Goal: Feedback & Contribution: Leave review/rating

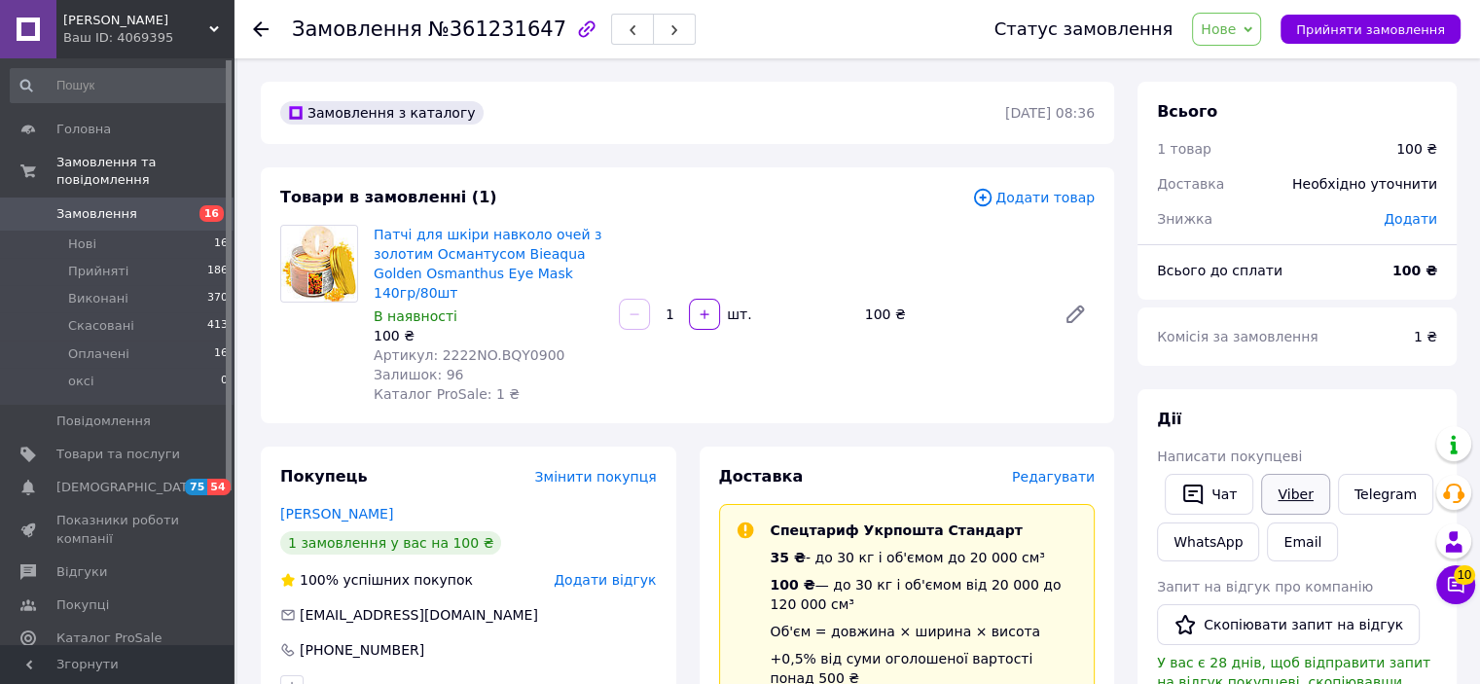
click at [1292, 501] on link "Viber" at bounding box center [1295, 494] width 68 height 41
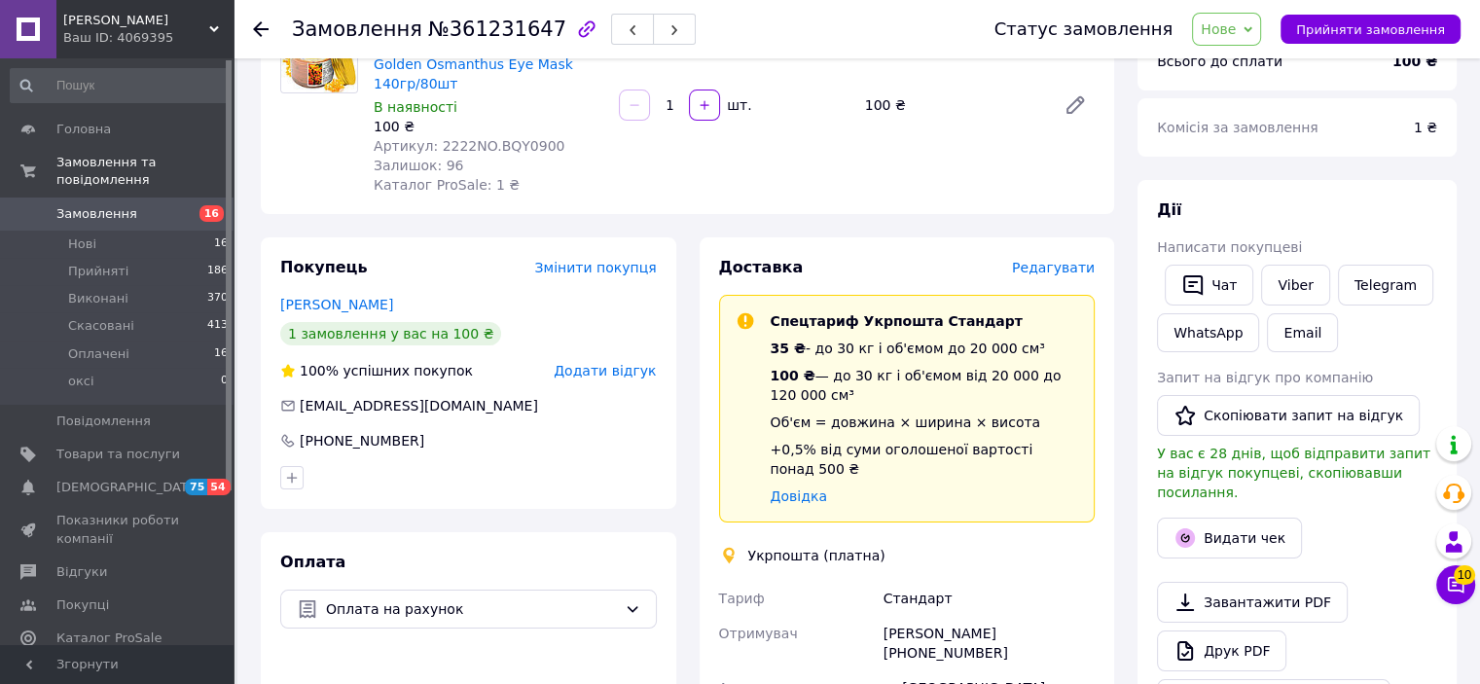
scroll to position [210, 0]
click at [1289, 276] on link "Viber" at bounding box center [1295, 284] width 68 height 41
drag, startPoint x: 1415, startPoint y: 216, endPoint x: 1272, endPoint y: 174, distance: 149.1
click at [1415, 216] on div "Дії" at bounding box center [1297, 210] width 280 height 22
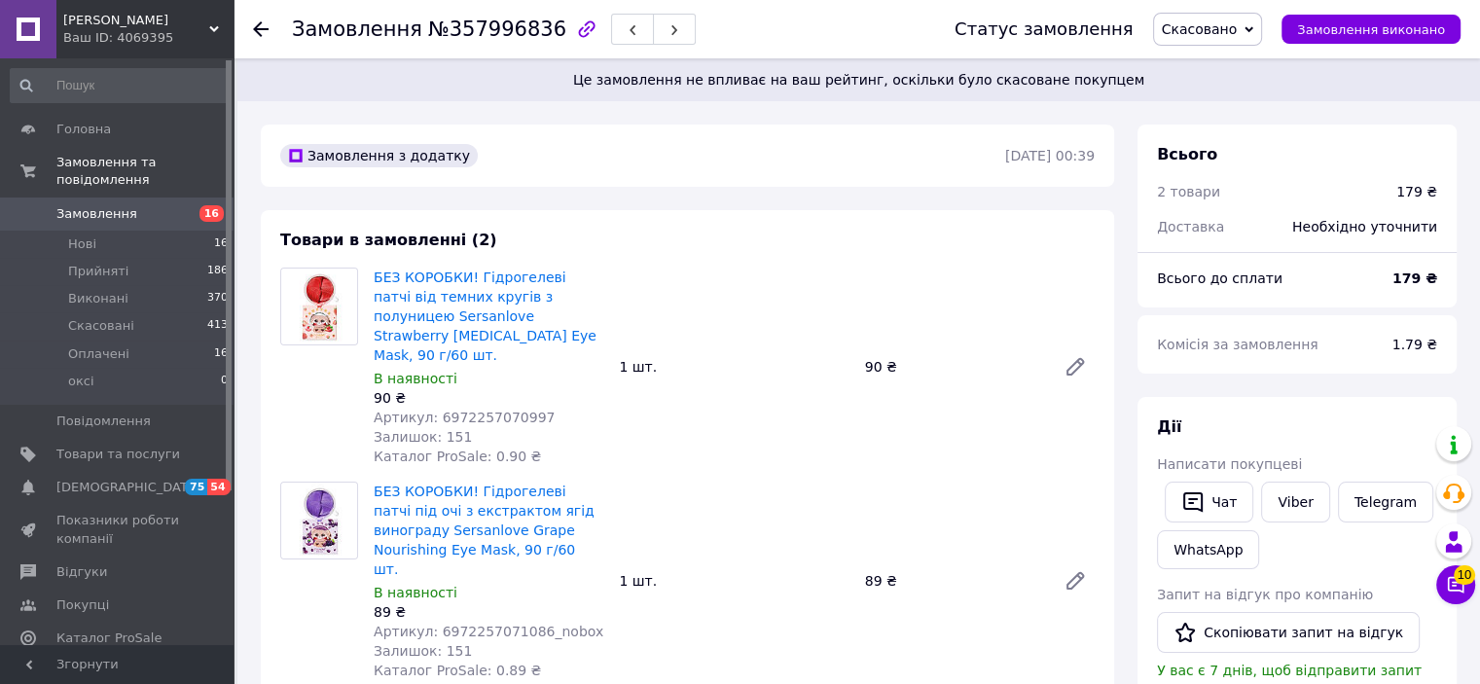
click at [1209, 33] on span "Скасовано" at bounding box center [1200, 29] width 76 height 16
click at [1221, 75] on li "Прийнято" at bounding box center [1208, 68] width 108 height 29
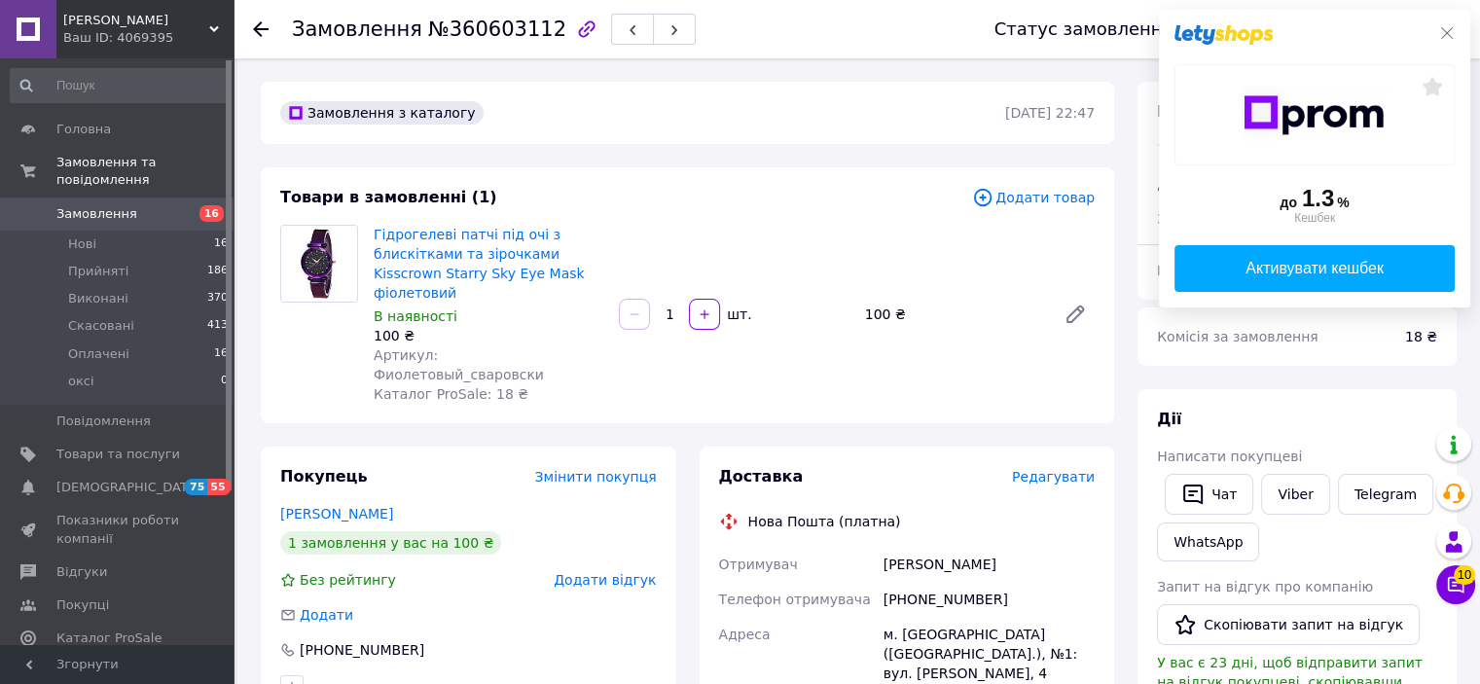
click at [1440, 25] on div "до 1.3 % Кешбек Активувати кешбек" at bounding box center [1314, 159] width 311 height 298
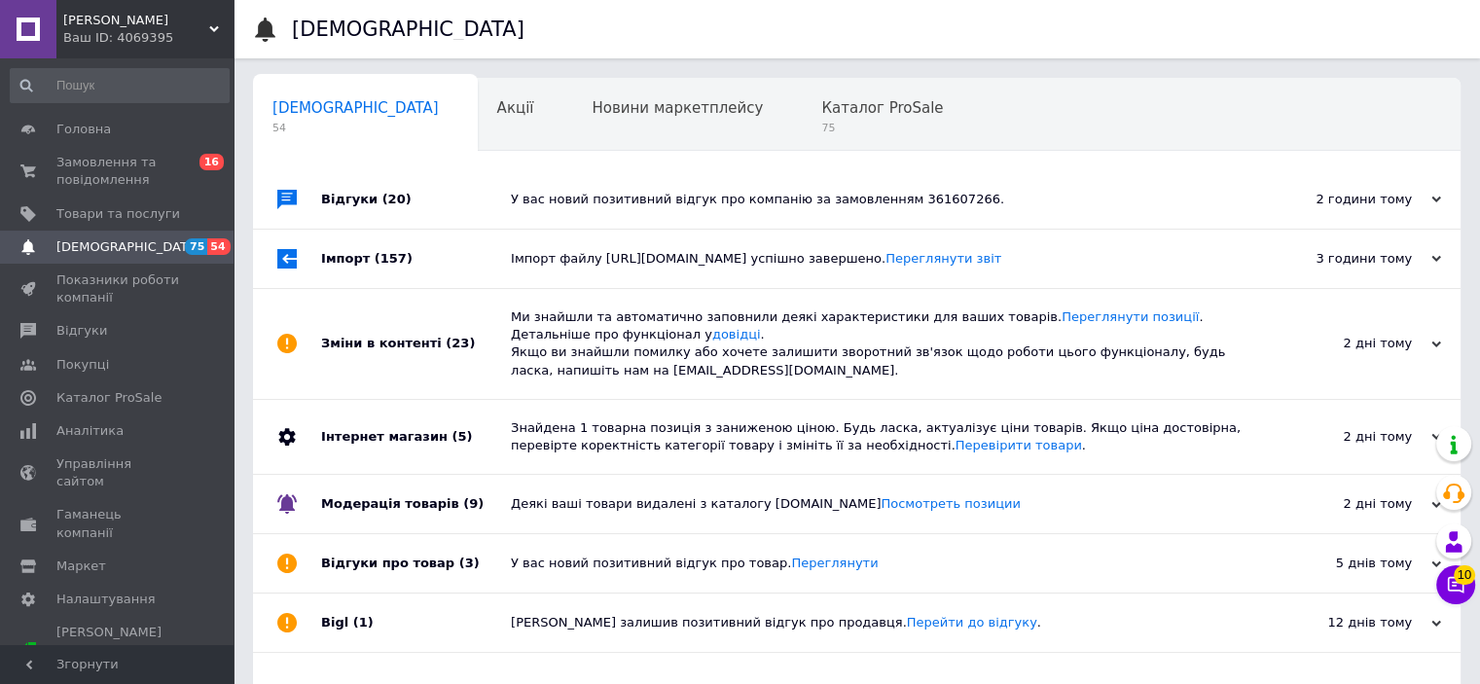
click at [1428, 97] on div "Сповіщення 54 Акції 0 Новини маркетплейсу 0 Каталог ProSale 75 Навчання та захо…" at bounding box center [857, 113] width 1208 height 78
click at [97, 336] on span "Відгуки" at bounding box center [81, 331] width 51 height 18
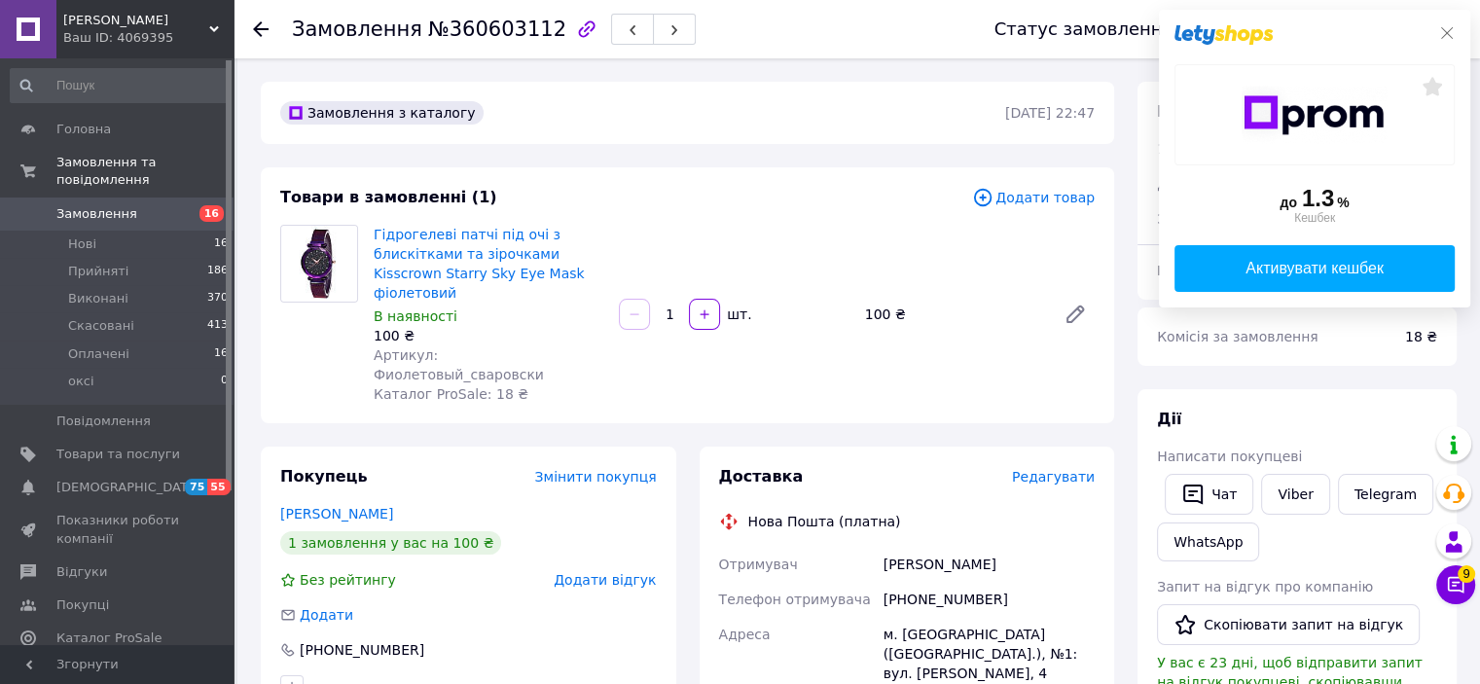
click at [1450, 34] on icon at bounding box center [1448, 33] width 16 height 16
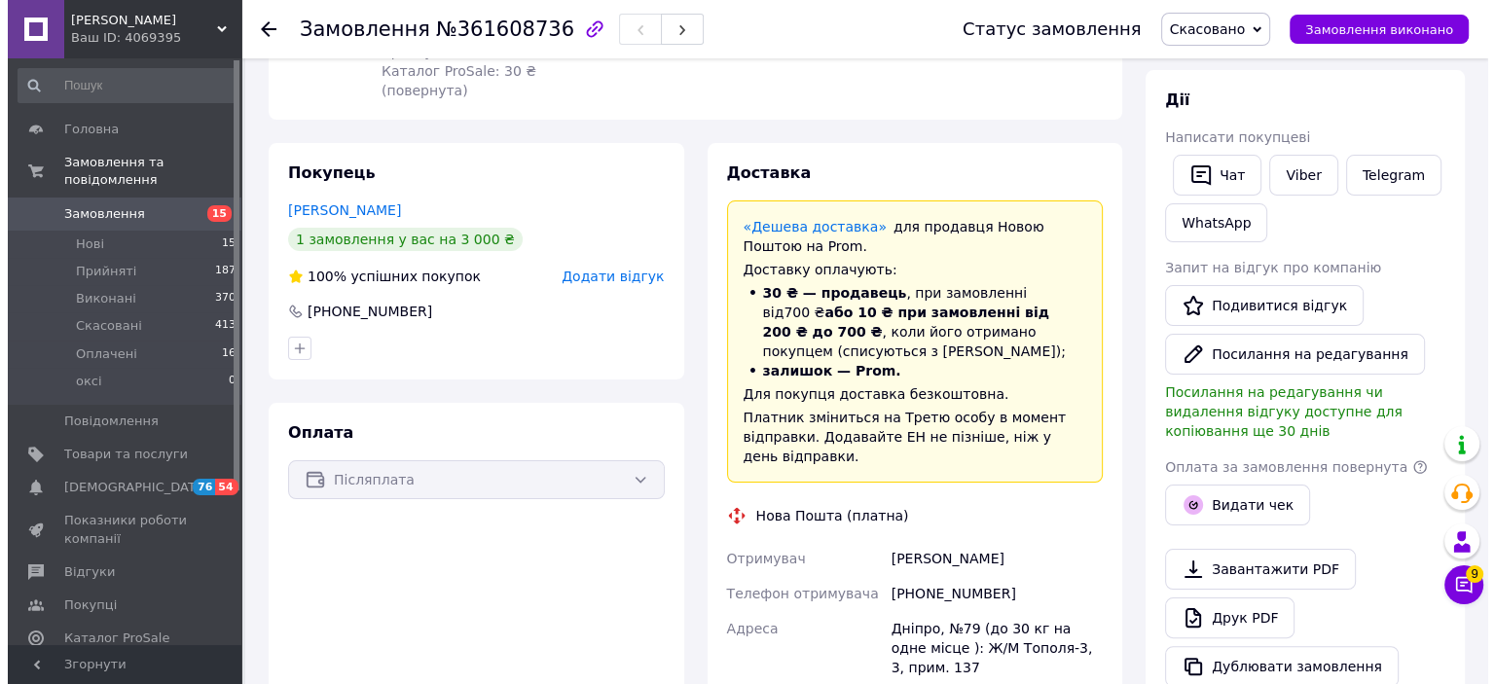
scroll to position [350, 0]
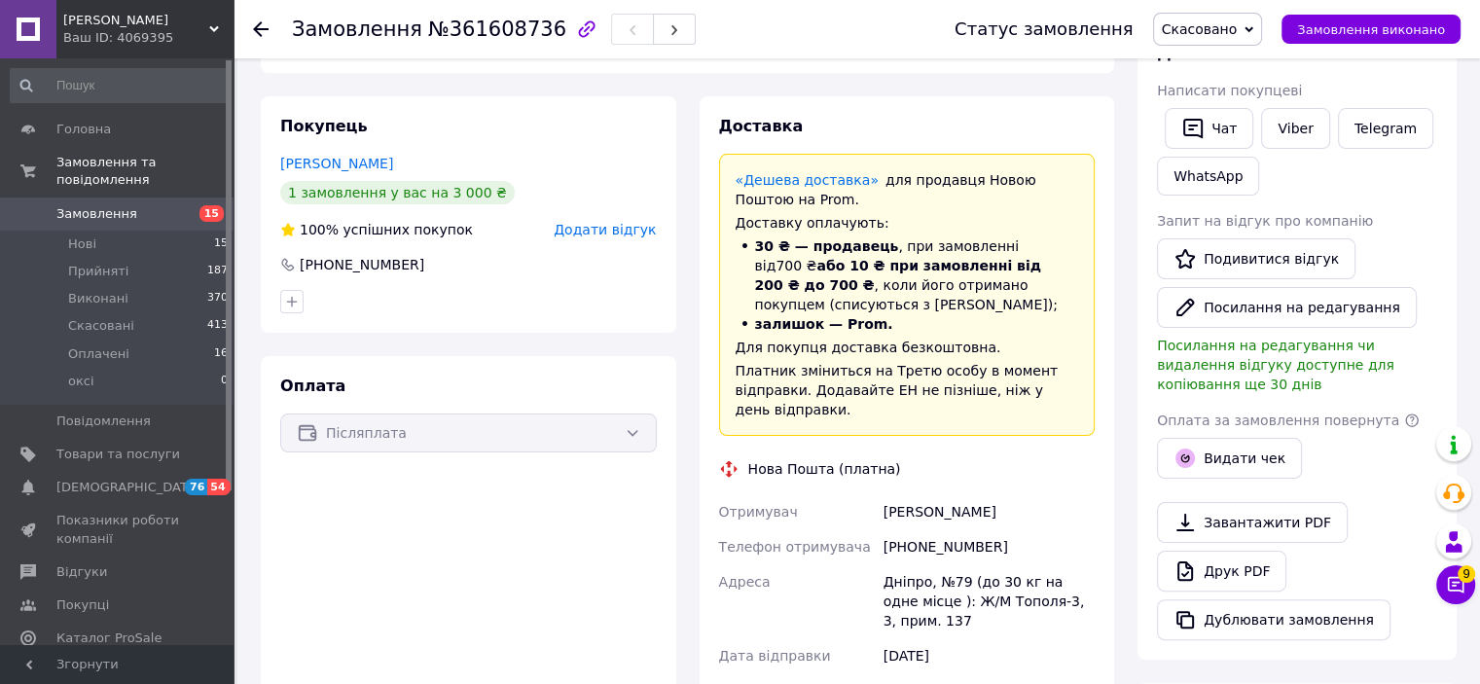
click at [623, 222] on span "Додати відгук" at bounding box center [605, 230] width 102 height 16
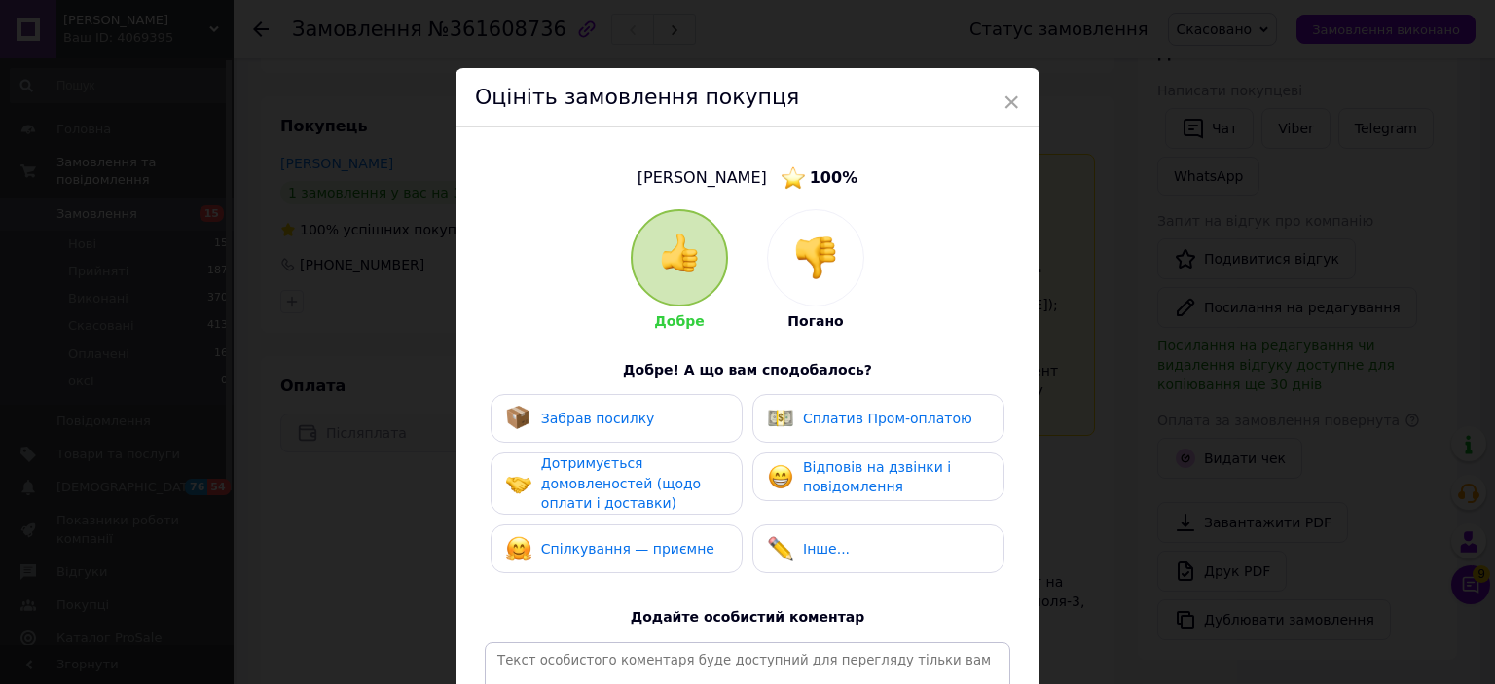
click at [795, 237] on img at bounding box center [815, 258] width 43 height 43
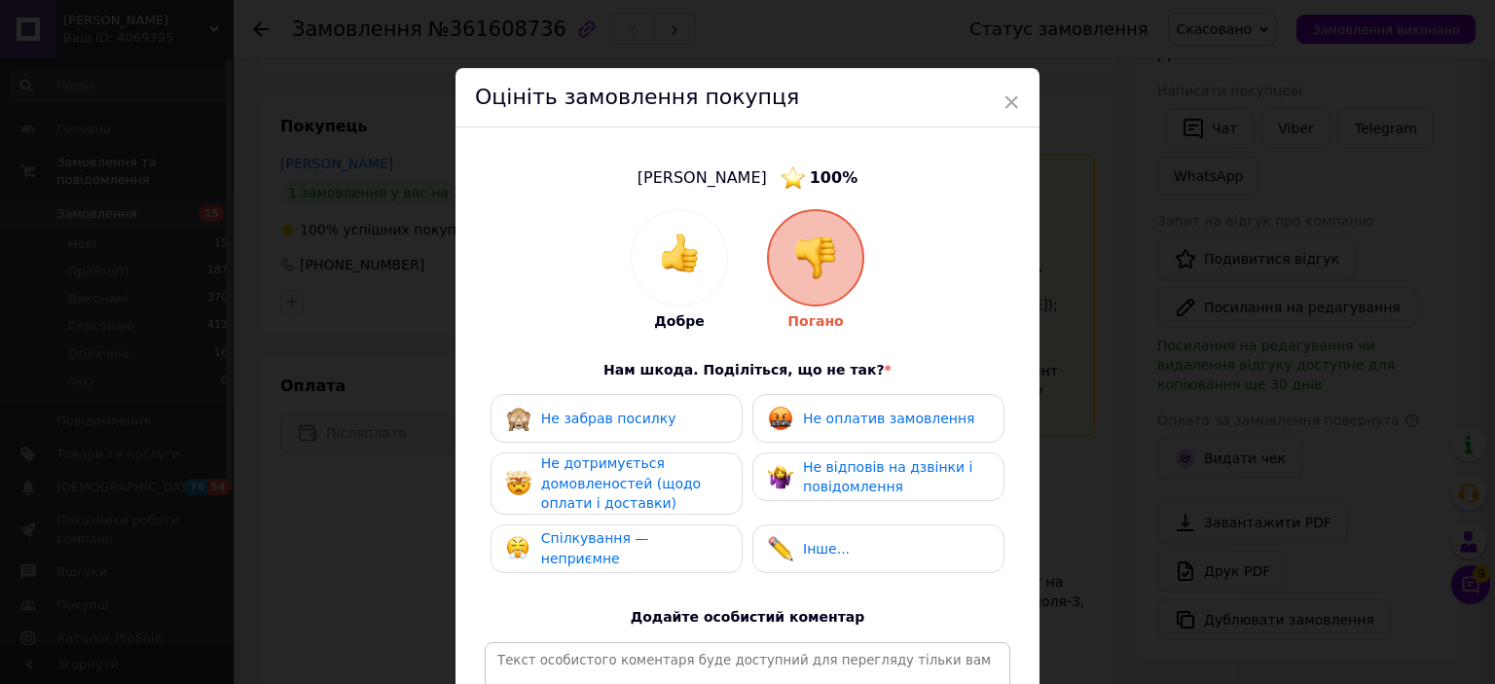
click at [647, 426] on span "Не забрав посилку" at bounding box center [608, 419] width 135 height 16
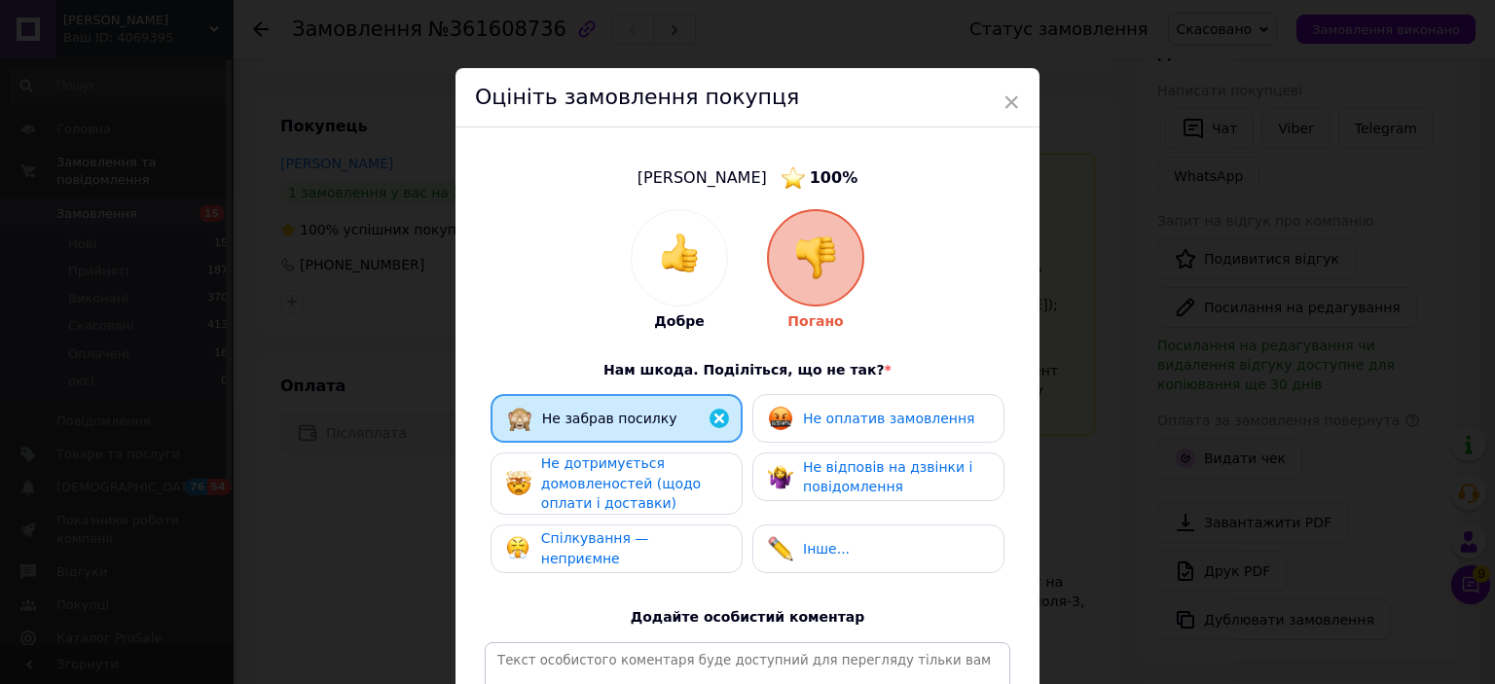
click at [631, 488] on span "Не дотримується домовленостей (щодо оплати і доставки)" at bounding box center [621, 483] width 160 height 55
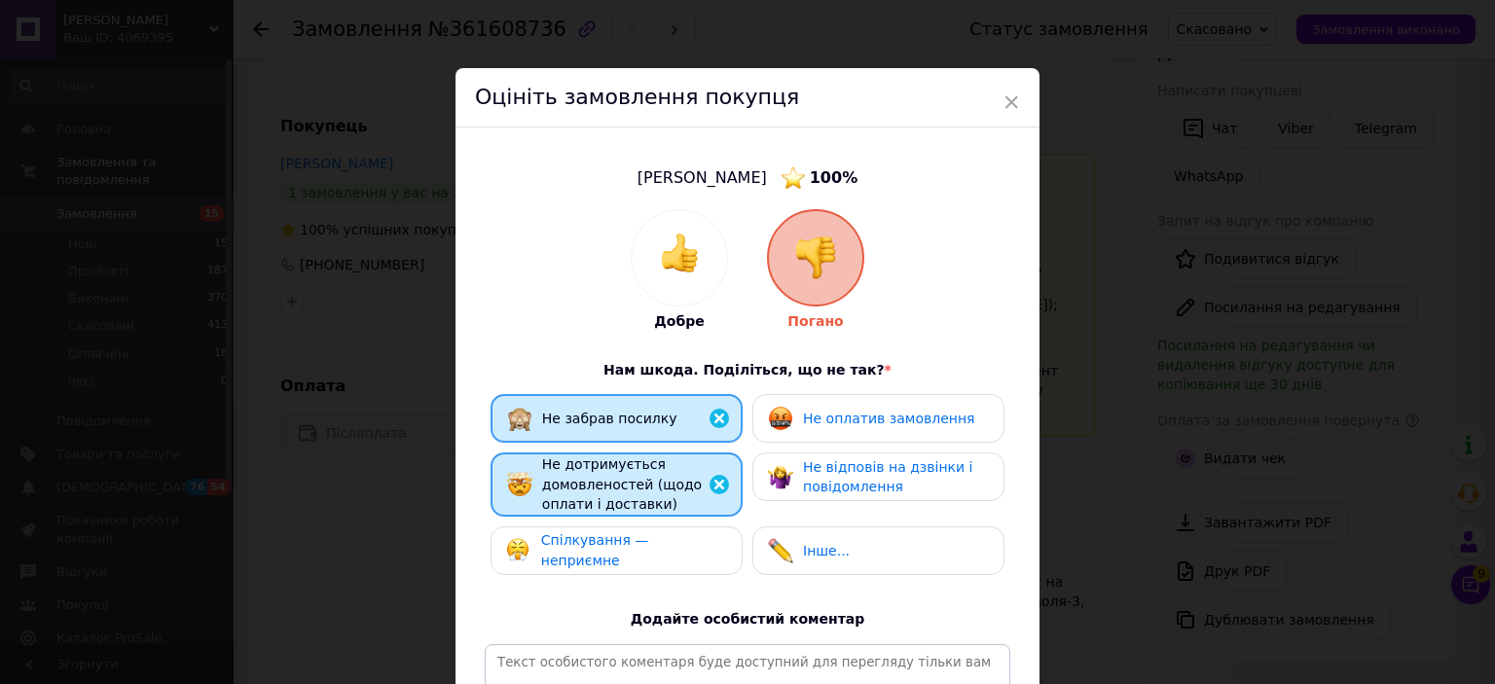
click at [884, 400] on div "Не оплатив замовлення" at bounding box center [878, 418] width 252 height 49
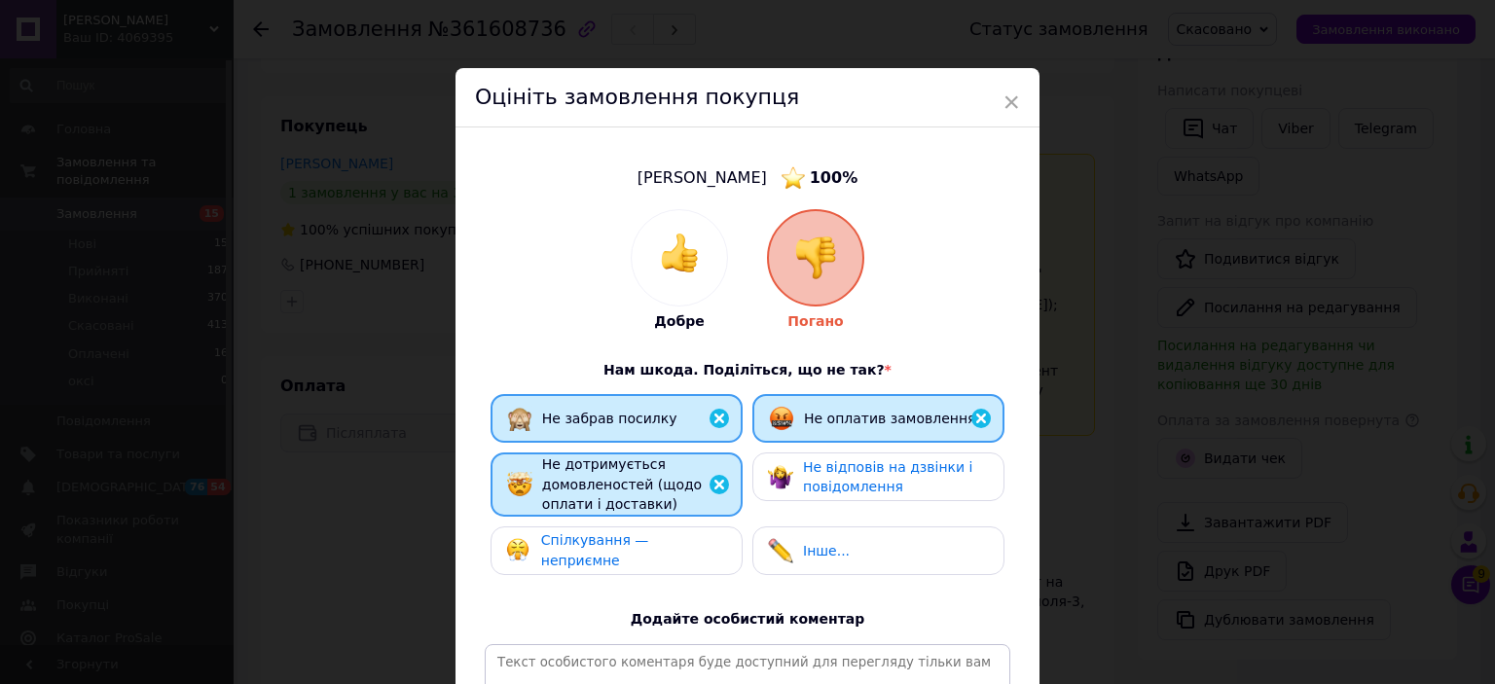
click at [825, 550] on span "Інше..." at bounding box center [826, 551] width 47 height 16
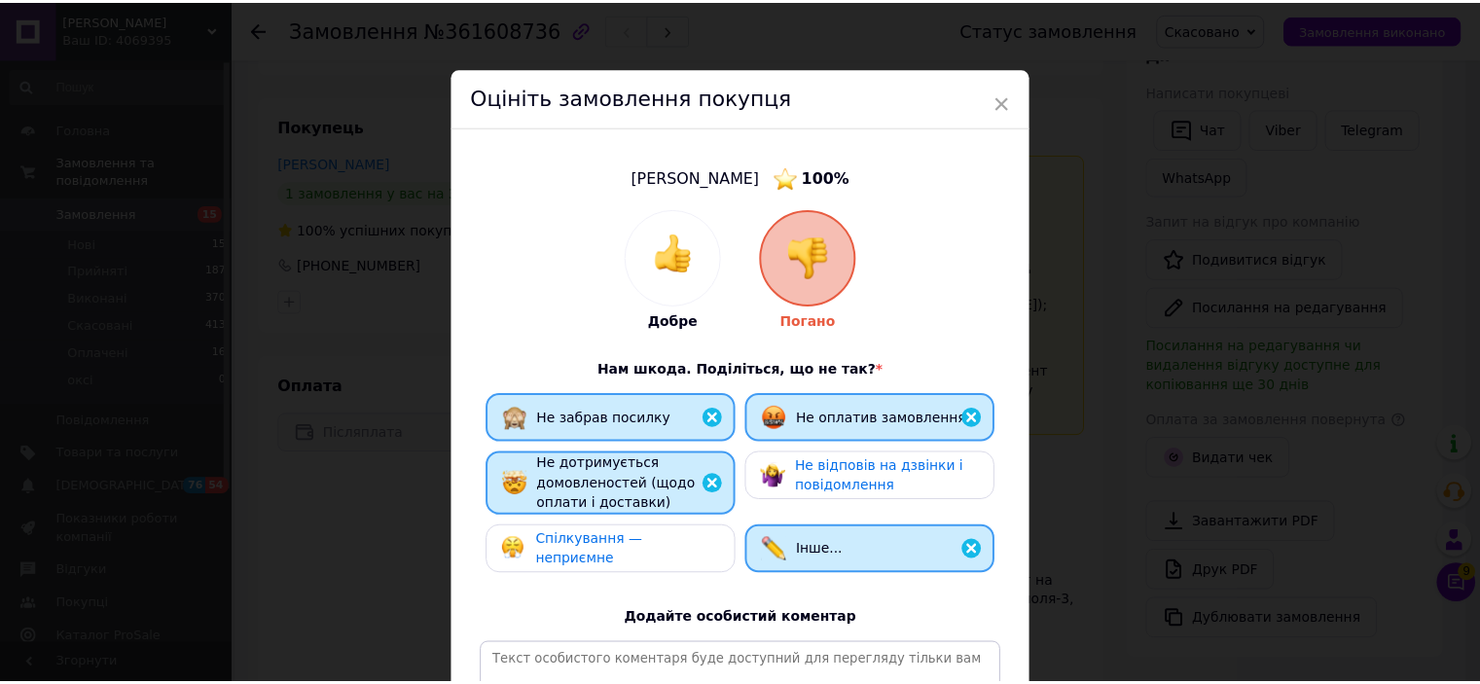
scroll to position [280, 0]
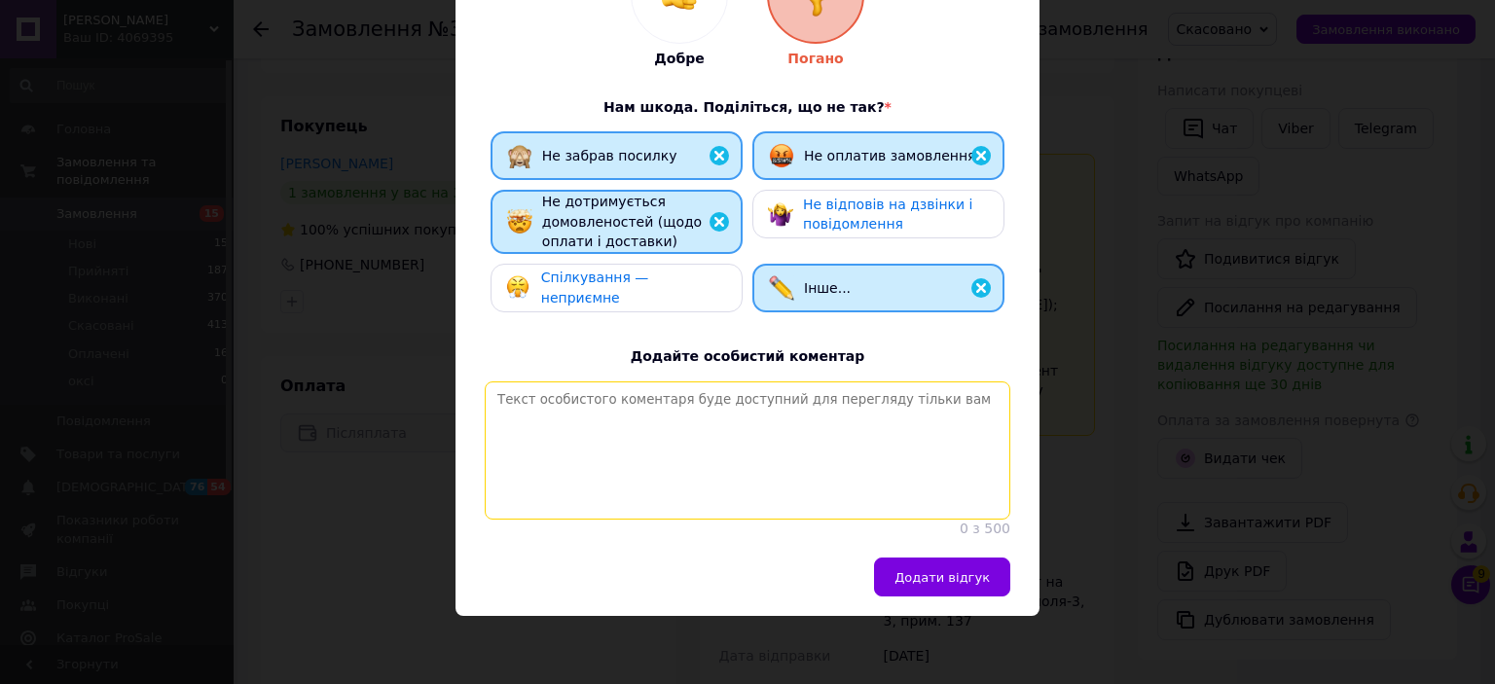
click at [724, 413] on textarea at bounding box center [748, 451] width 526 height 138
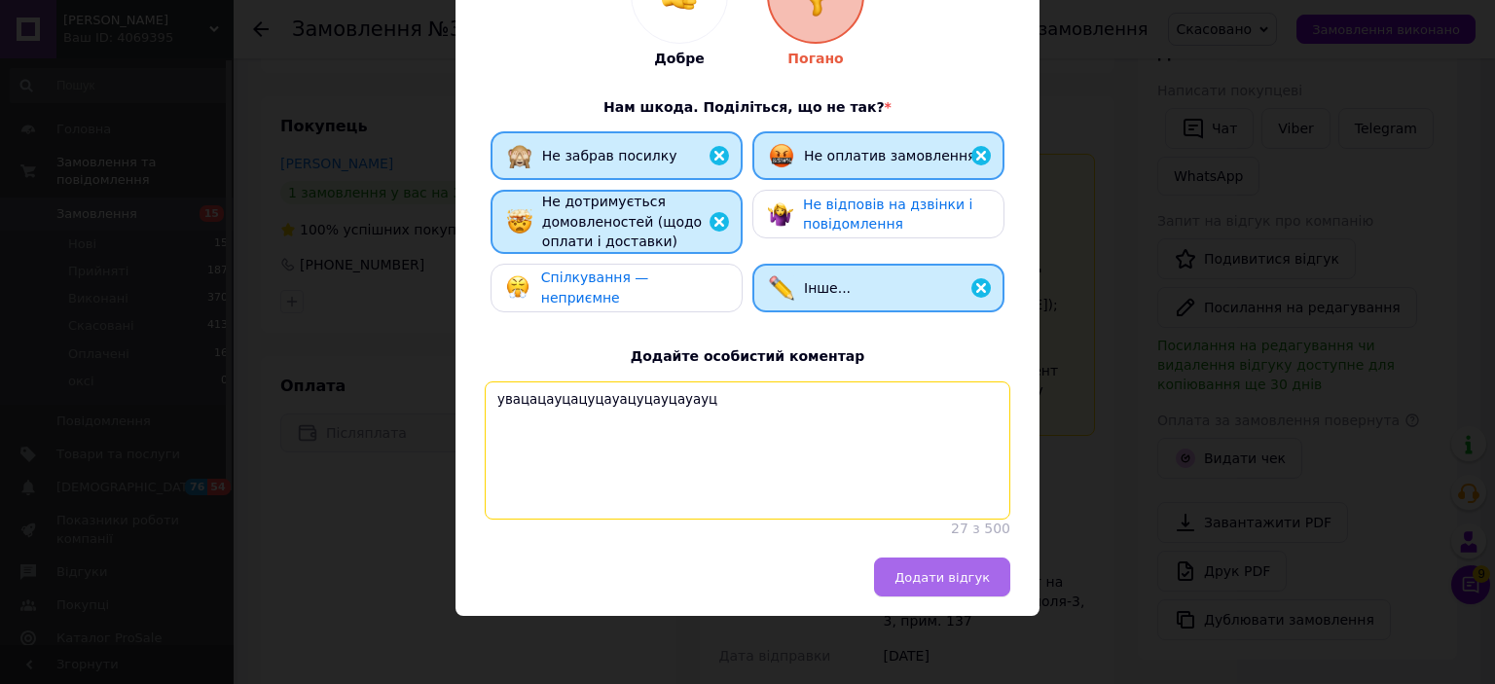
type textarea "увацацауцацуцауацуцауцауауц"
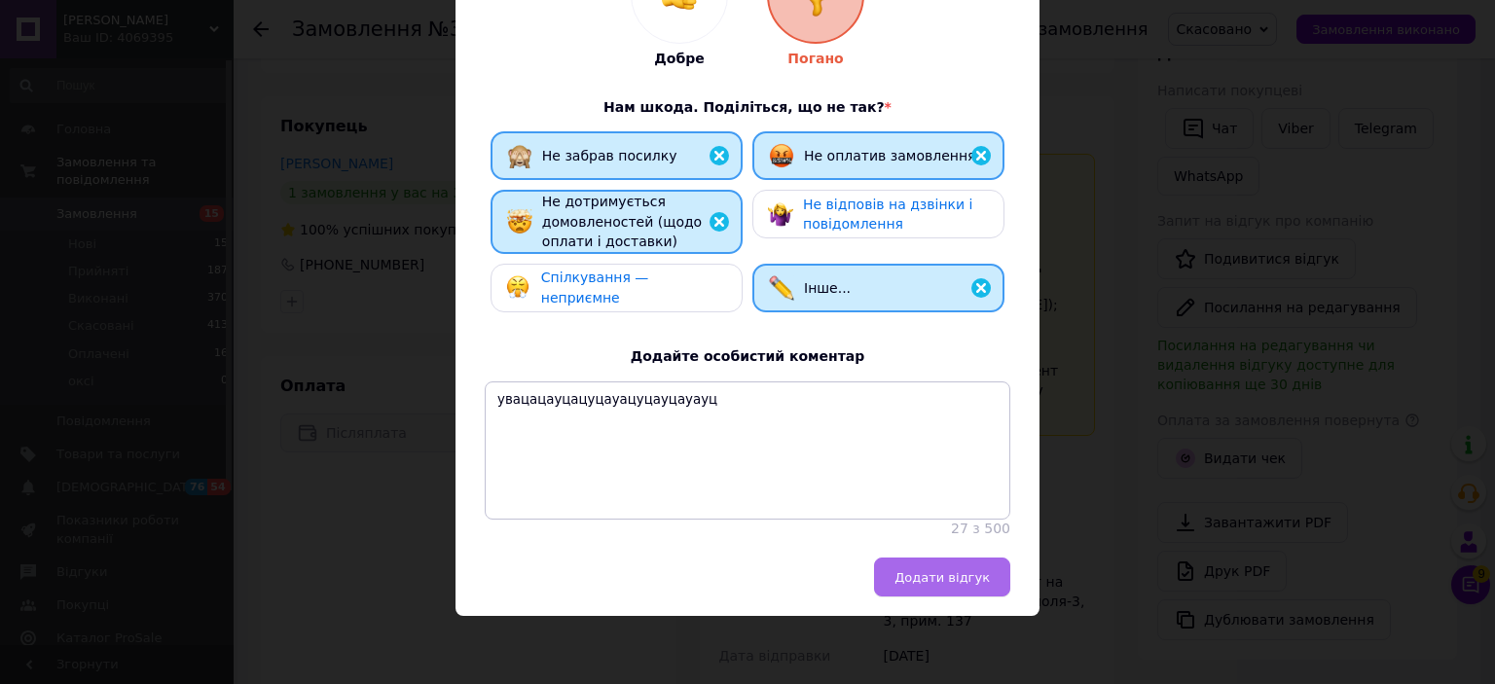
click at [955, 570] on span "Додати відгук" at bounding box center [942, 577] width 95 height 15
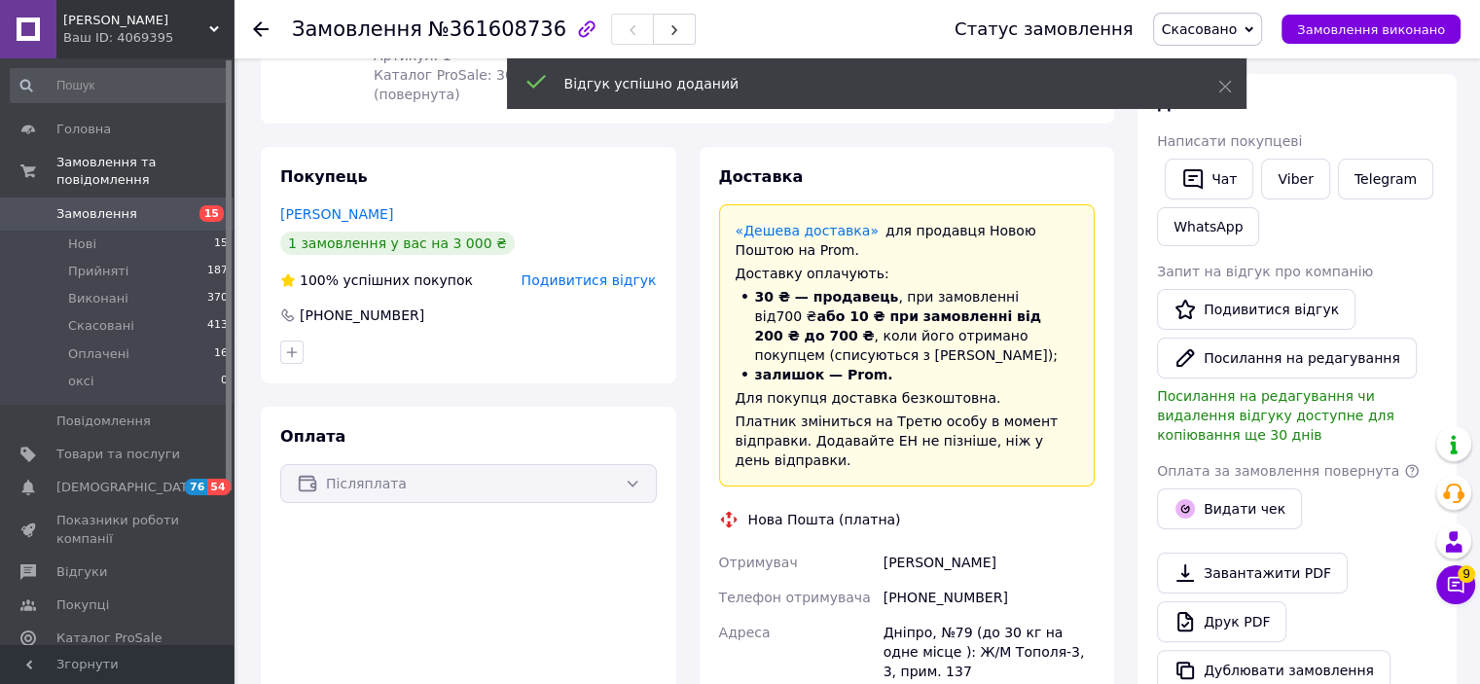
scroll to position [300, 0]
click at [330, 206] on link "Давидов Артем" at bounding box center [336, 214] width 113 height 16
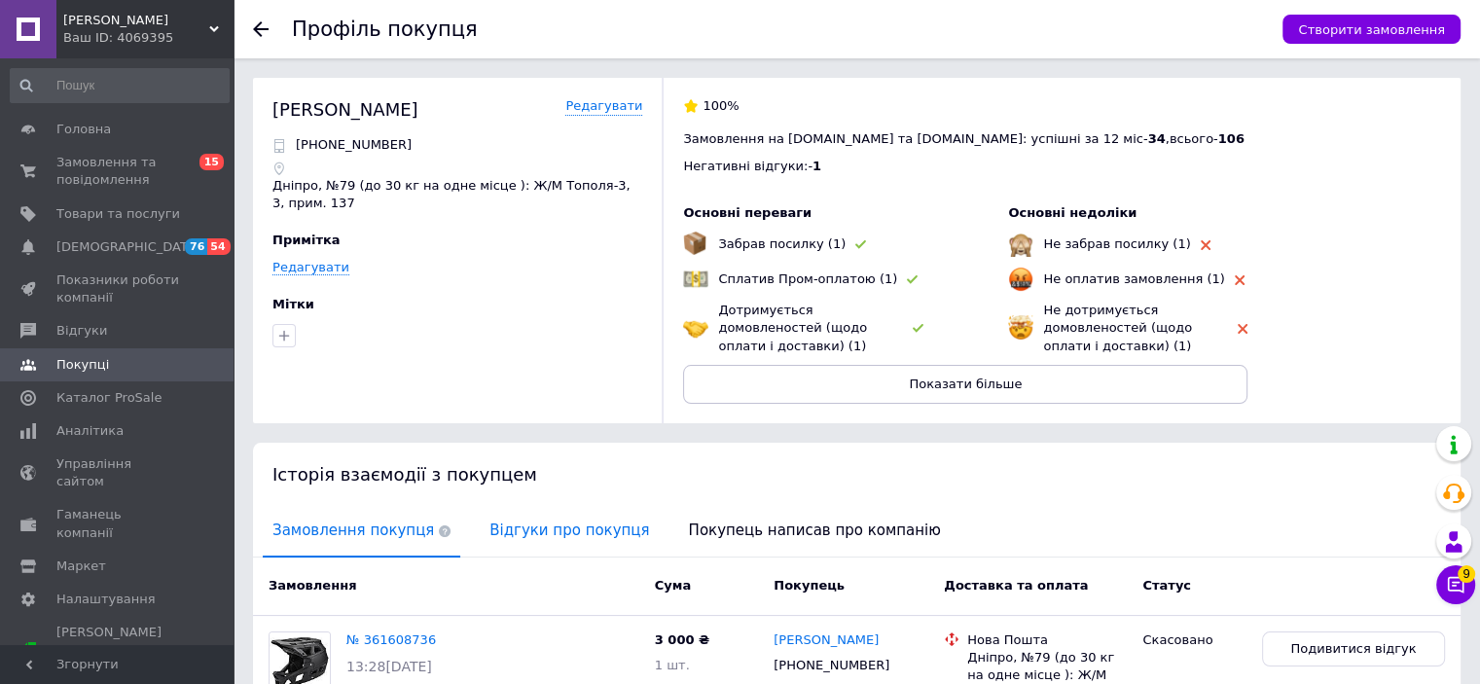
click at [535, 537] on span "Відгуки про покупця" at bounding box center [569, 531] width 179 height 50
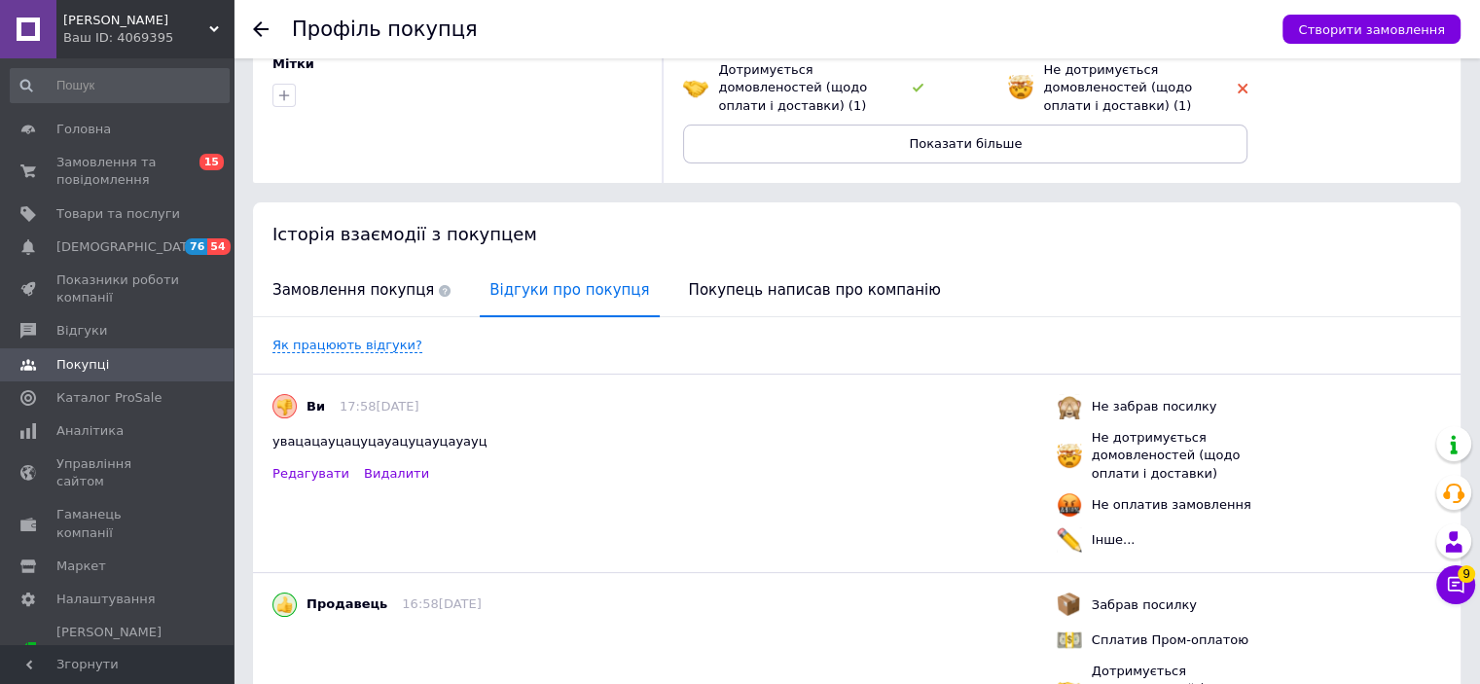
scroll to position [226, 0]
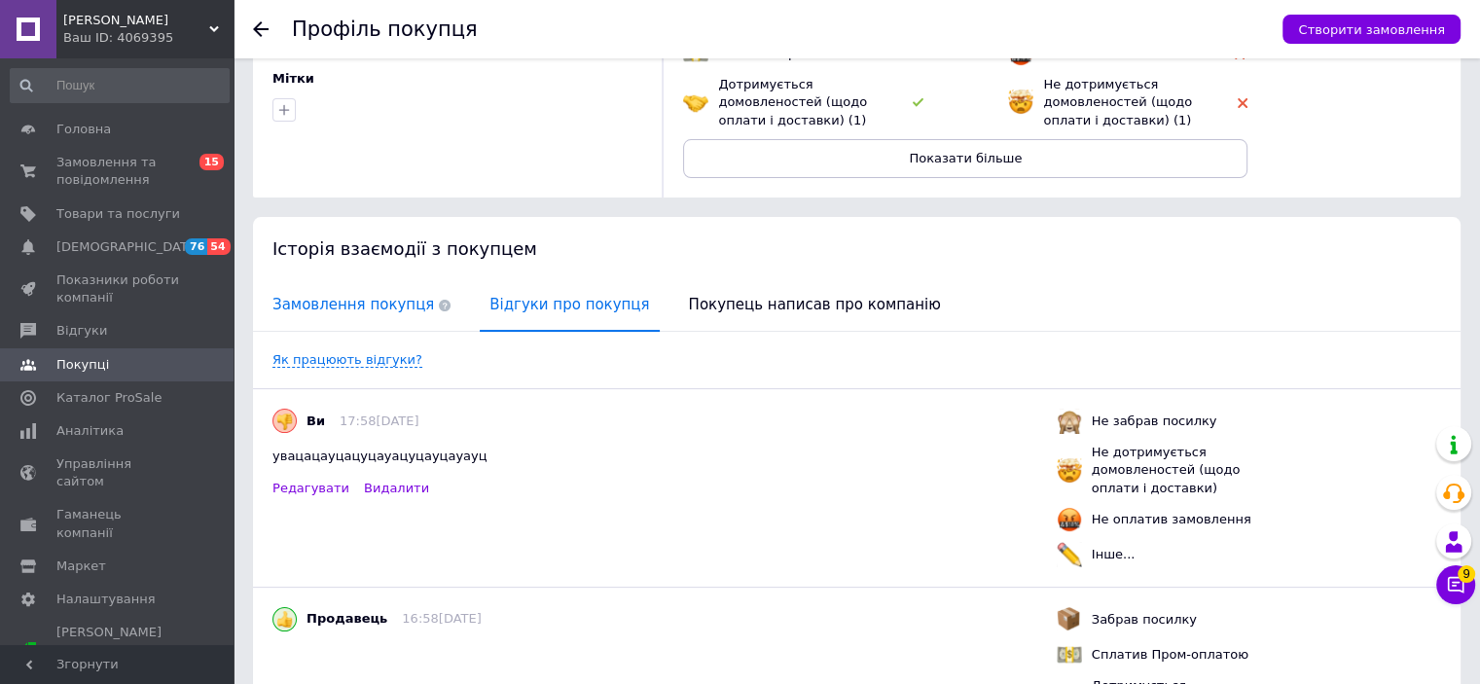
click at [320, 311] on span "Замовлення покупця" at bounding box center [362, 305] width 198 height 50
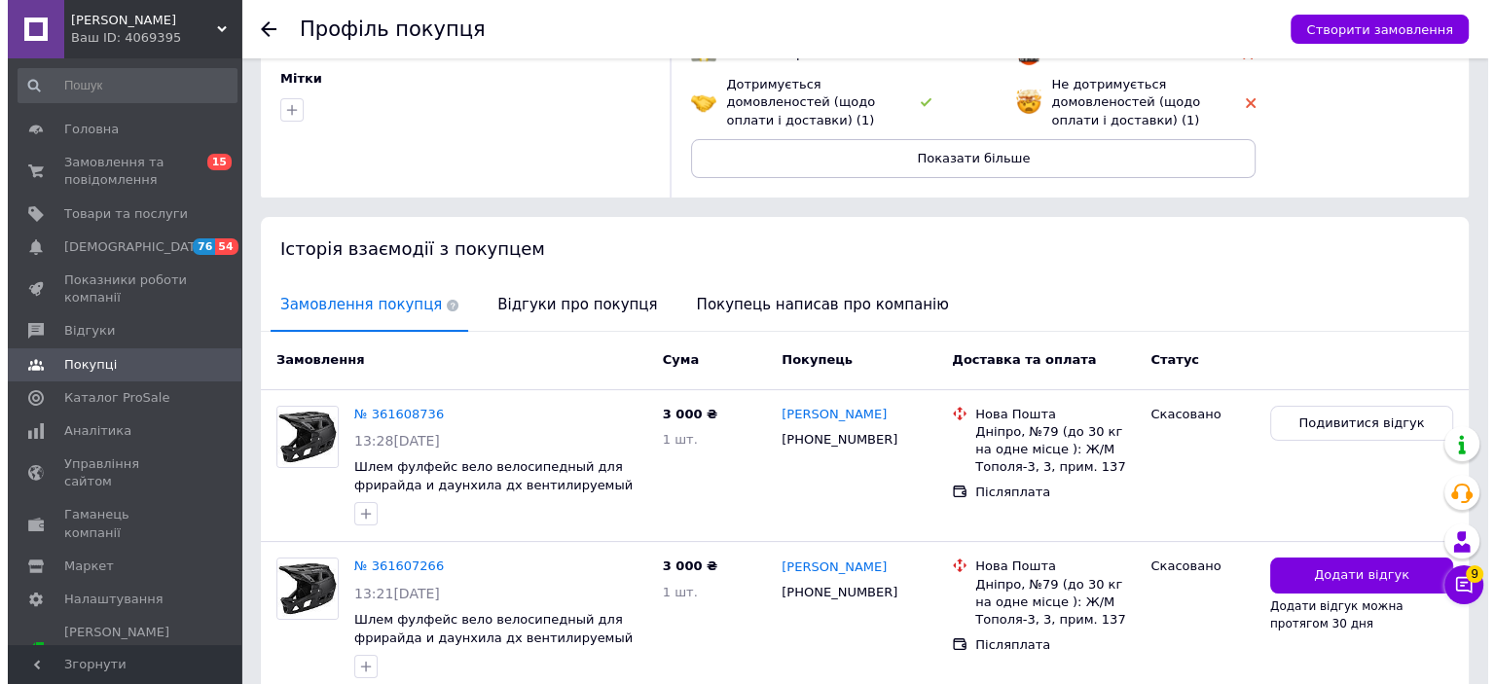
scroll to position [311, 0]
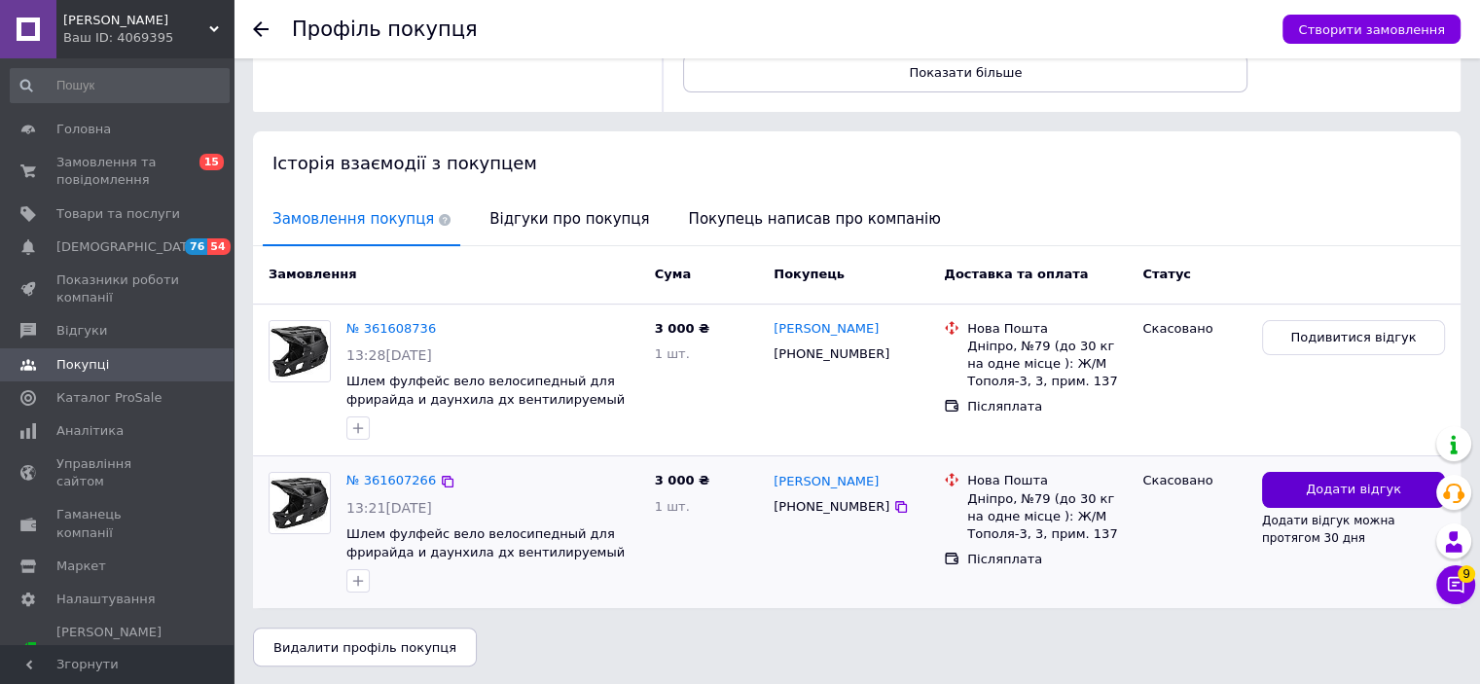
click at [1301, 490] on button "Додати відгук" at bounding box center [1353, 490] width 183 height 36
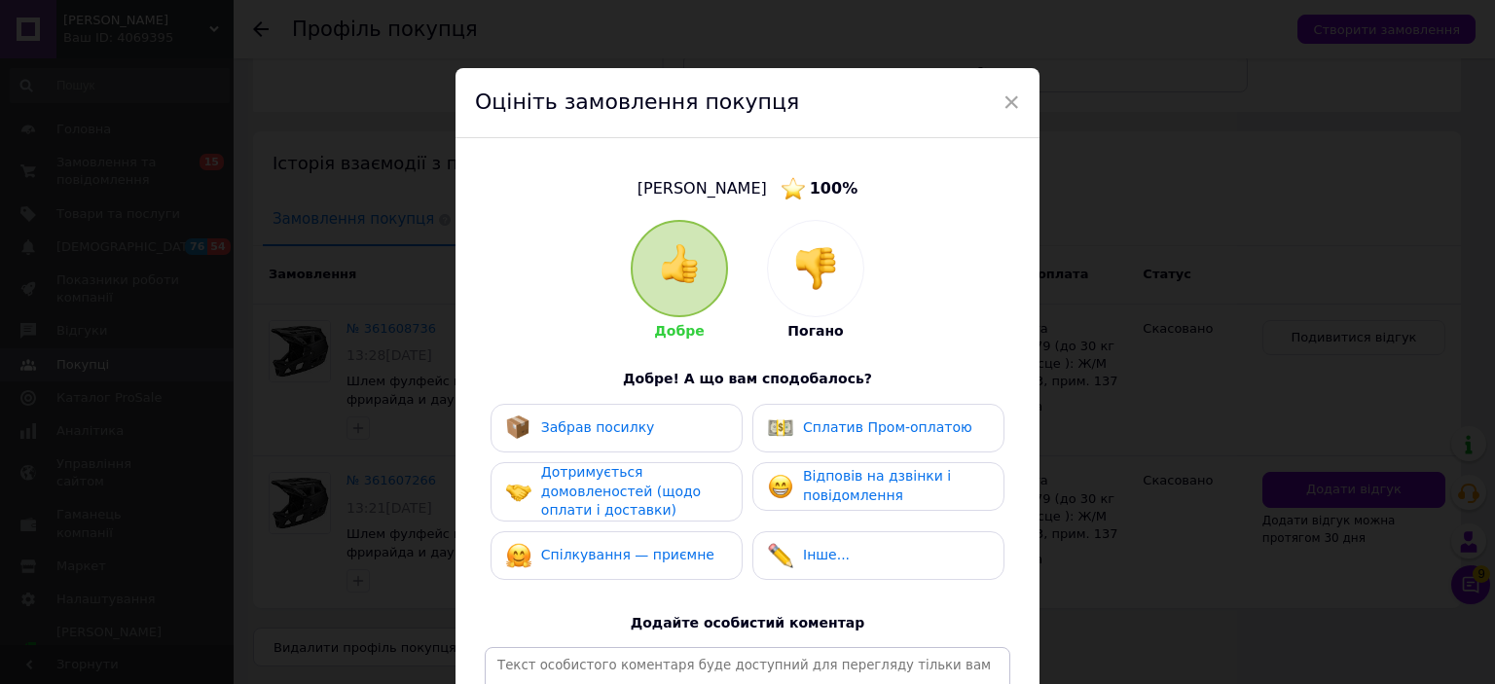
click at [813, 283] on img at bounding box center [815, 268] width 43 height 43
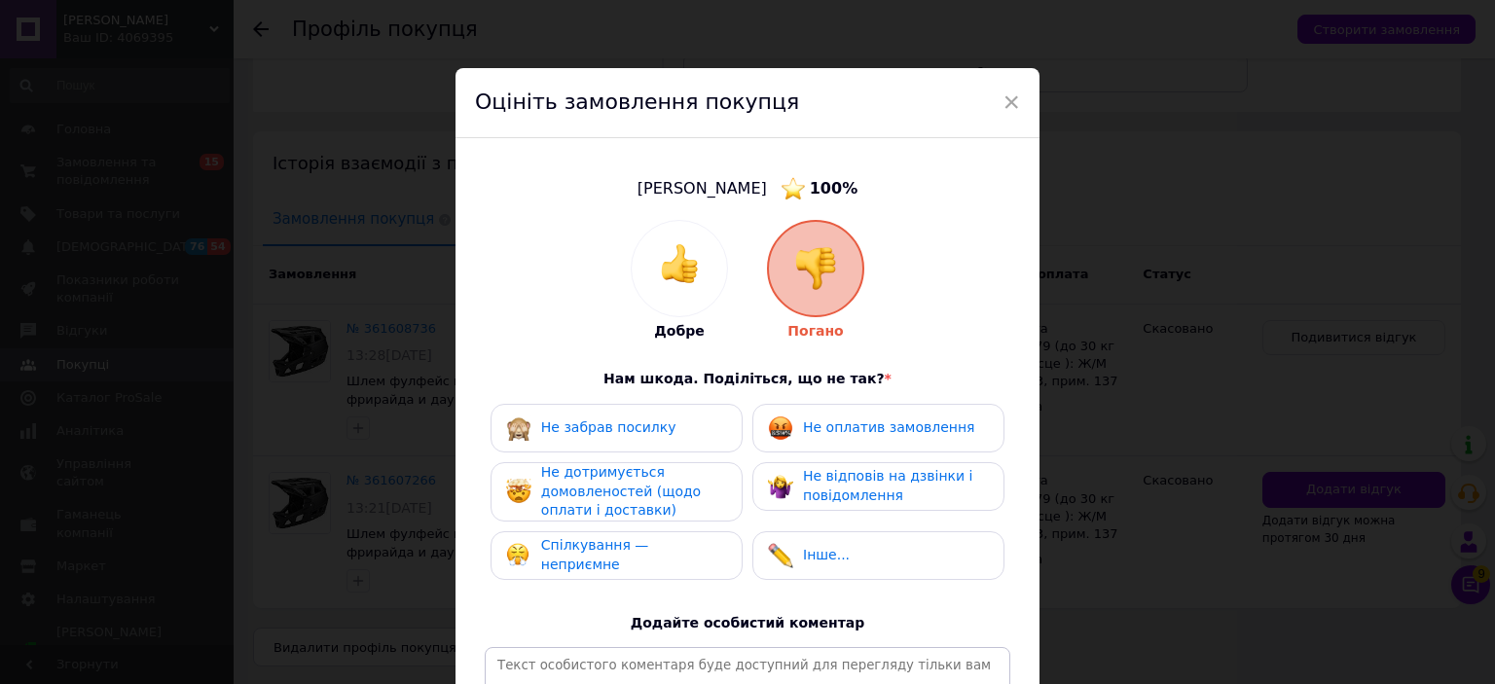
click at [678, 410] on div "Не забрав посилку" at bounding box center [617, 428] width 252 height 49
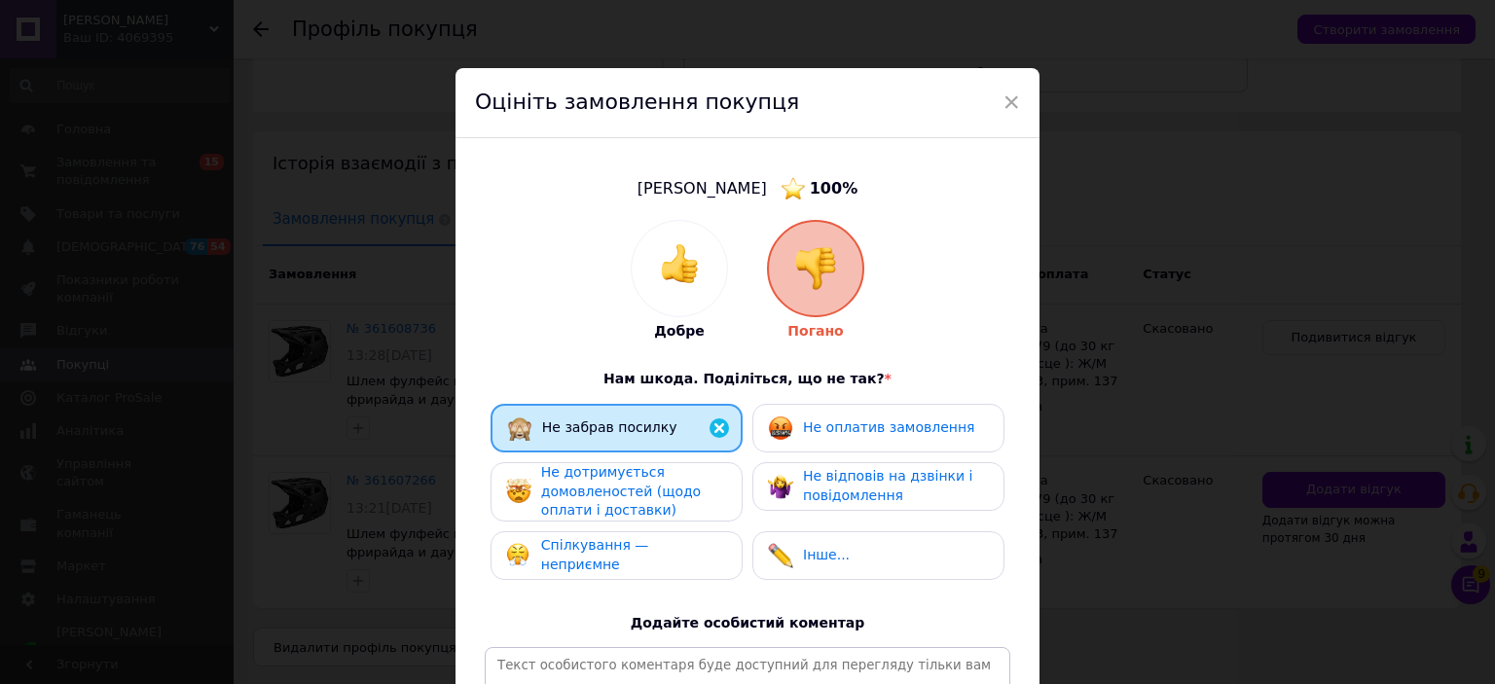
click at [646, 494] on span "Не дотримується домовленостей (щодо оплати і доставки)" at bounding box center [621, 491] width 160 height 54
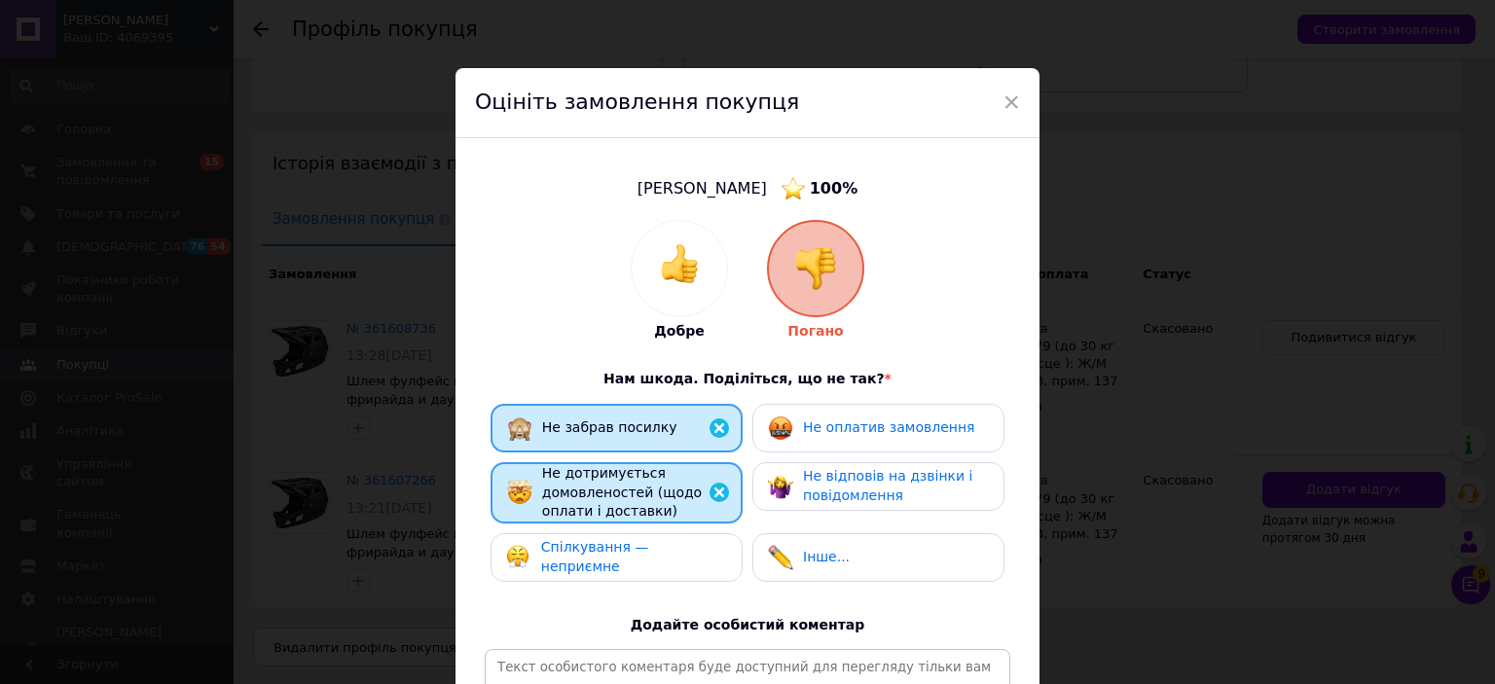
click at [915, 373] on div "Добре Погано Нам шкода. Поділіться, що не так? * Не забрав посилку Не оплатив з…" at bounding box center [748, 513] width 526 height 587
click at [882, 430] on span "Не оплатив замовлення" at bounding box center [888, 428] width 171 height 16
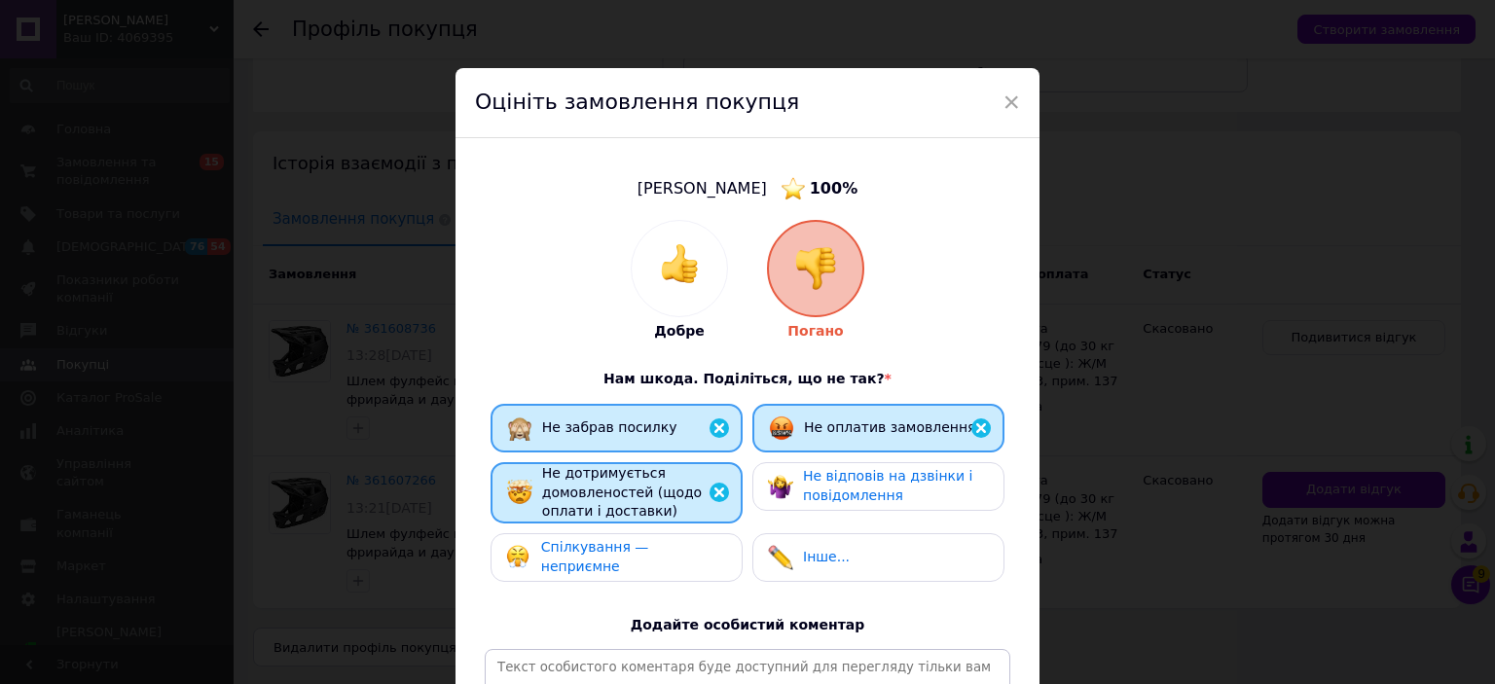
click at [848, 552] on div "Інше..." at bounding box center [878, 557] width 221 height 25
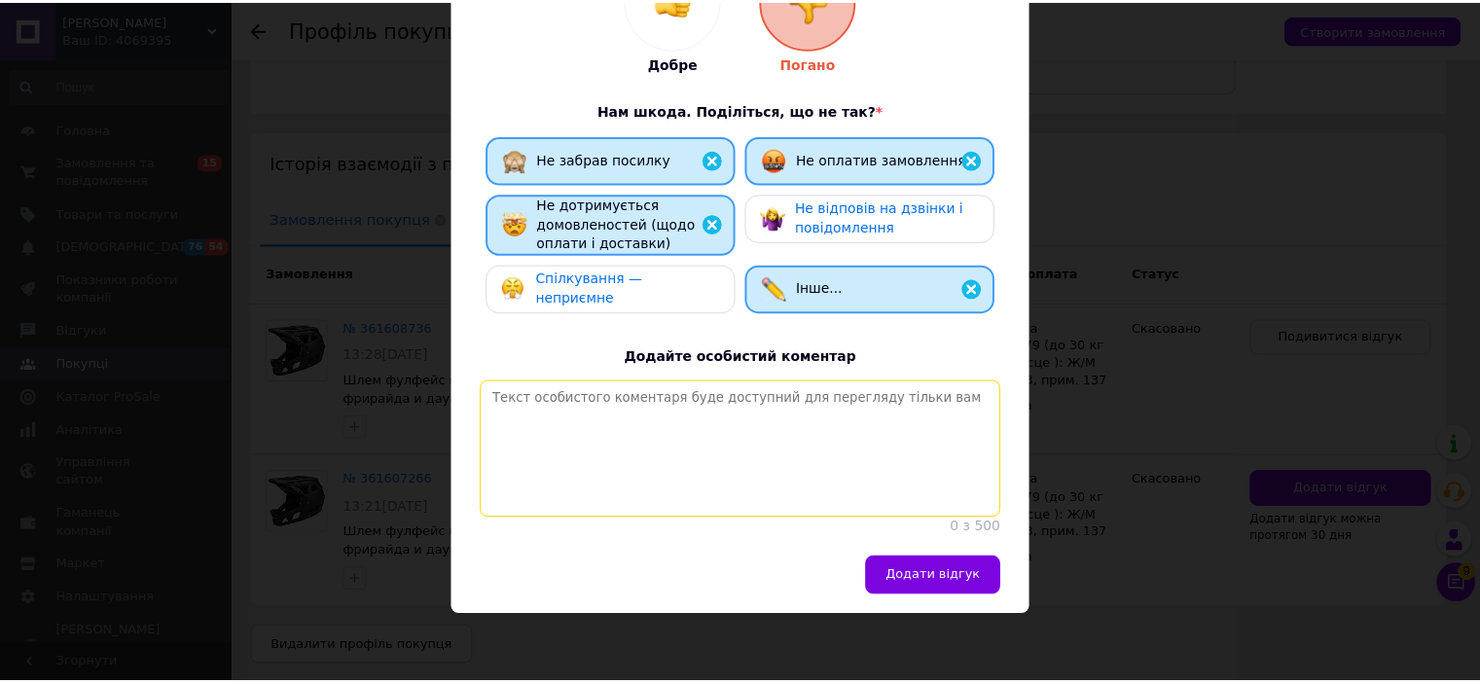
scroll to position [287, 0]
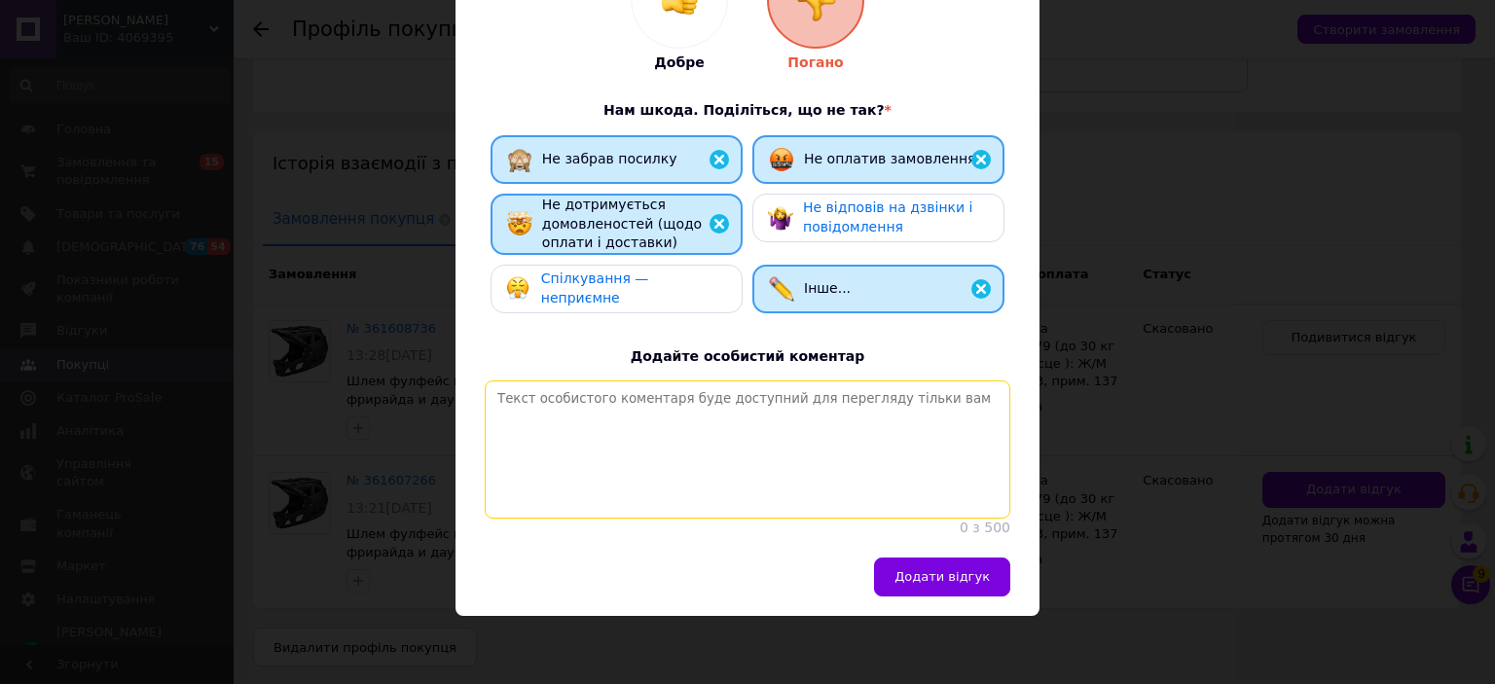
click at [740, 452] on textarea at bounding box center [748, 450] width 526 height 138
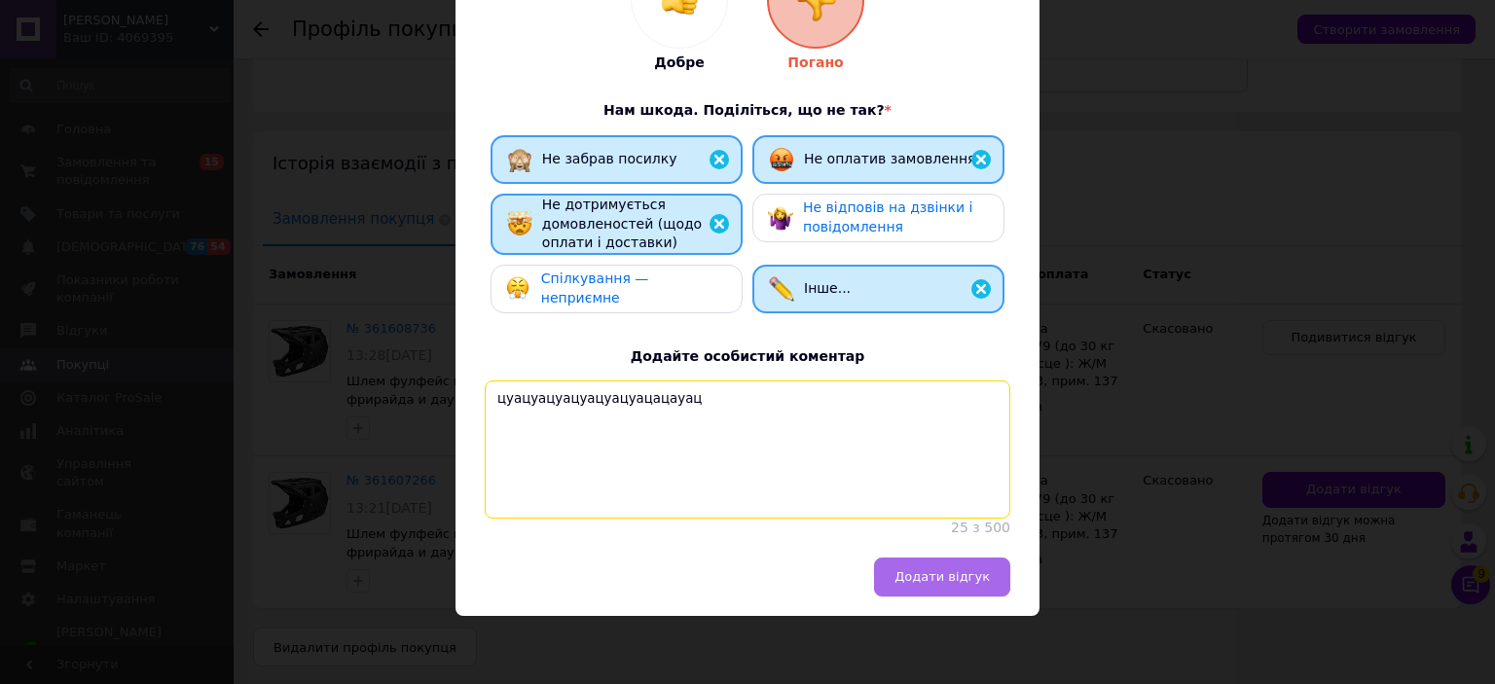
type textarea "цуацуацуацуацуацуацацауац"
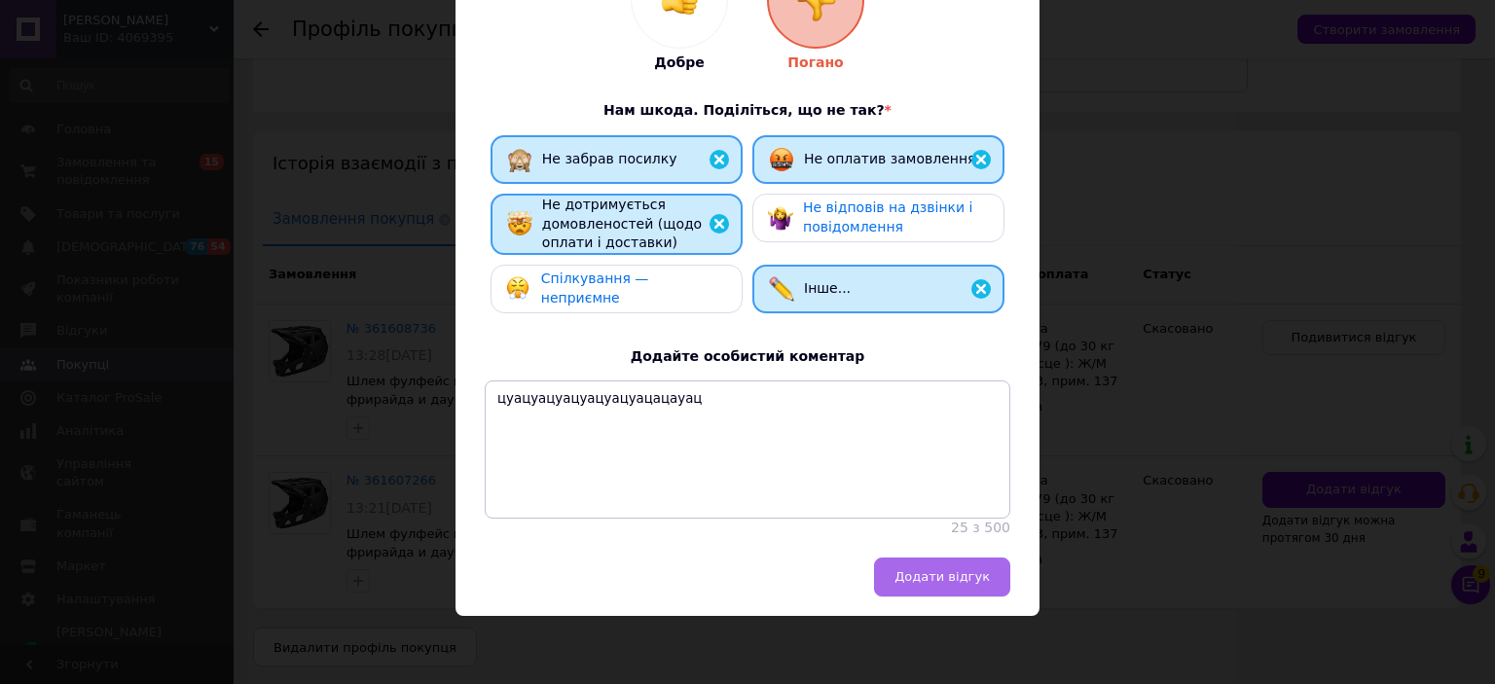
click at [911, 564] on button "Додати відгук" at bounding box center [942, 577] width 136 height 39
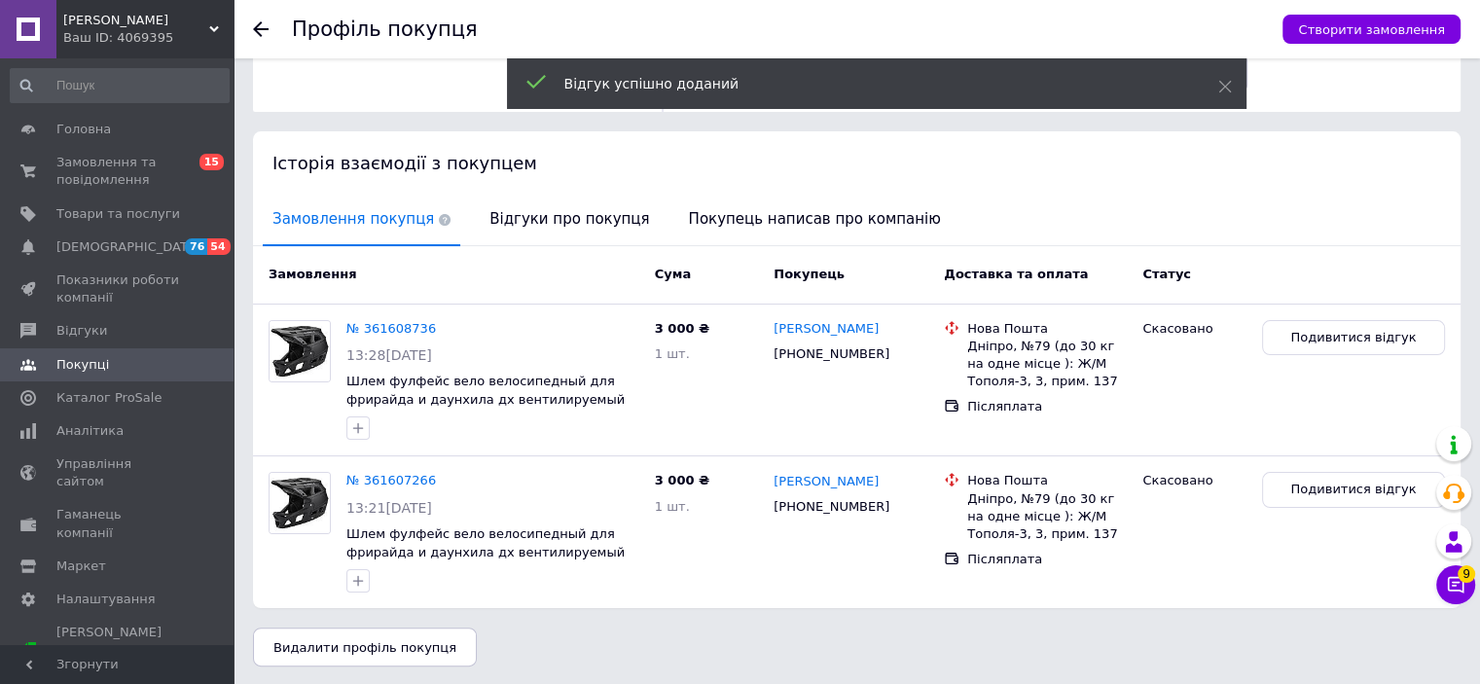
click at [1133, 368] on div "Нова Пошта Дніпро, №79 (до 30 кг на одне місце ): Ж/М Тополя-3, 3, прим. 137 Пі…" at bounding box center [1035, 380] width 199 height 136
click at [1457, 588] on icon at bounding box center [1455, 584] width 19 height 19
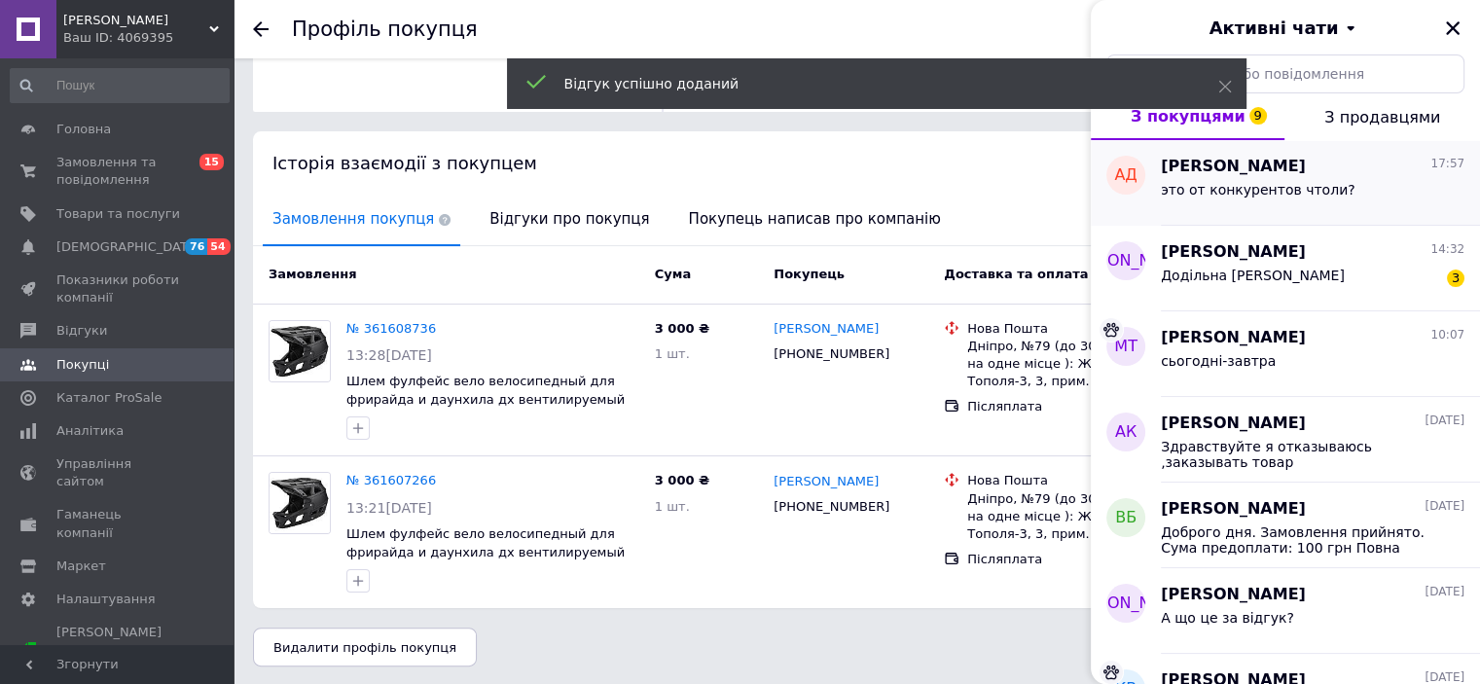
click at [1219, 182] on span "это от конкурентов чтоли?" at bounding box center [1258, 190] width 195 height 16
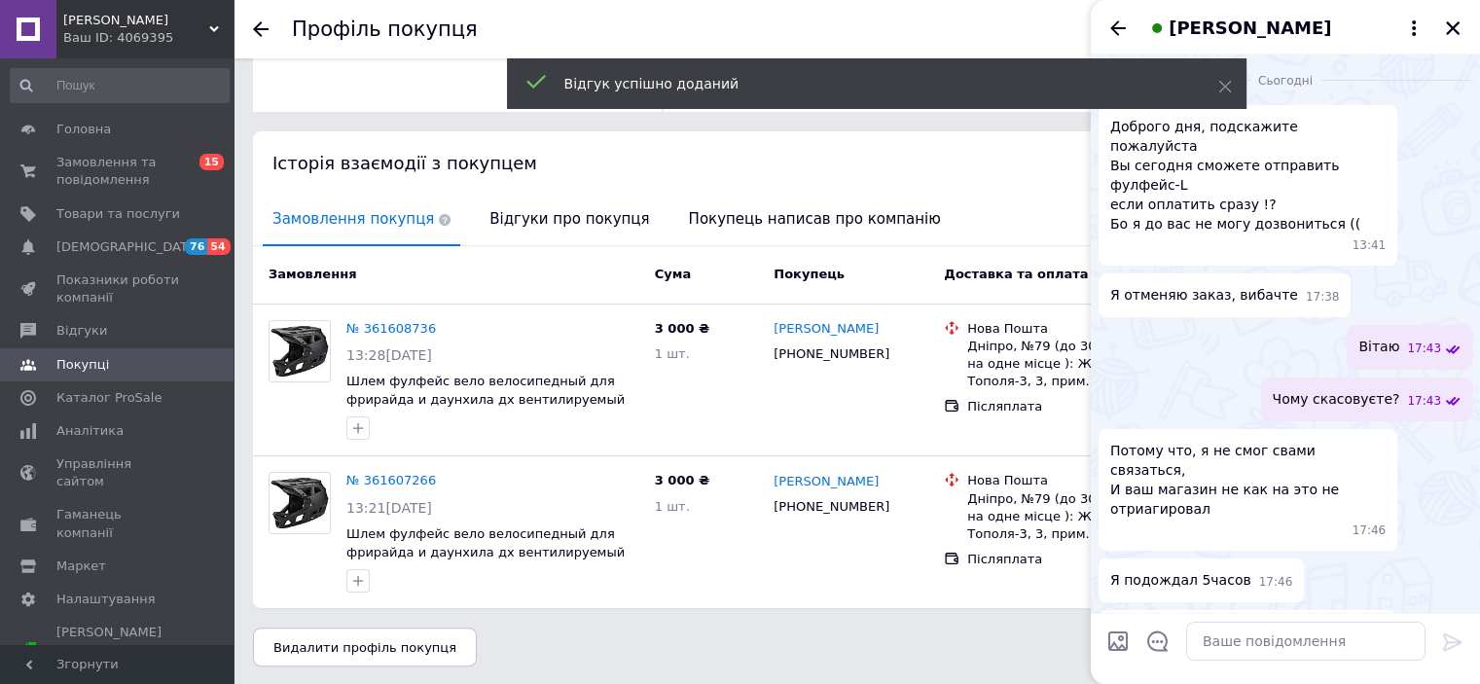
scroll to position [765, 0]
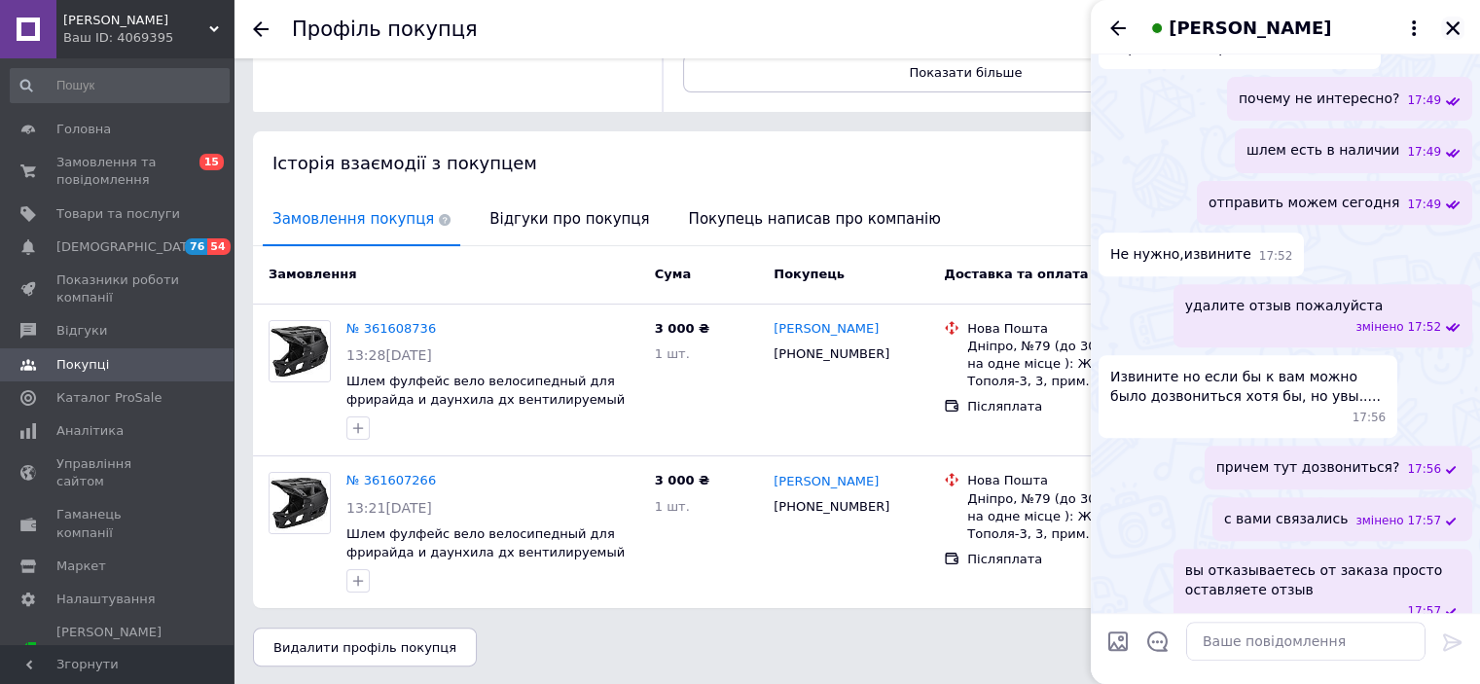
click at [1450, 22] on icon "Закрити" at bounding box center [1453, 28] width 18 height 18
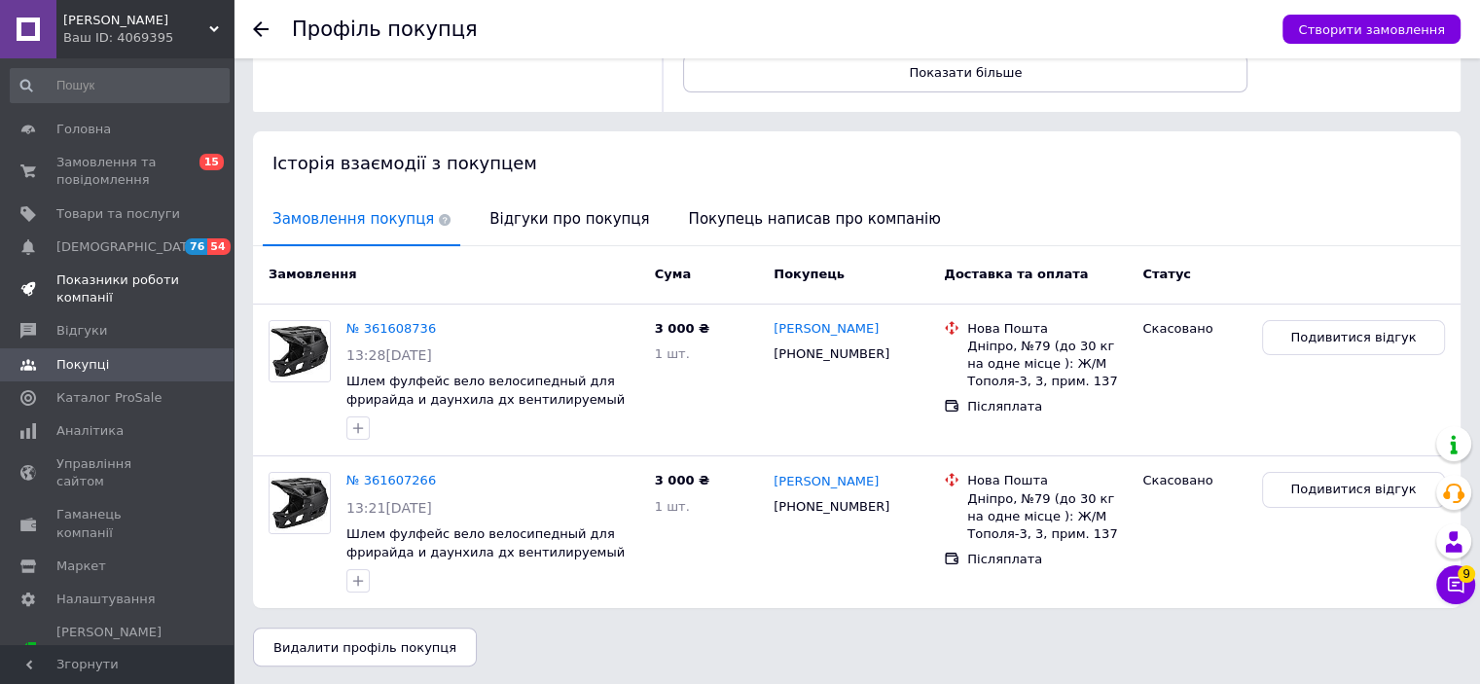
click at [161, 265] on link "Показники роботи компанії" at bounding box center [119, 289] width 239 height 51
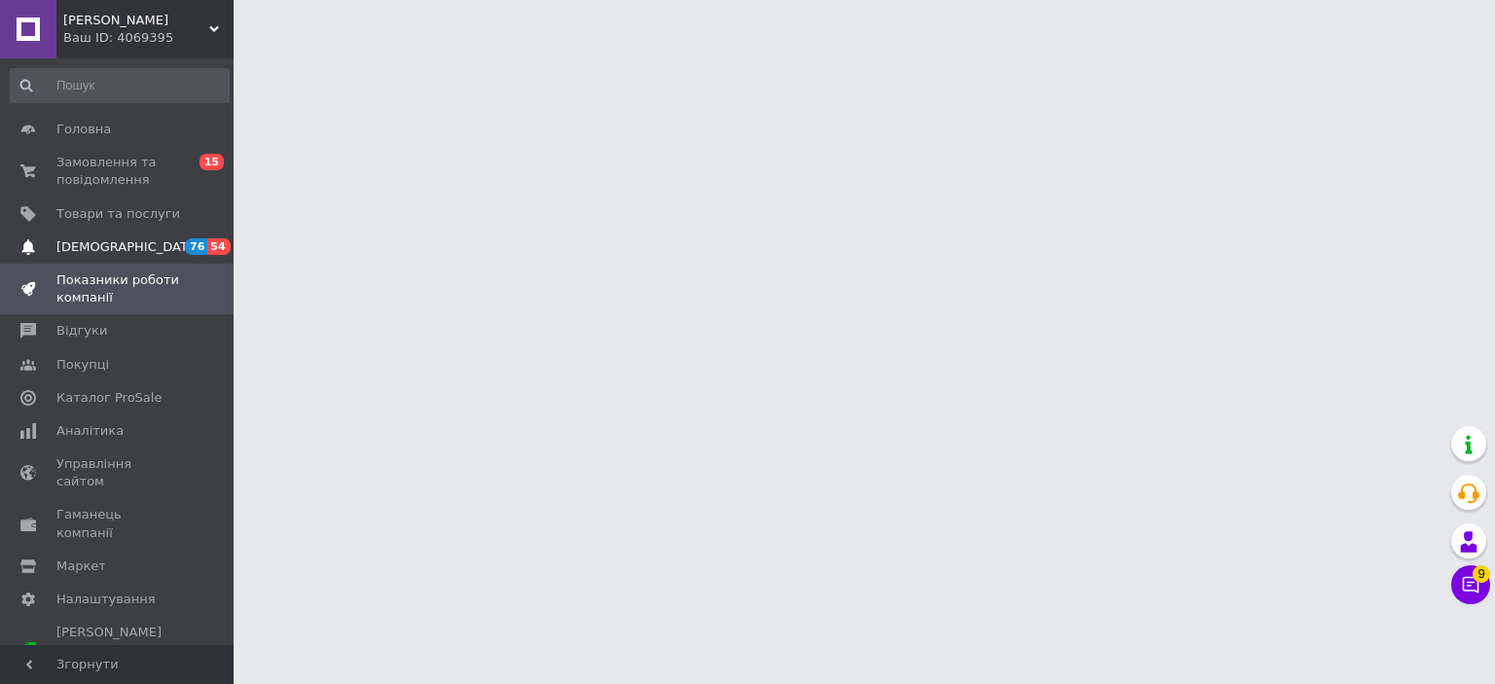
click at [148, 242] on span "[DEMOGRAPHIC_DATA]" at bounding box center [118, 247] width 124 height 18
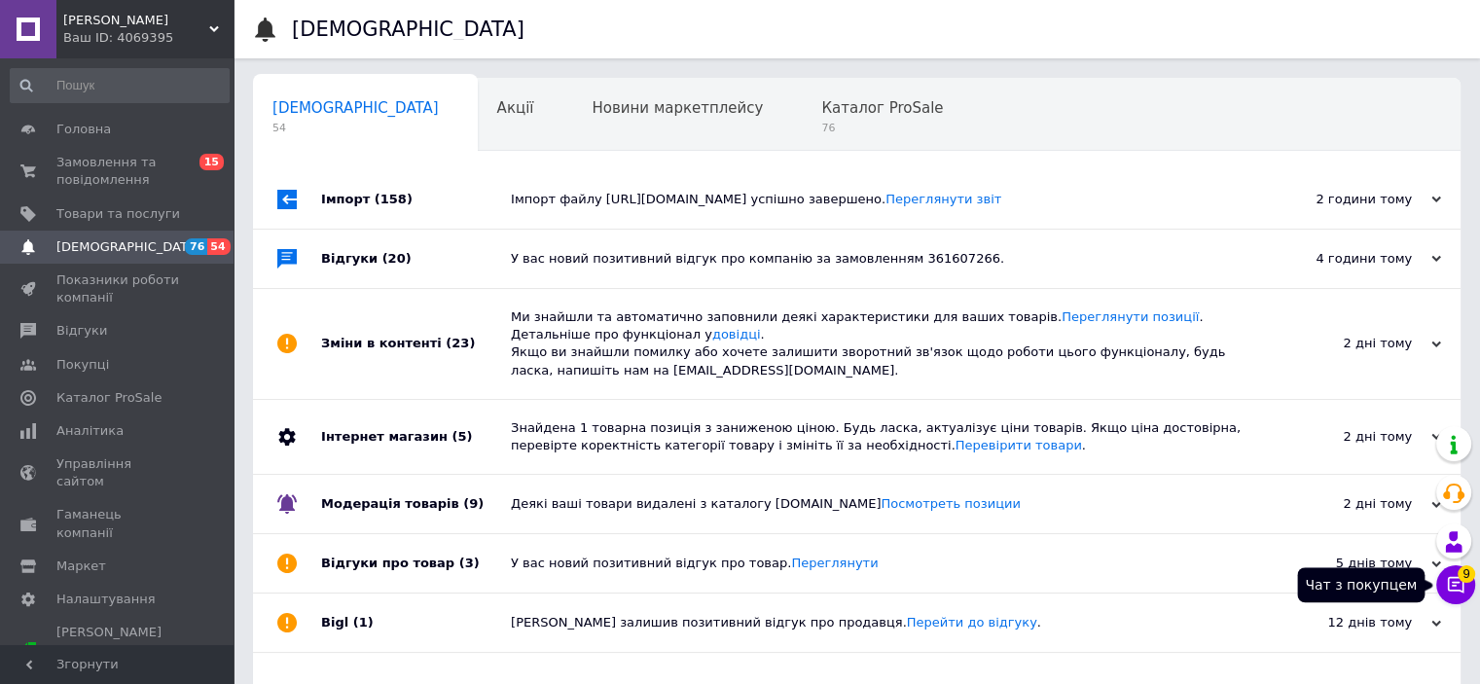
click at [1456, 580] on icon at bounding box center [1455, 584] width 19 height 19
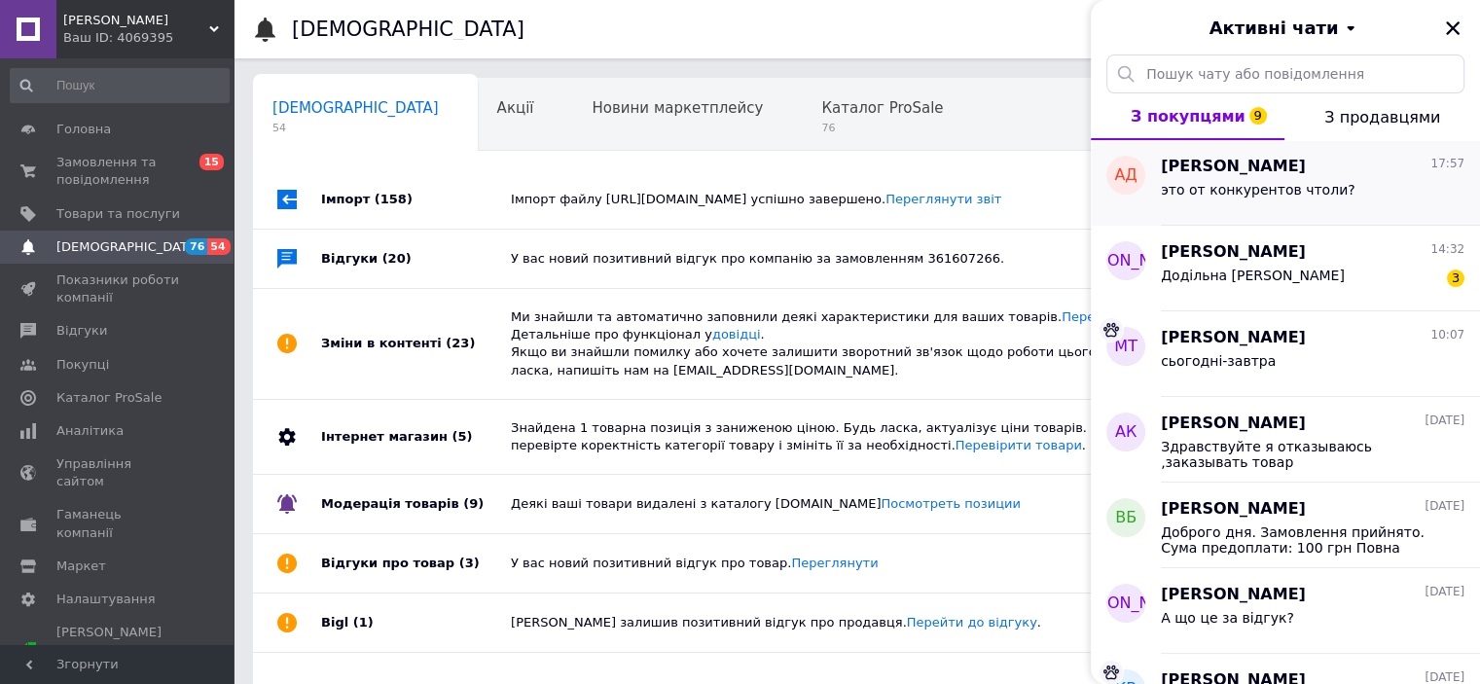
click at [1270, 212] on div "Артем Давидов 17:57 это от конкурентов чтоли?" at bounding box center [1320, 183] width 319 height 86
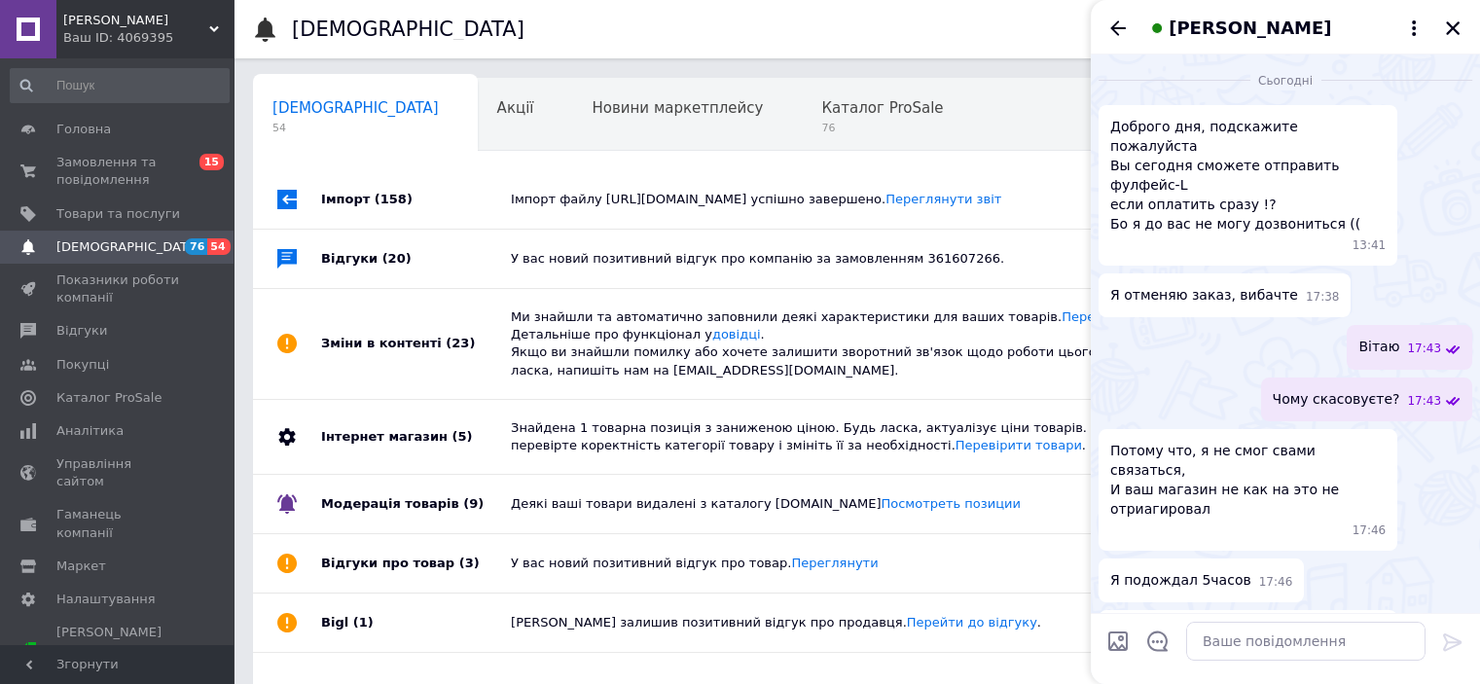
scroll to position [765, 0]
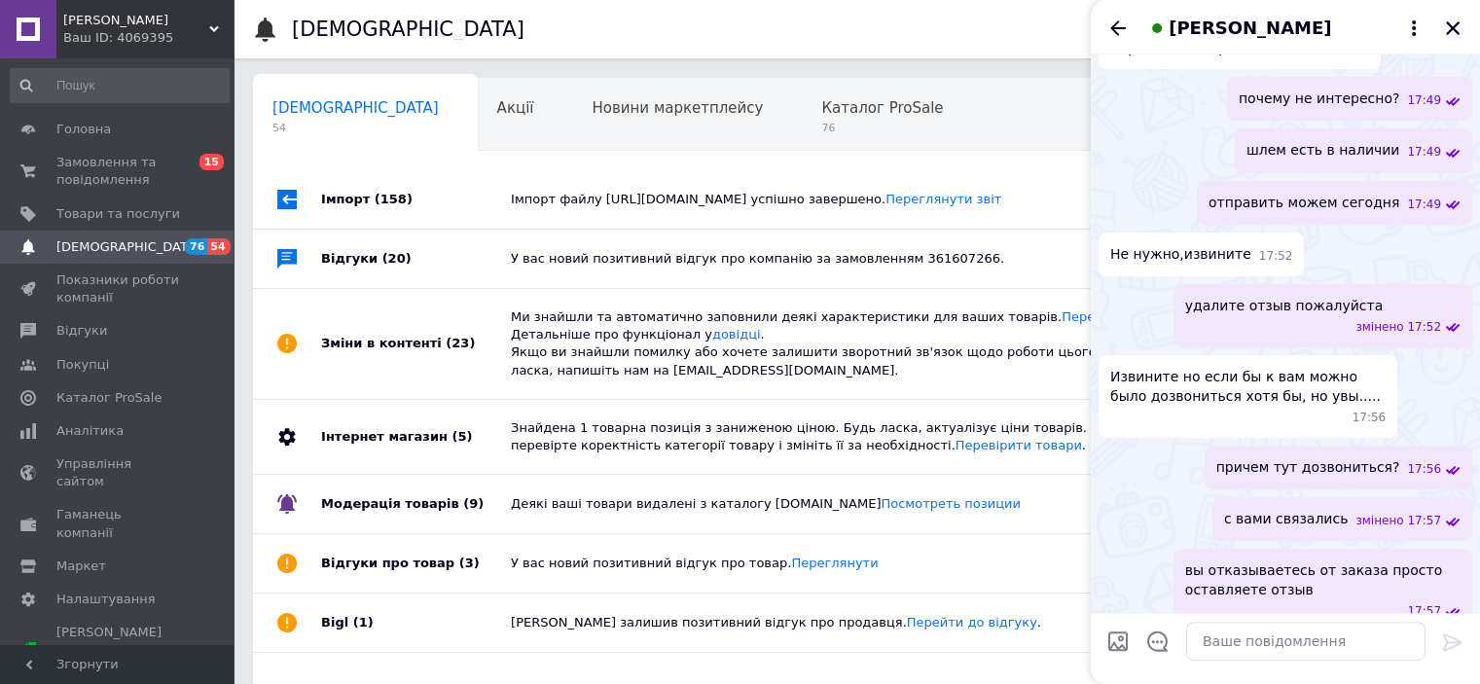
click at [1450, 28] on icon "Закрити" at bounding box center [1453, 28] width 18 height 18
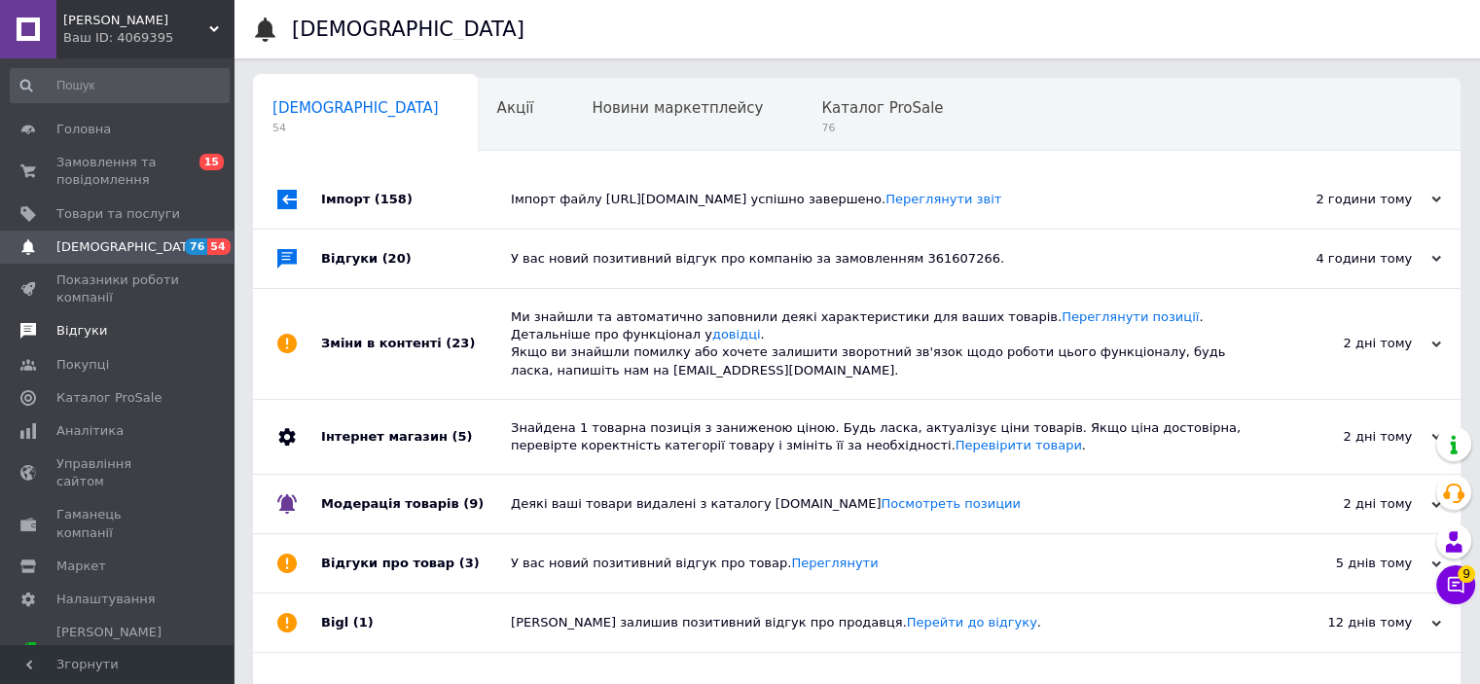
click at [144, 335] on span "Відгуки" at bounding box center [118, 331] width 124 height 18
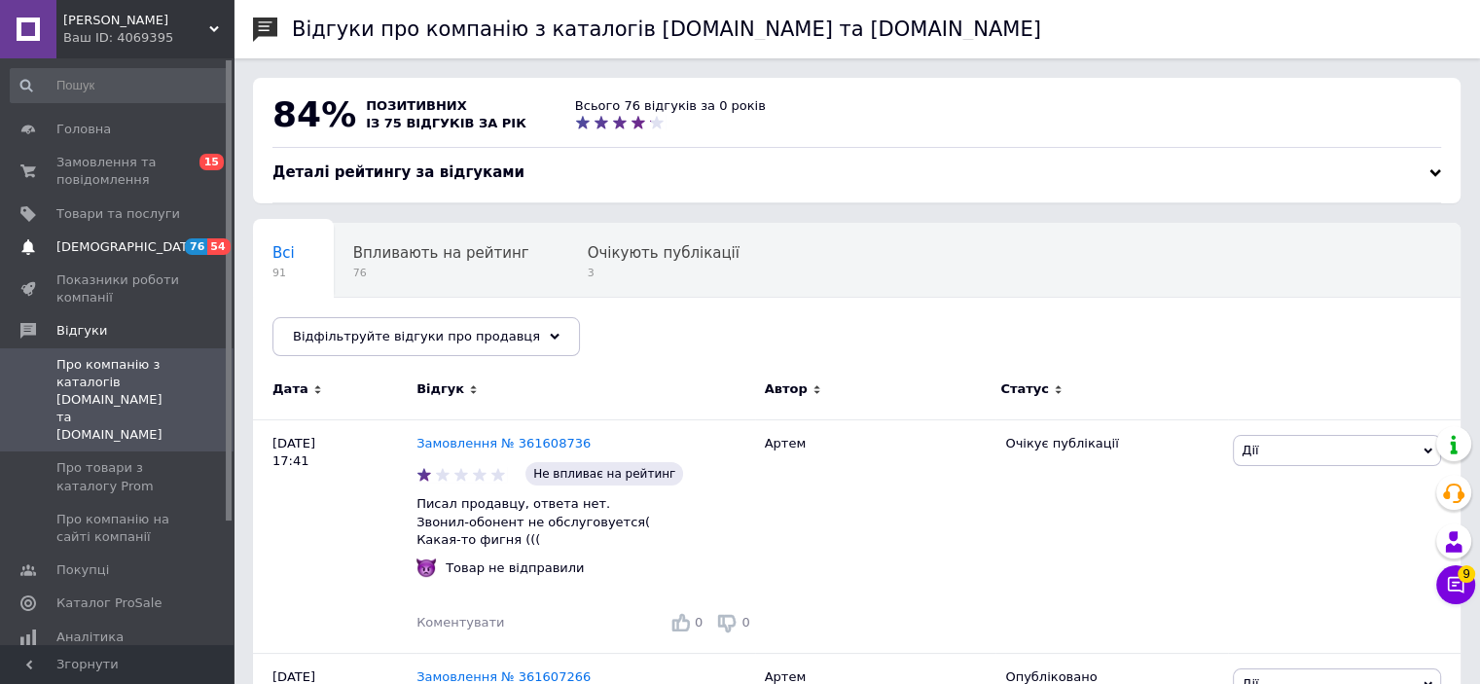
click at [175, 234] on link "Сповіщення 76 54" at bounding box center [119, 247] width 239 height 33
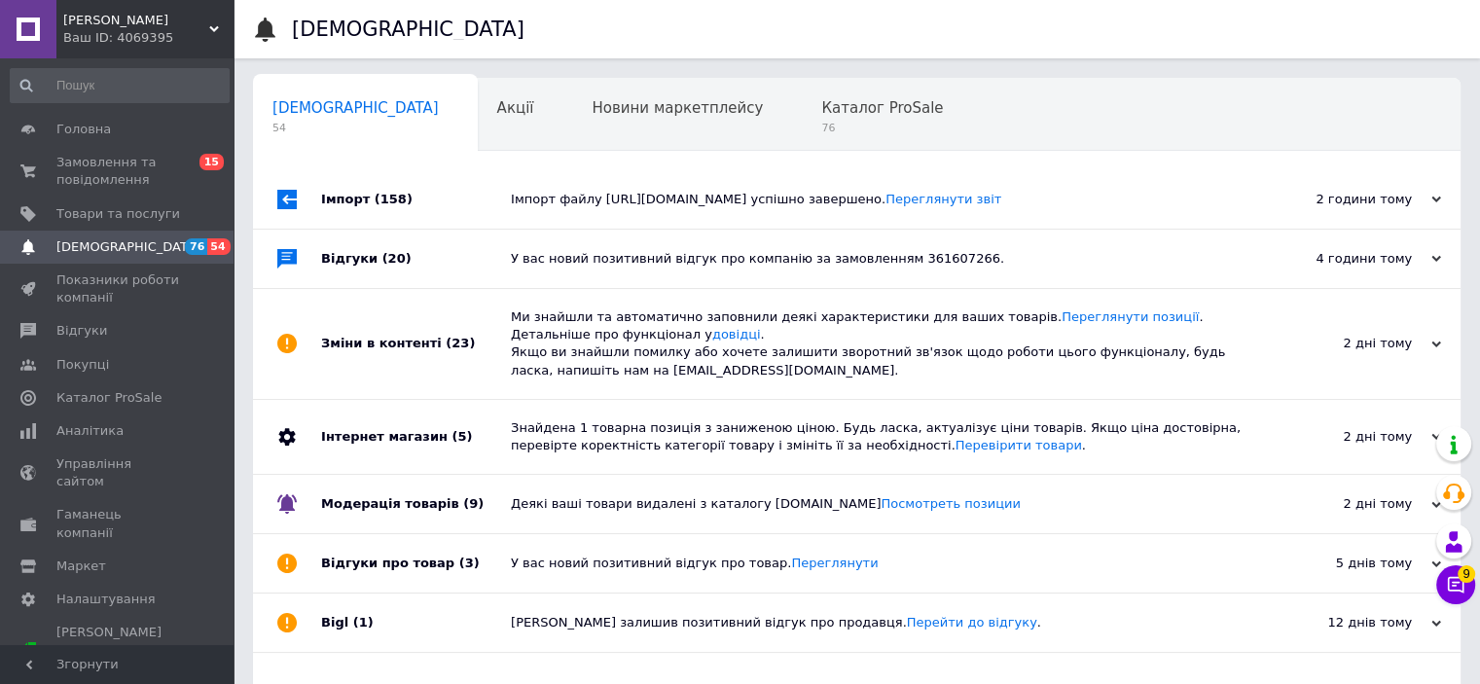
click at [1446, 580] on icon at bounding box center [1455, 584] width 19 height 19
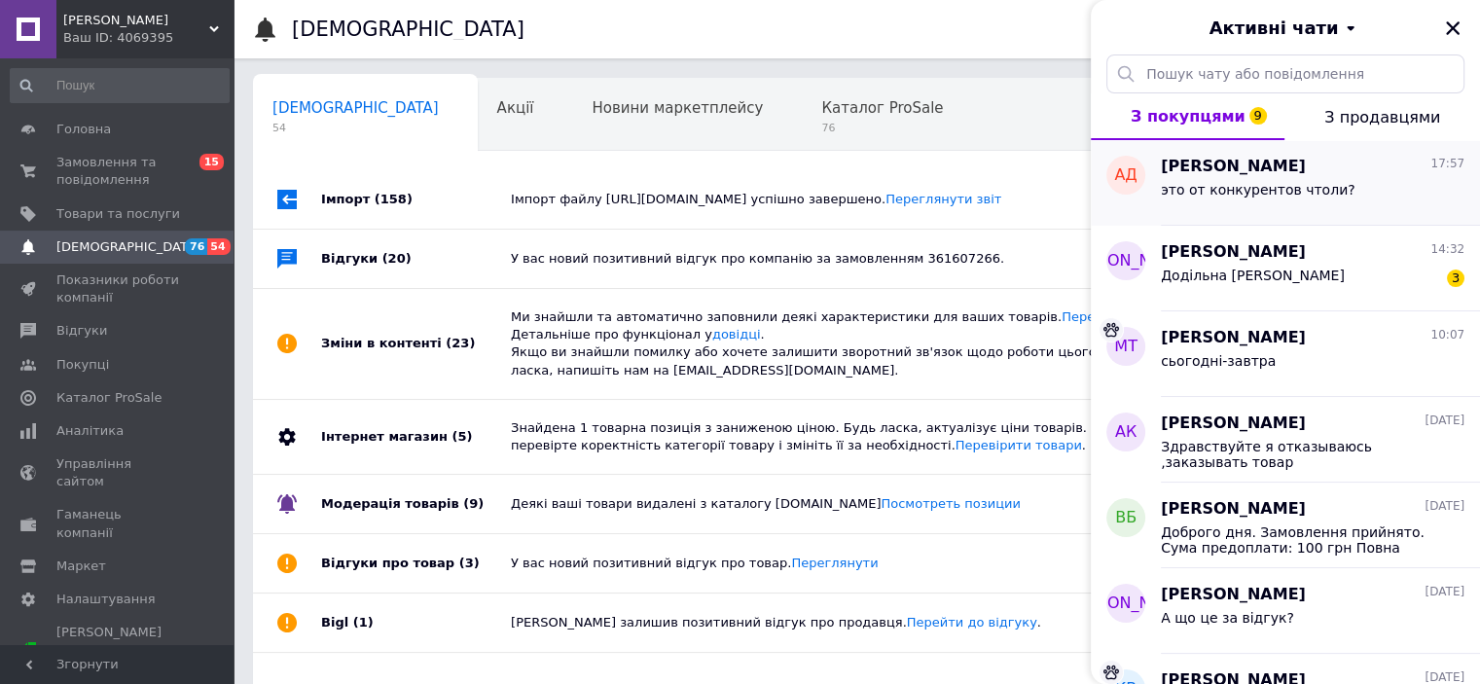
click at [1268, 187] on span "это от конкурентов чтоли?" at bounding box center [1258, 190] width 195 height 16
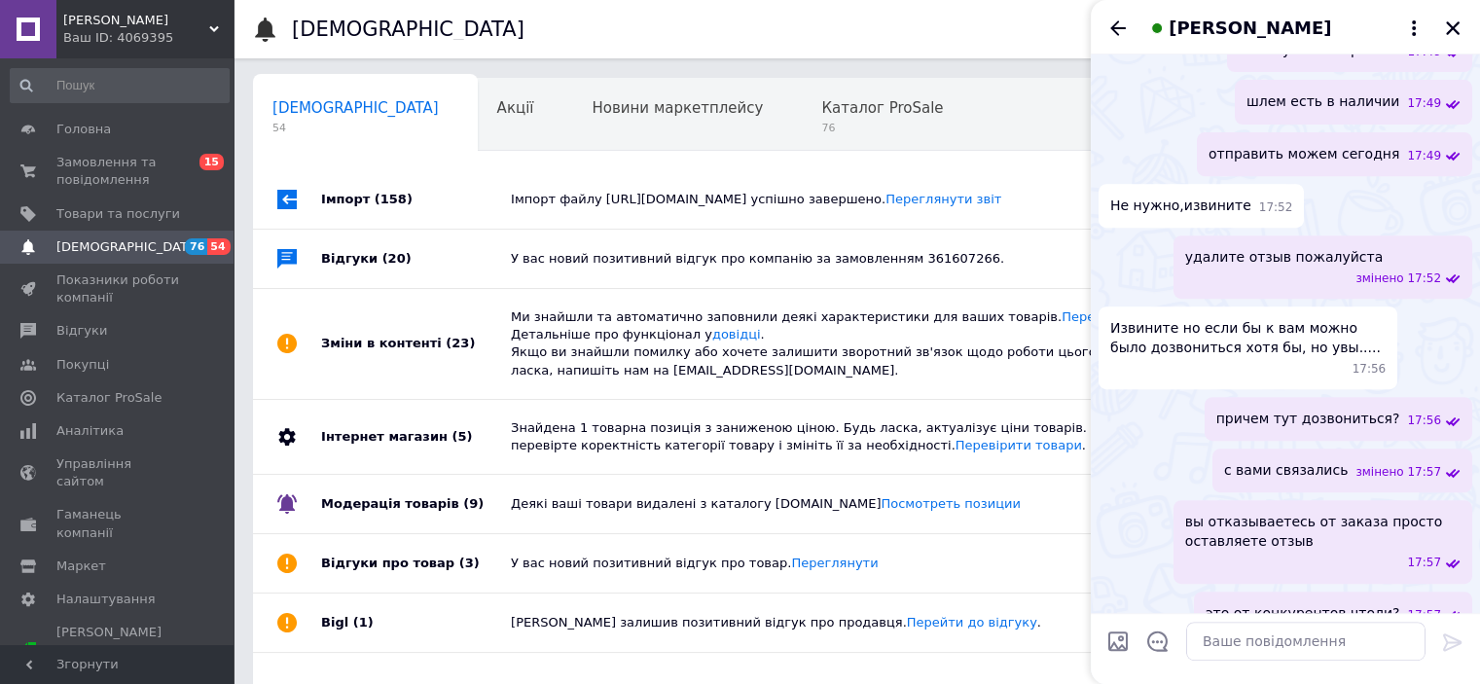
scroll to position [823, 0]
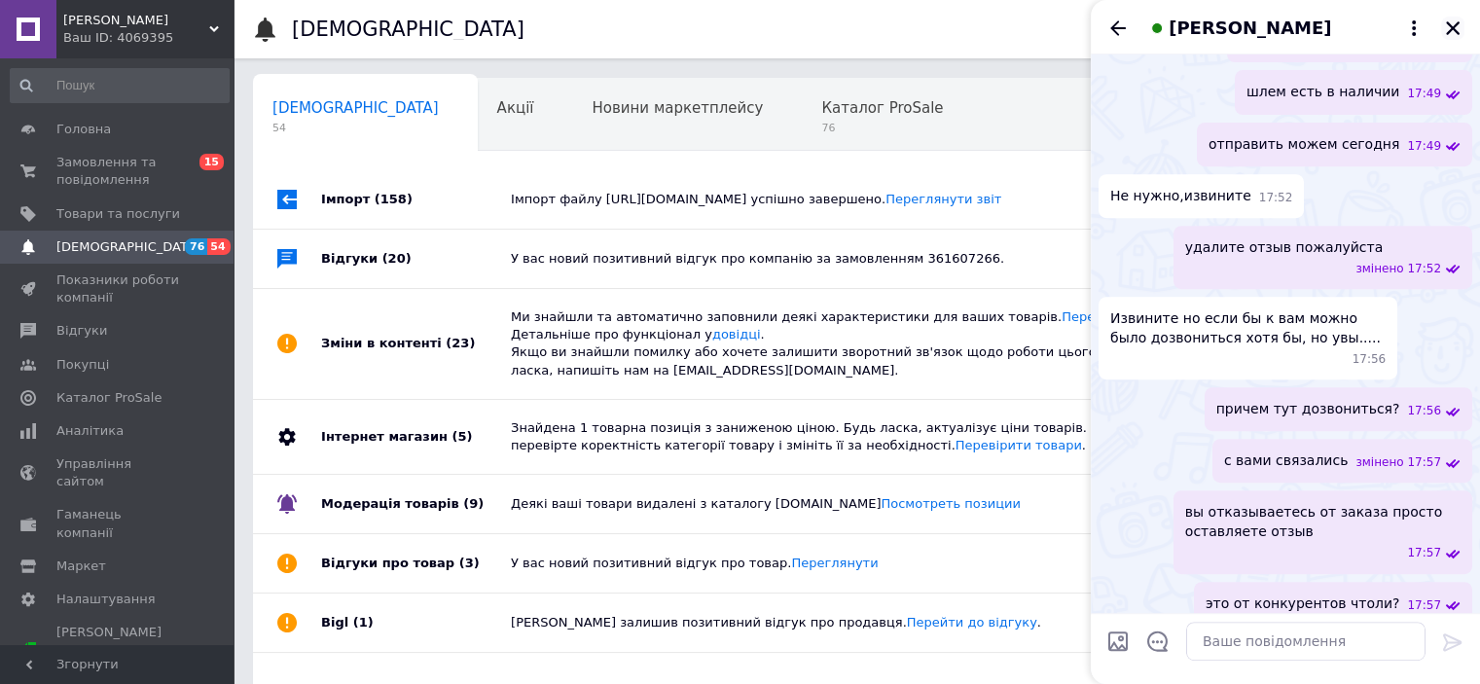
click at [1454, 26] on icon "Закрити" at bounding box center [1453, 28] width 14 height 14
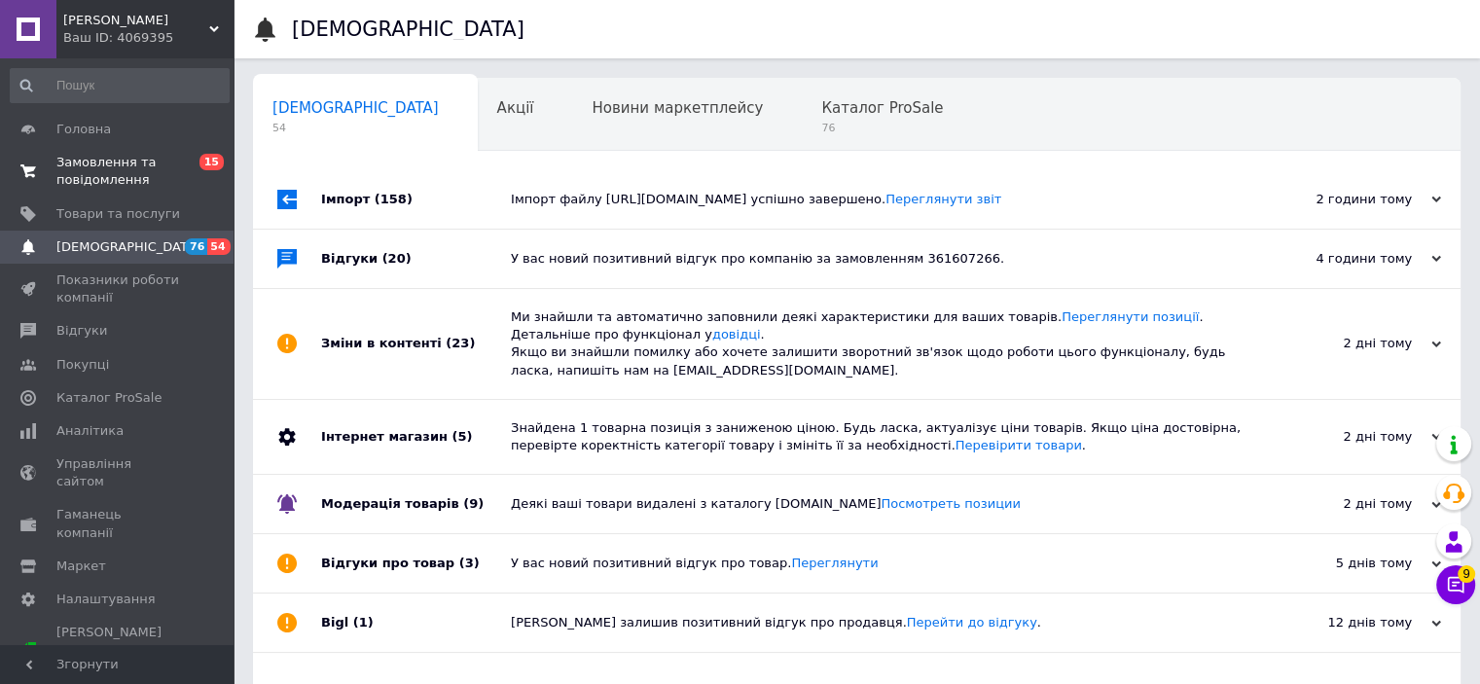
click at [160, 178] on span "Замовлення та повідомлення" at bounding box center [118, 171] width 124 height 35
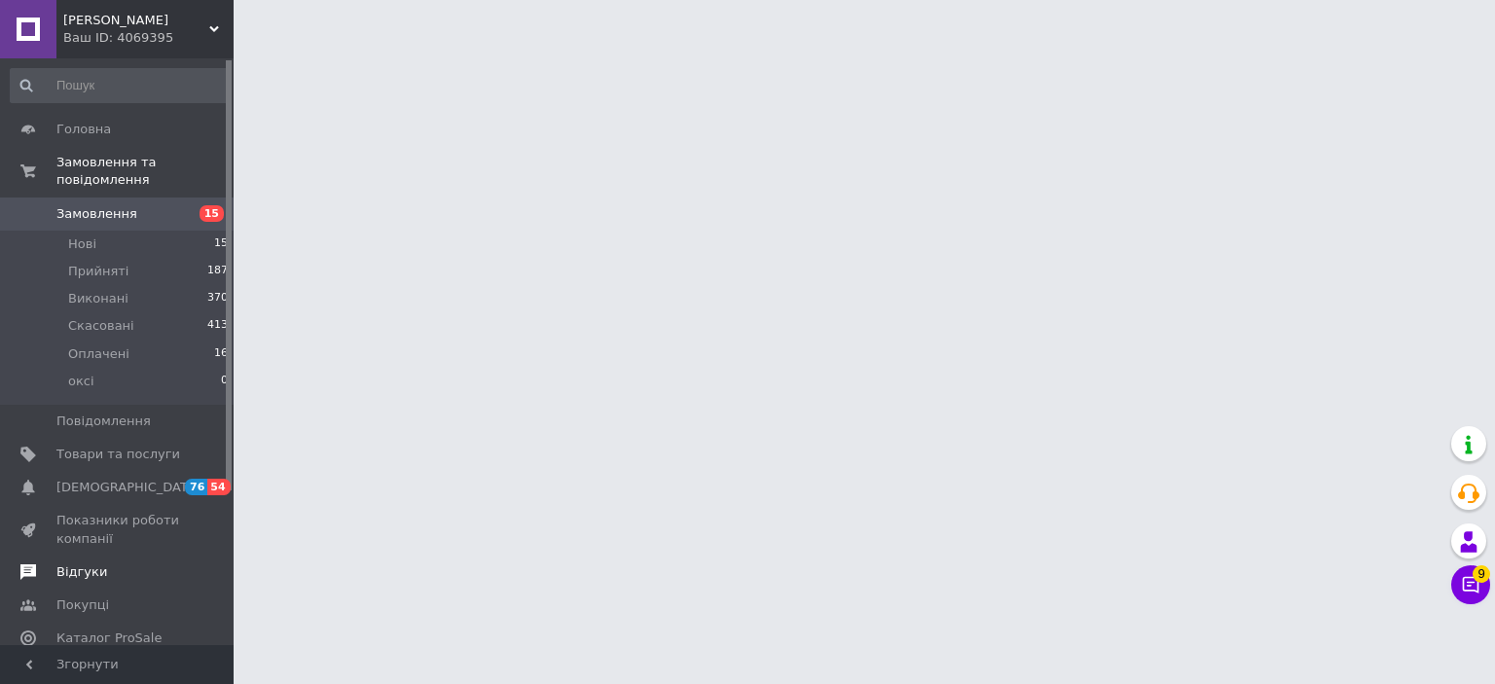
click at [93, 564] on span "Відгуки" at bounding box center [81, 573] width 51 height 18
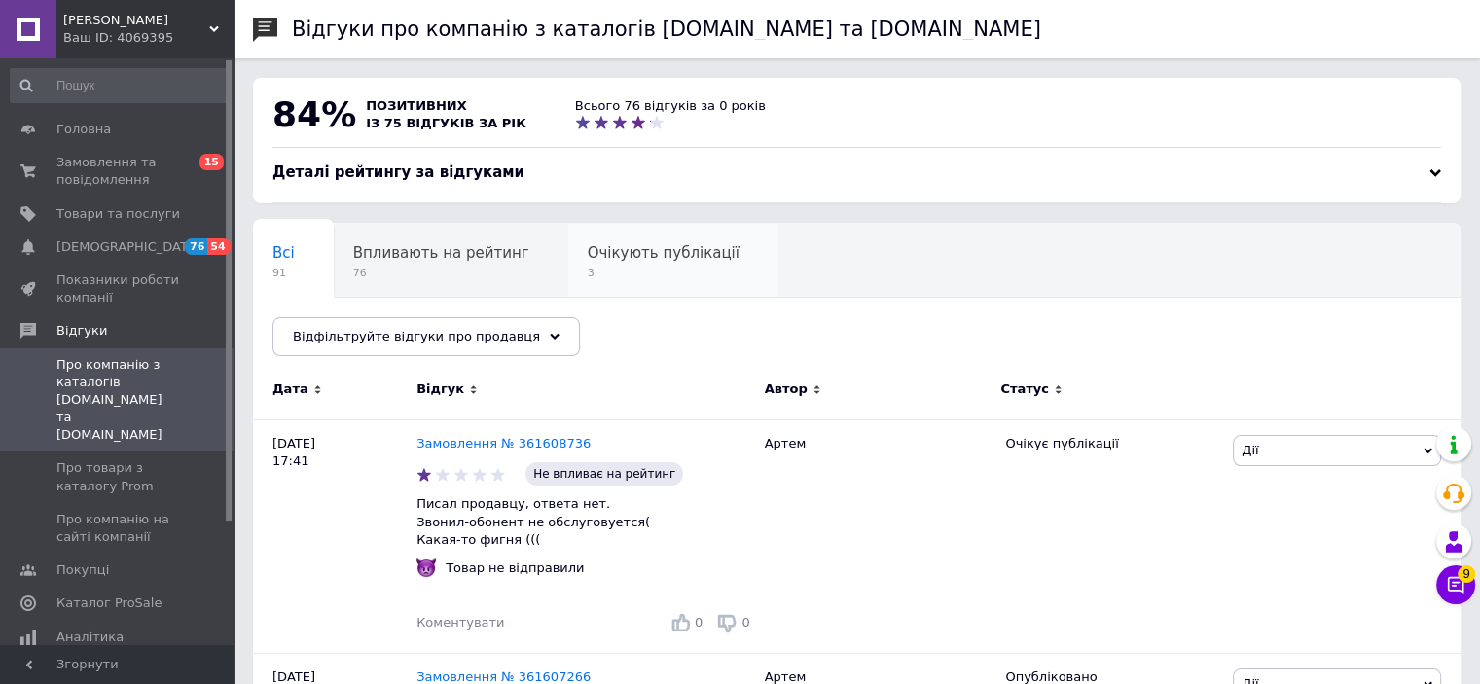
scroll to position [148, 0]
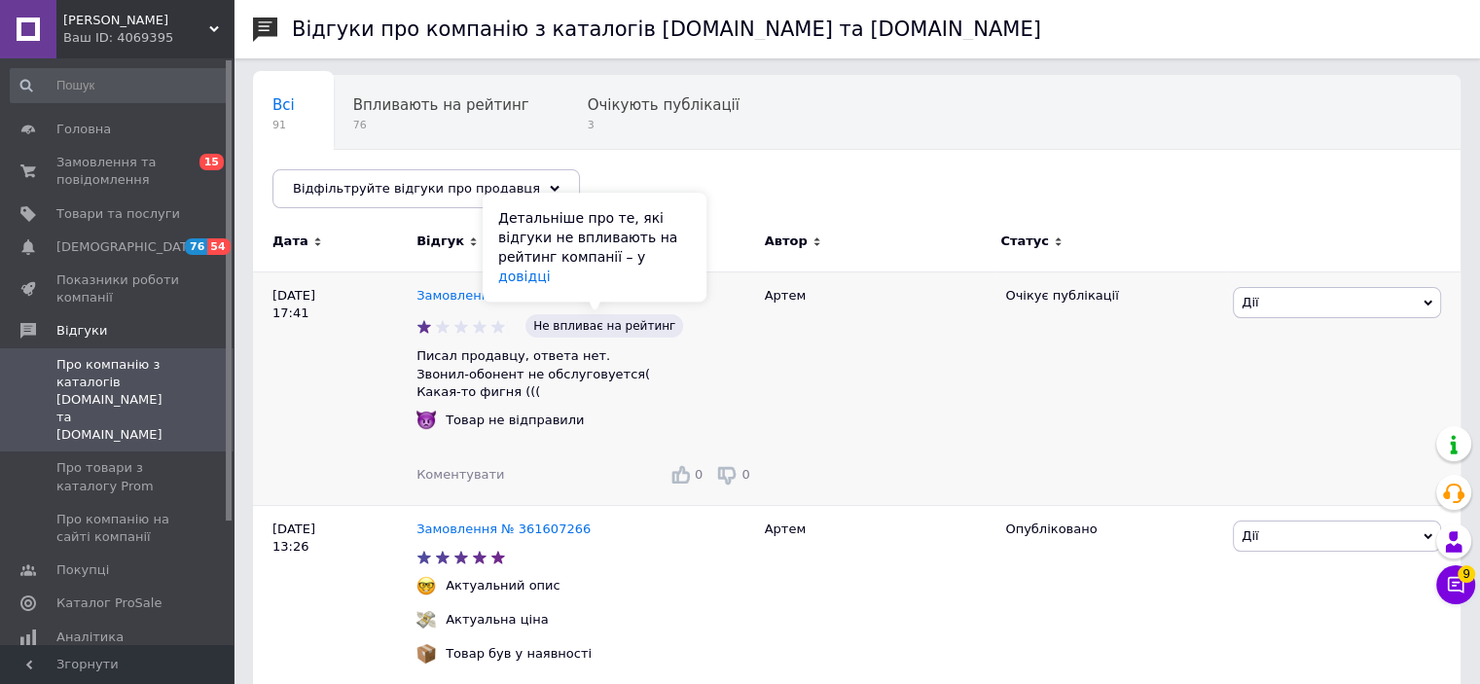
click at [611, 322] on span "Не впливає на рейтинг" at bounding box center [605, 325] width 158 height 23
click at [550, 282] on link "довідці" at bounding box center [524, 277] width 52 height 16
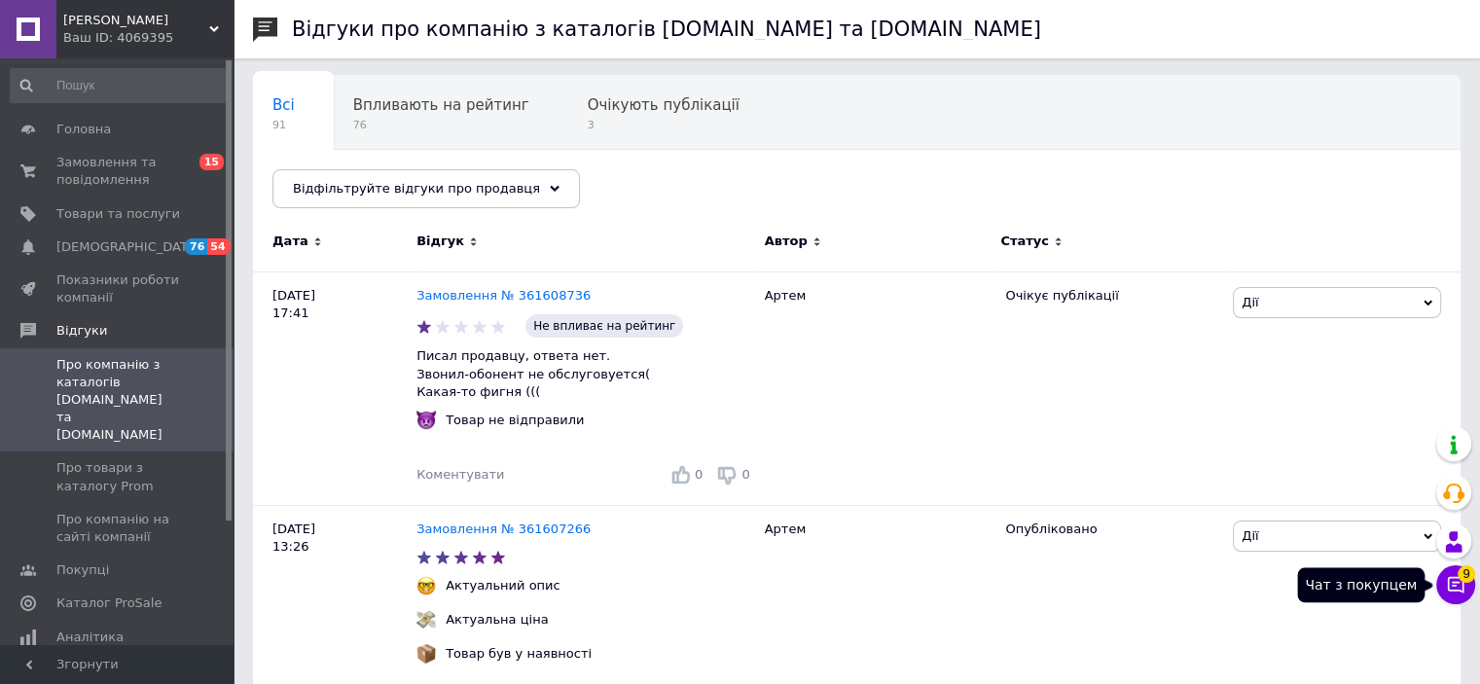
click at [1452, 571] on button "Чат з покупцем 9" at bounding box center [1456, 585] width 39 height 39
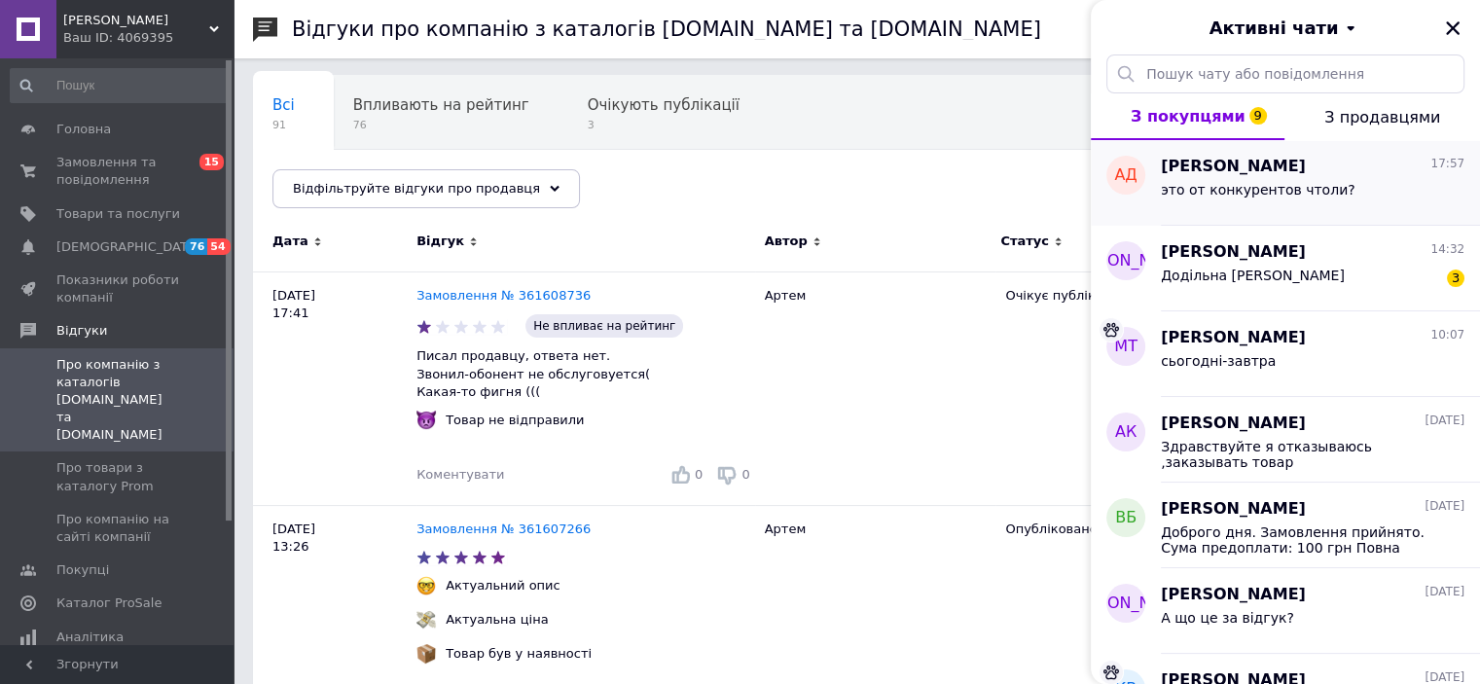
click at [1207, 178] on div "это от конкурентов чтоли?" at bounding box center [1313, 193] width 304 height 31
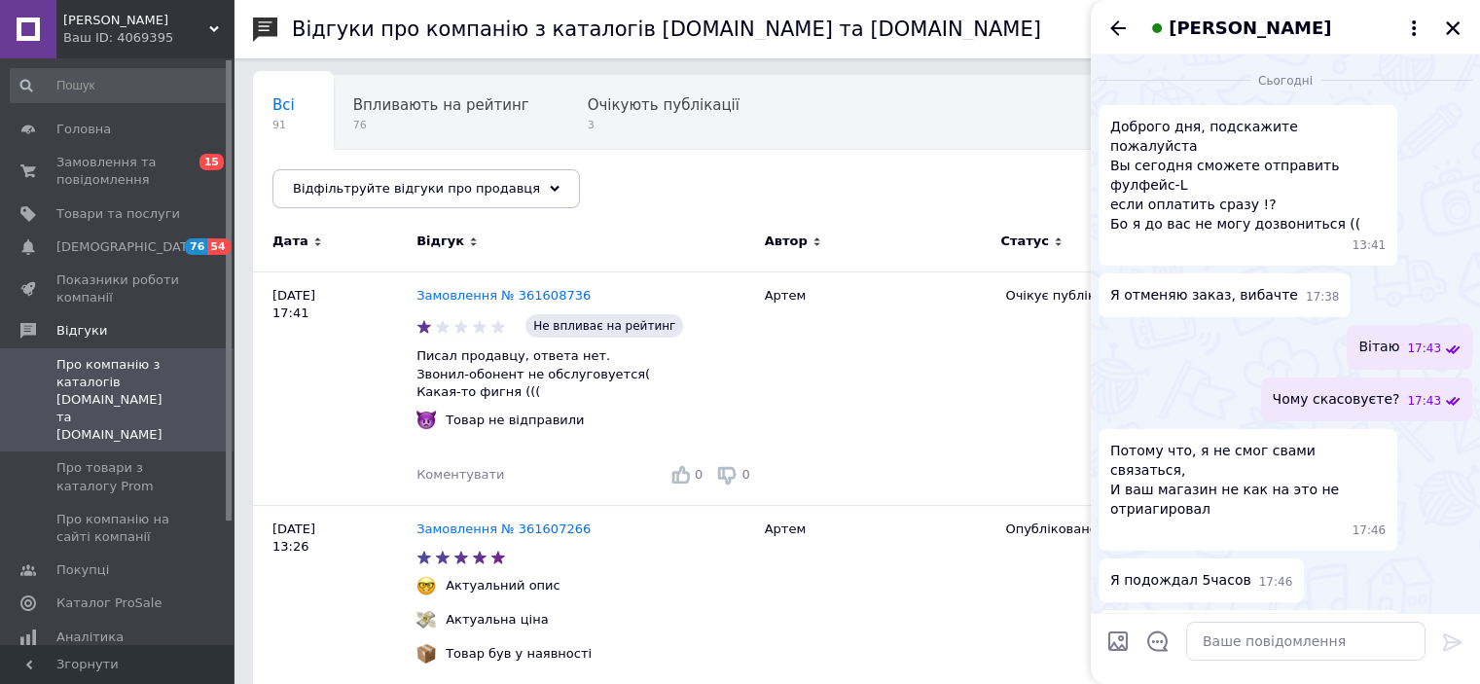
scroll to position [765, 0]
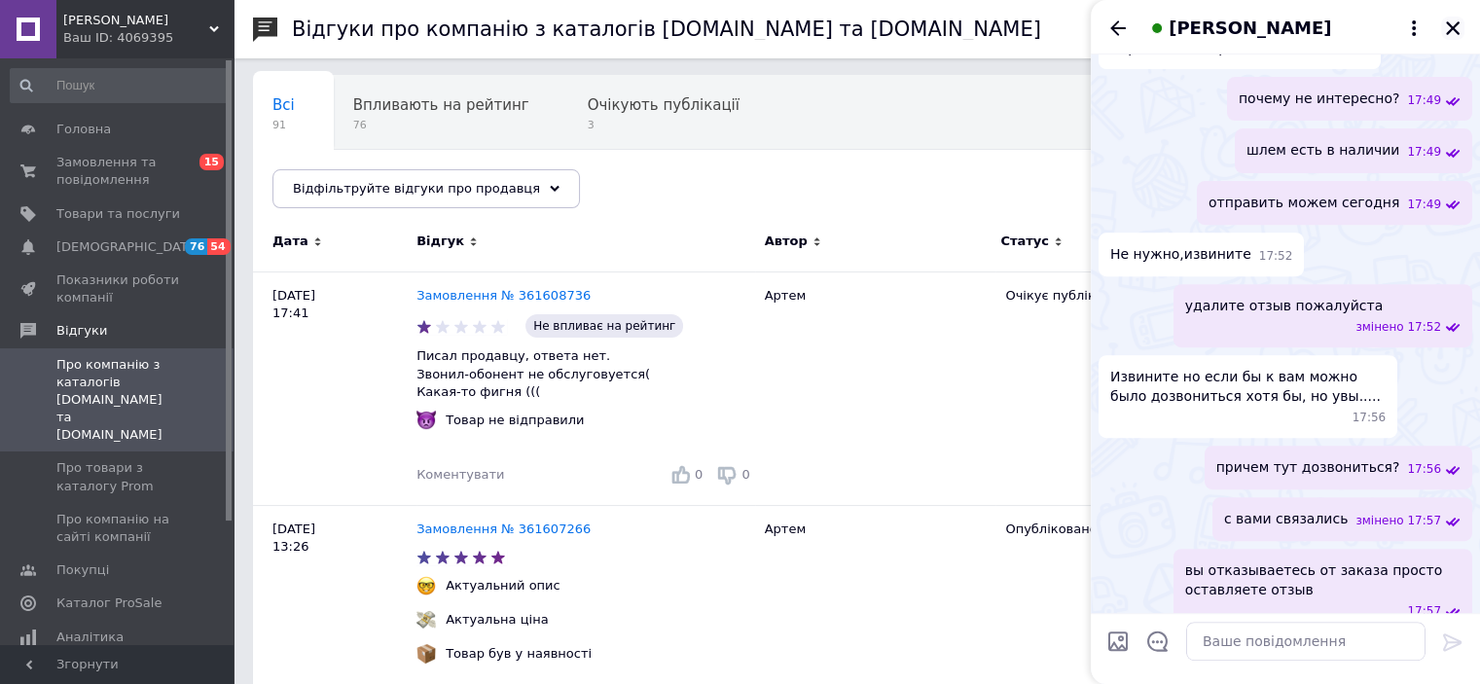
click at [1452, 22] on icon "Закрити" at bounding box center [1453, 28] width 18 height 18
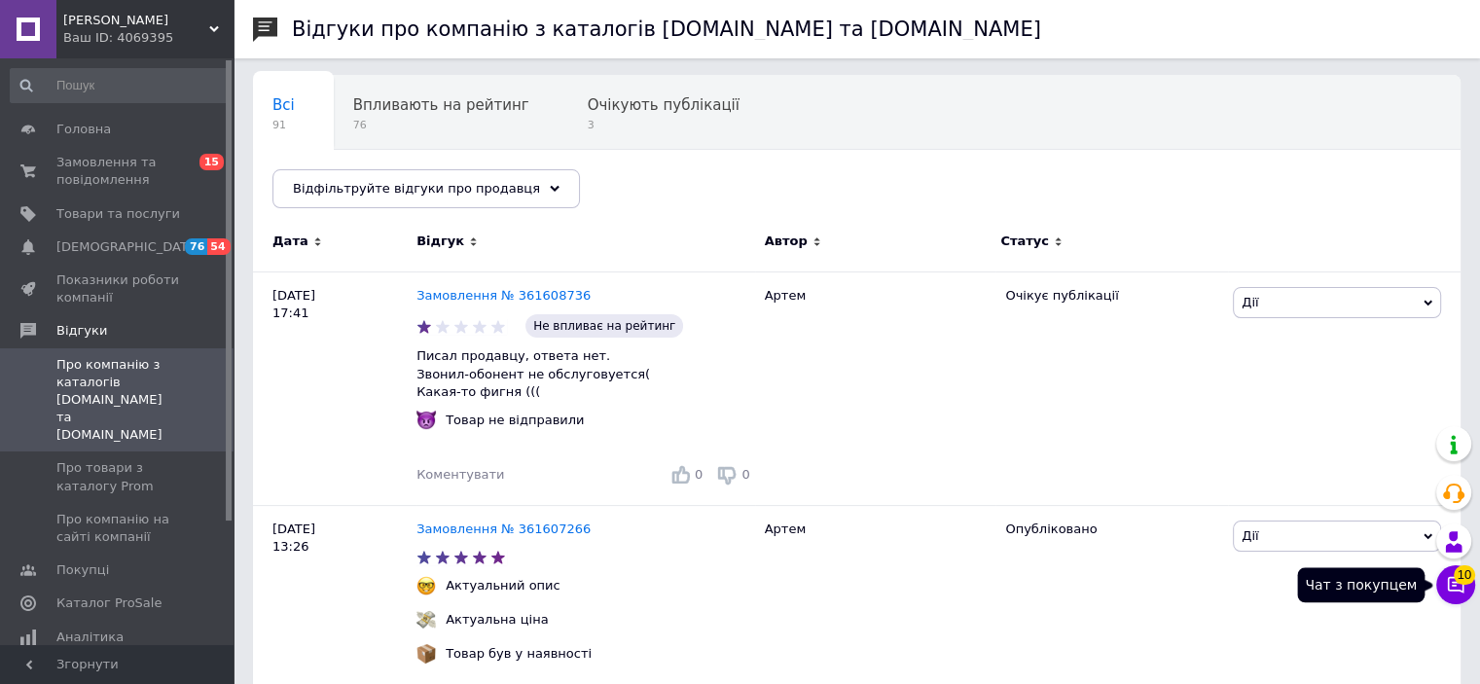
click at [1450, 579] on icon at bounding box center [1455, 584] width 19 height 19
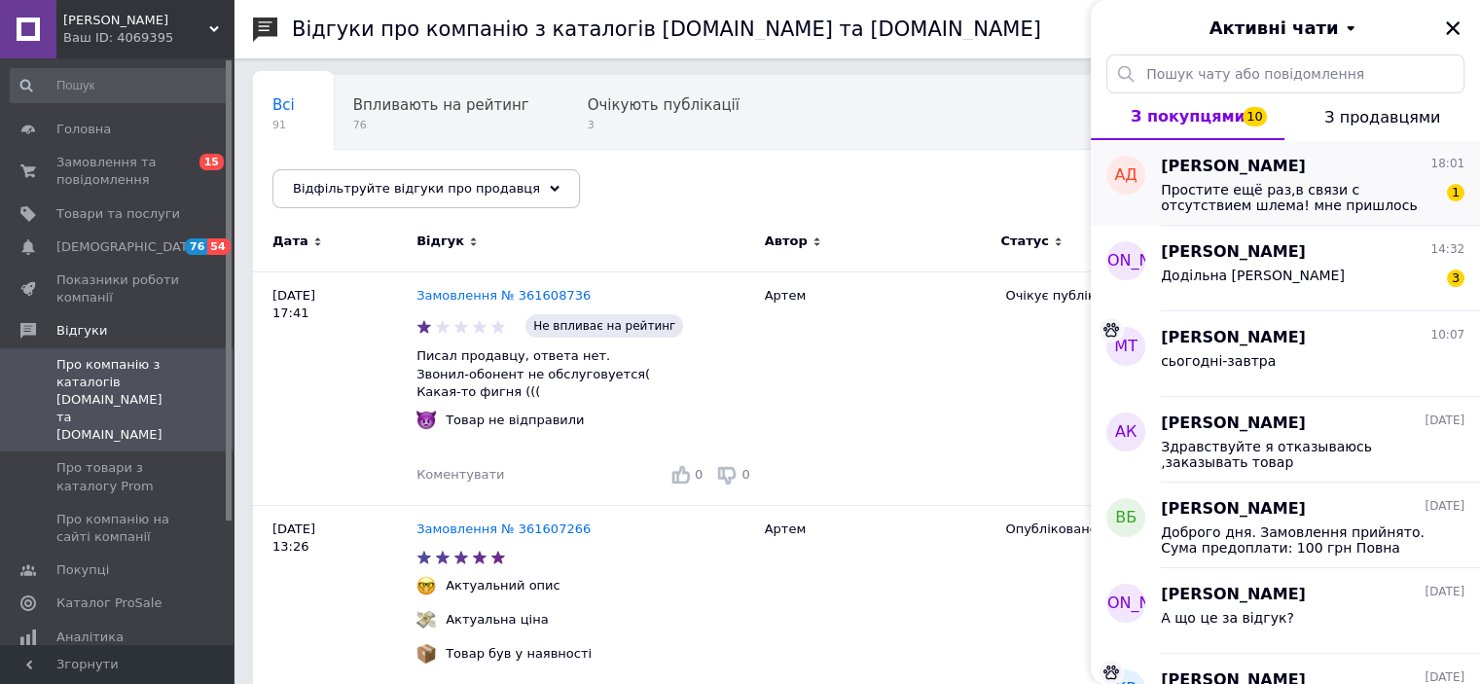
click at [1200, 173] on span "Артем Давидов" at bounding box center [1233, 167] width 145 height 22
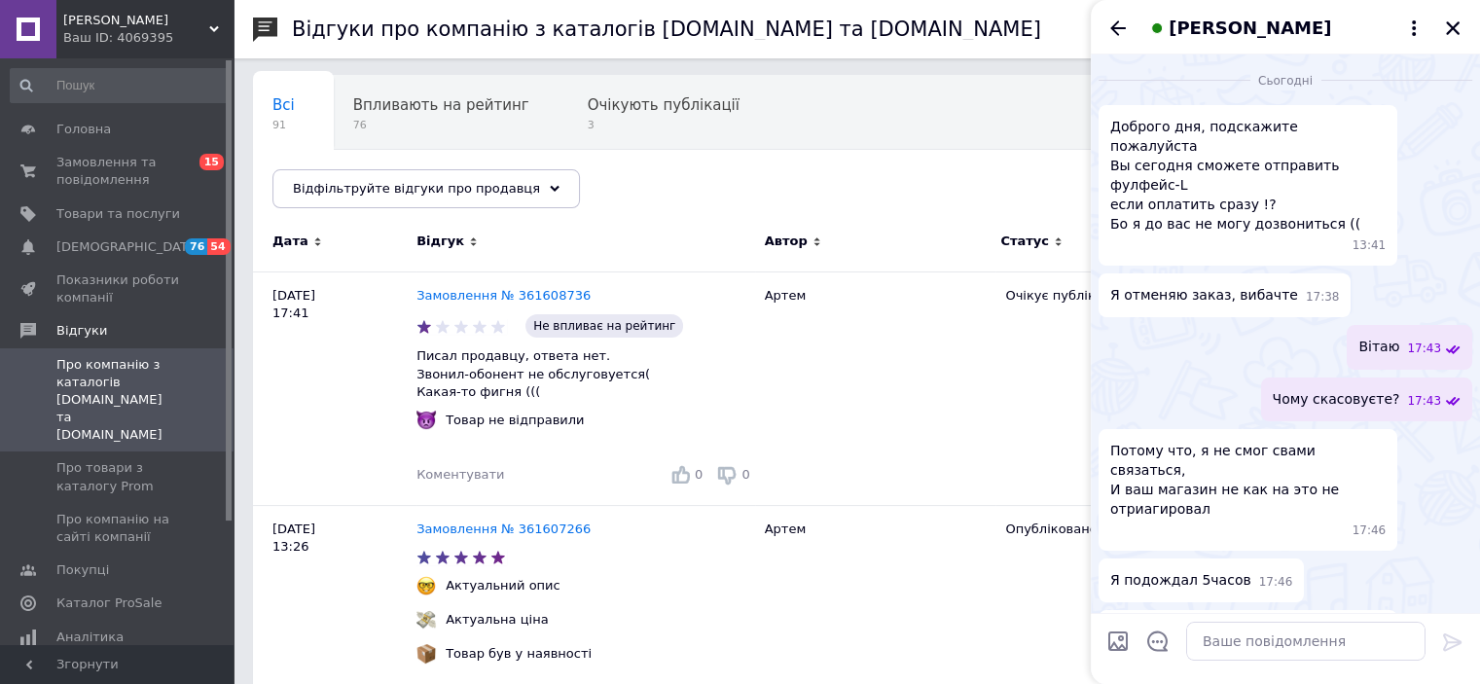
scroll to position [931, 0]
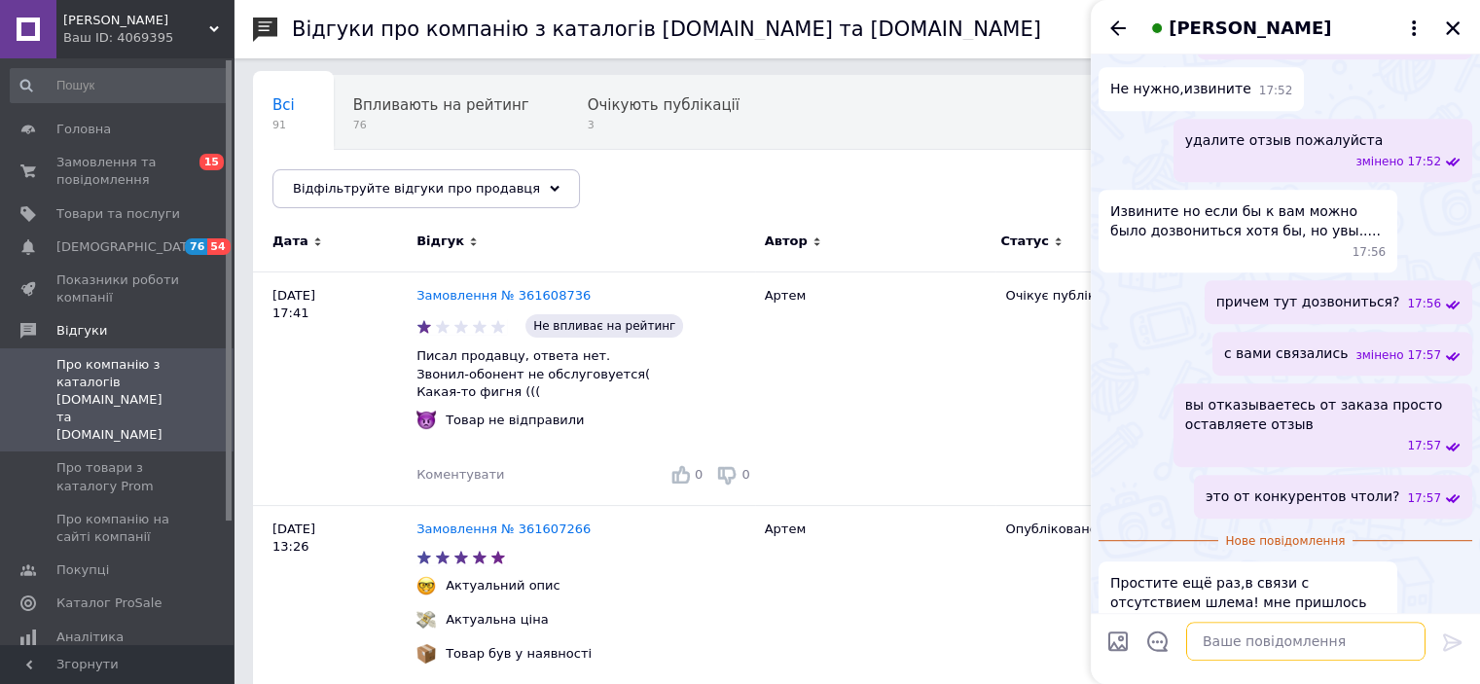
click at [1205, 627] on textarea at bounding box center [1306, 641] width 239 height 39
click at [1206, 628] on textarea at bounding box center [1306, 641] width 239 height 39
click at [1238, 646] on textarea at bounding box center [1306, 641] width 239 height 39
click at [1235, 641] on textarea at bounding box center [1306, 641] width 239 height 39
click at [1224, 646] on textarea at bounding box center [1306, 641] width 239 height 39
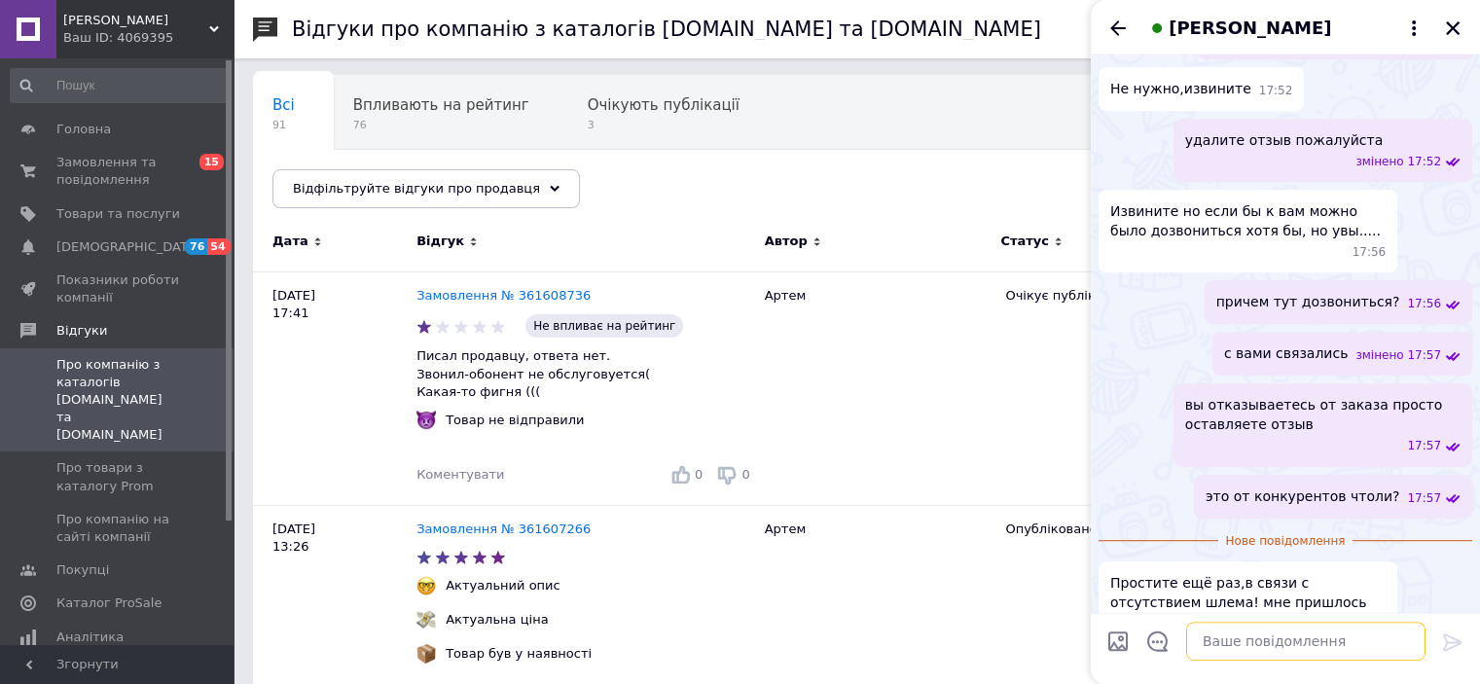
click at [1236, 654] on textarea at bounding box center [1306, 641] width 239 height 39
drag, startPoint x: 1337, startPoint y: 638, endPoint x: 1327, endPoint y: 642, distance: 11.8
click at [1327, 642] on textarea "Ну это мы в этом виновати или что?" at bounding box center [1287, 641] width 278 height 39
type textarea "Ну это мы в этом виноваты или что?"
click at [1444, 641] on icon at bounding box center [1453, 642] width 23 height 23
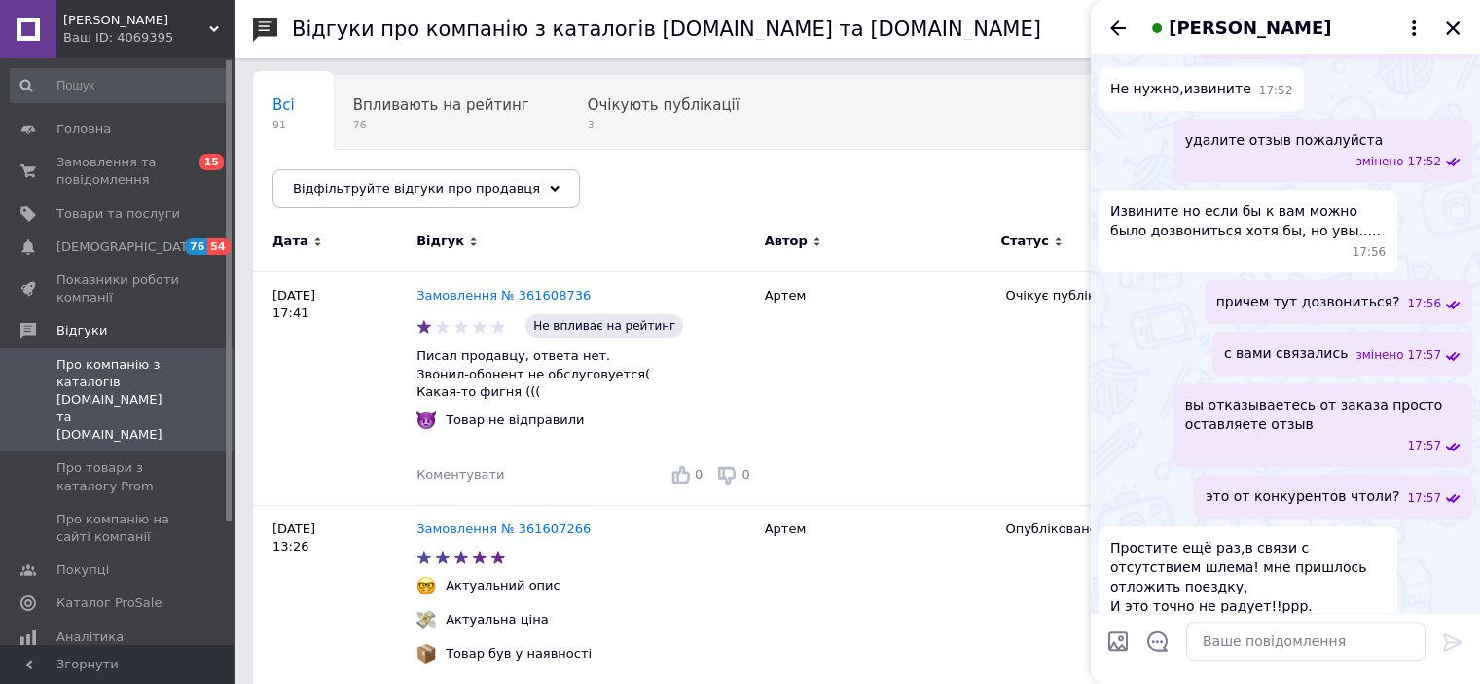
scroll to position [966, 0]
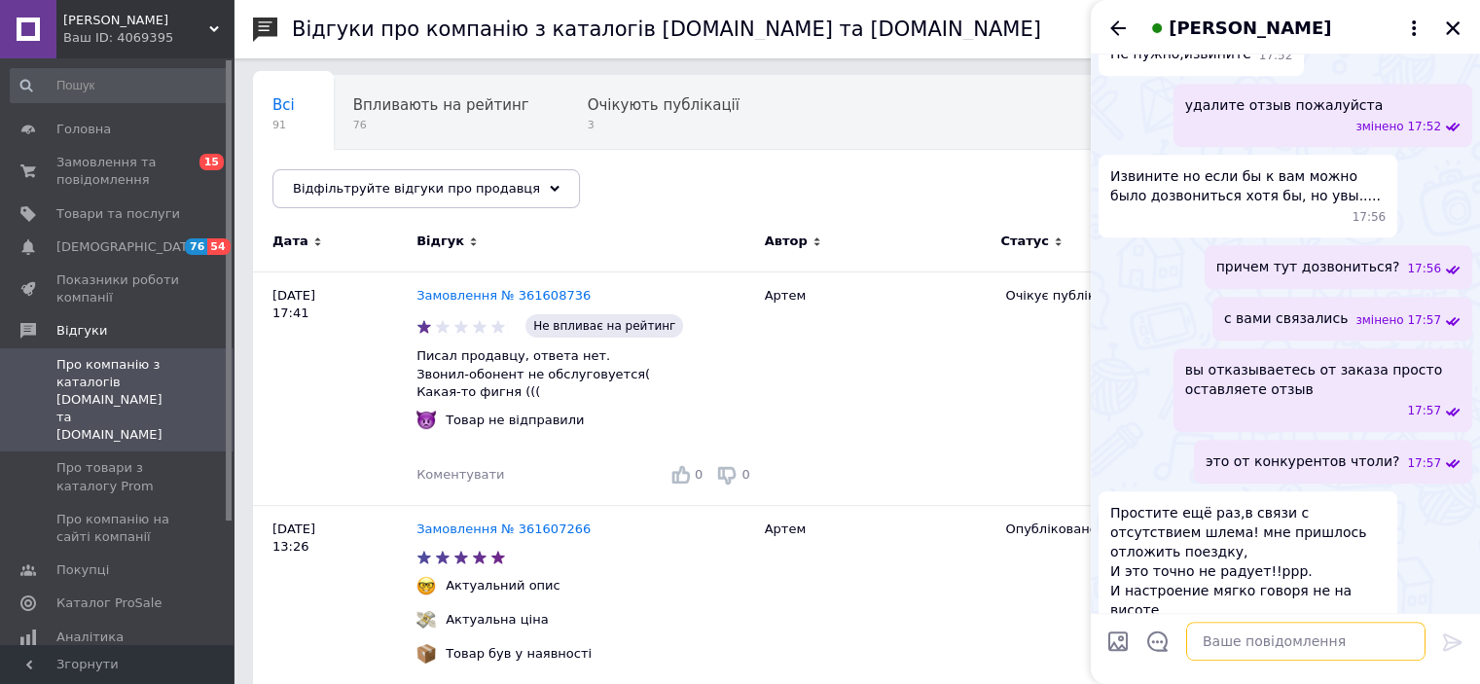
click at [1238, 640] on textarea at bounding box center [1306, 641] width 239 height 39
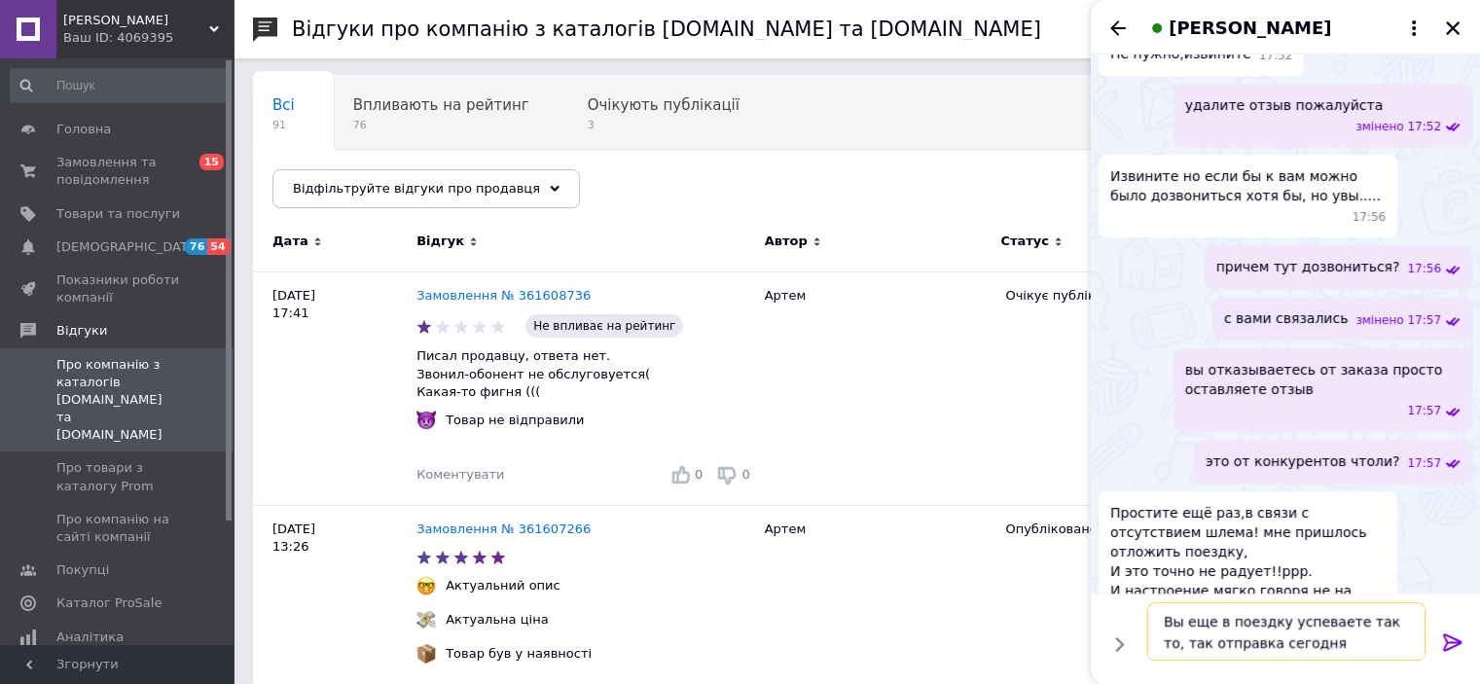
type textarea "Вы еще в поездку успеваете так то, так отправка сегодня возможна"
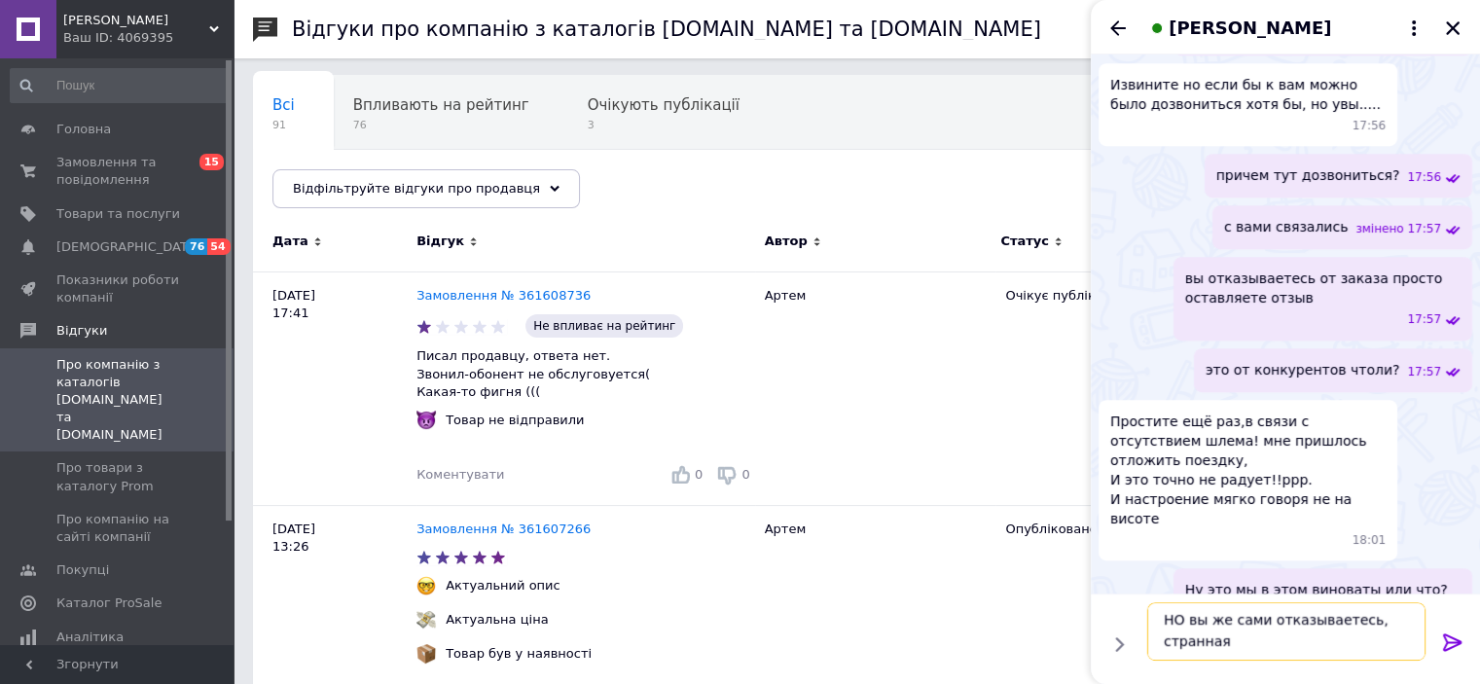
scroll to position [1, 0]
type textarea "НО вы же сами отказываетесь, странная ситуацыия"
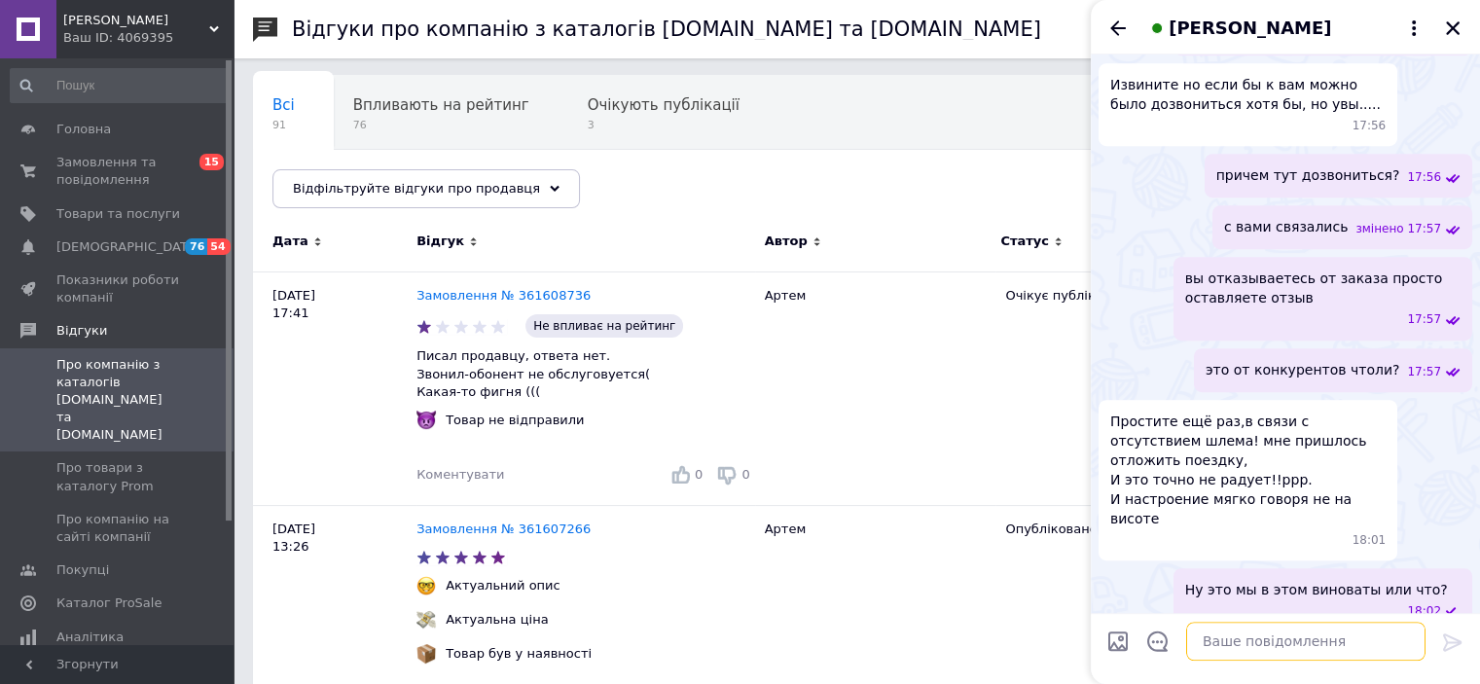
scroll to position [1148, 0]
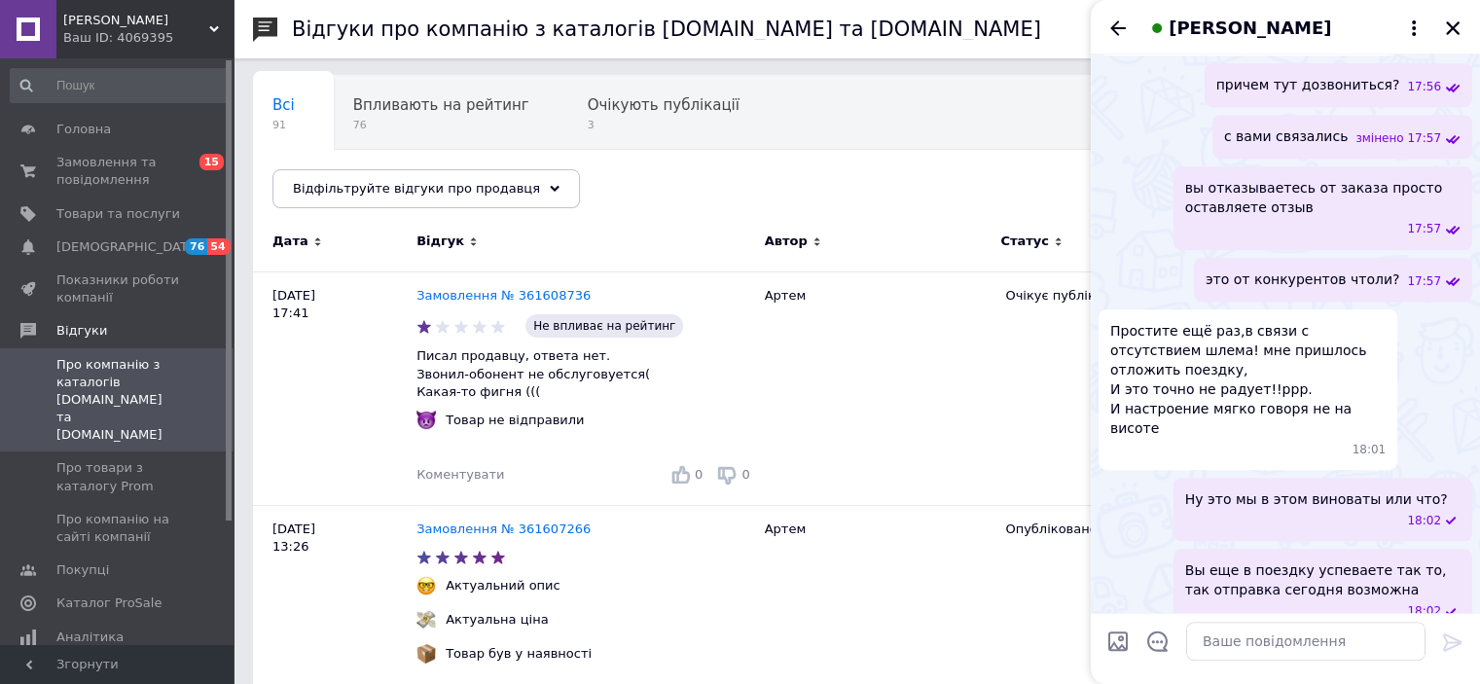
click at [1312, 651] on span "НО вы же сами отказываетесь, странная ситуацыия" at bounding box center [1323, 670] width 275 height 39
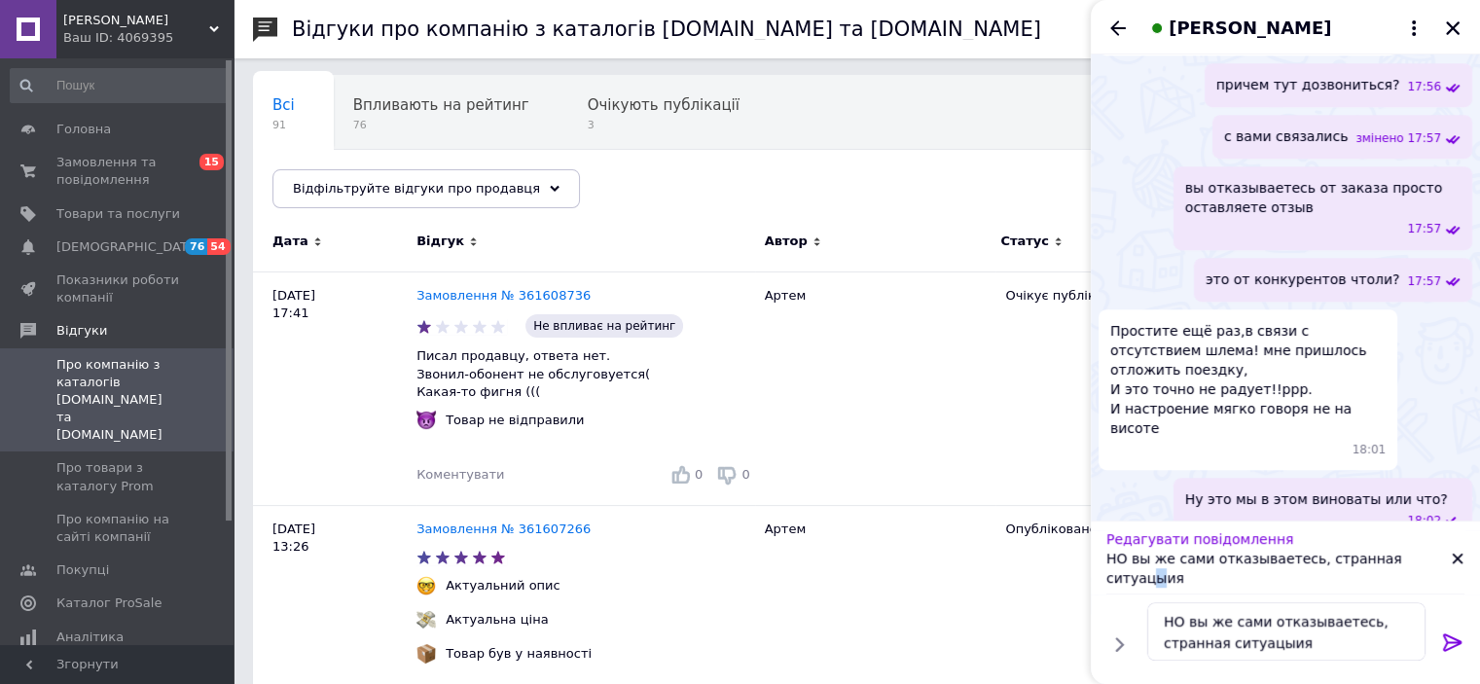
click at [1412, 577] on p "НО вы же сами отказываетесь, странная ситуацыия" at bounding box center [1279, 568] width 345 height 39
click at [1272, 645] on textarea "НО вы же сами отказываетесь, странная ситуацыия" at bounding box center [1287, 632] width 278 height 58
type textarea "НО вы же сами отказываетесь, странная ситуация"
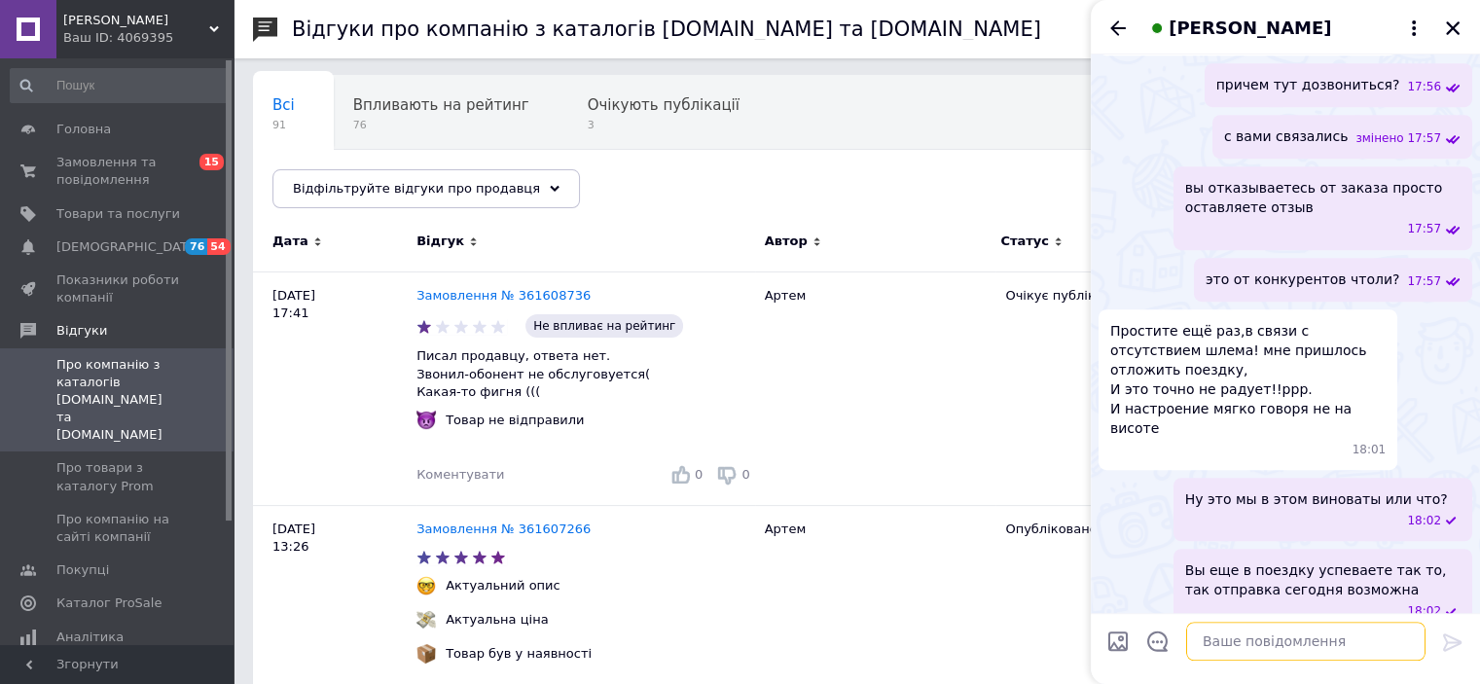
scroll to position [0, 0]
click at [134, 242] on span "[DEMOGRAPHIC_DATA]" at bounding box center [118, 247] width 124 height 18
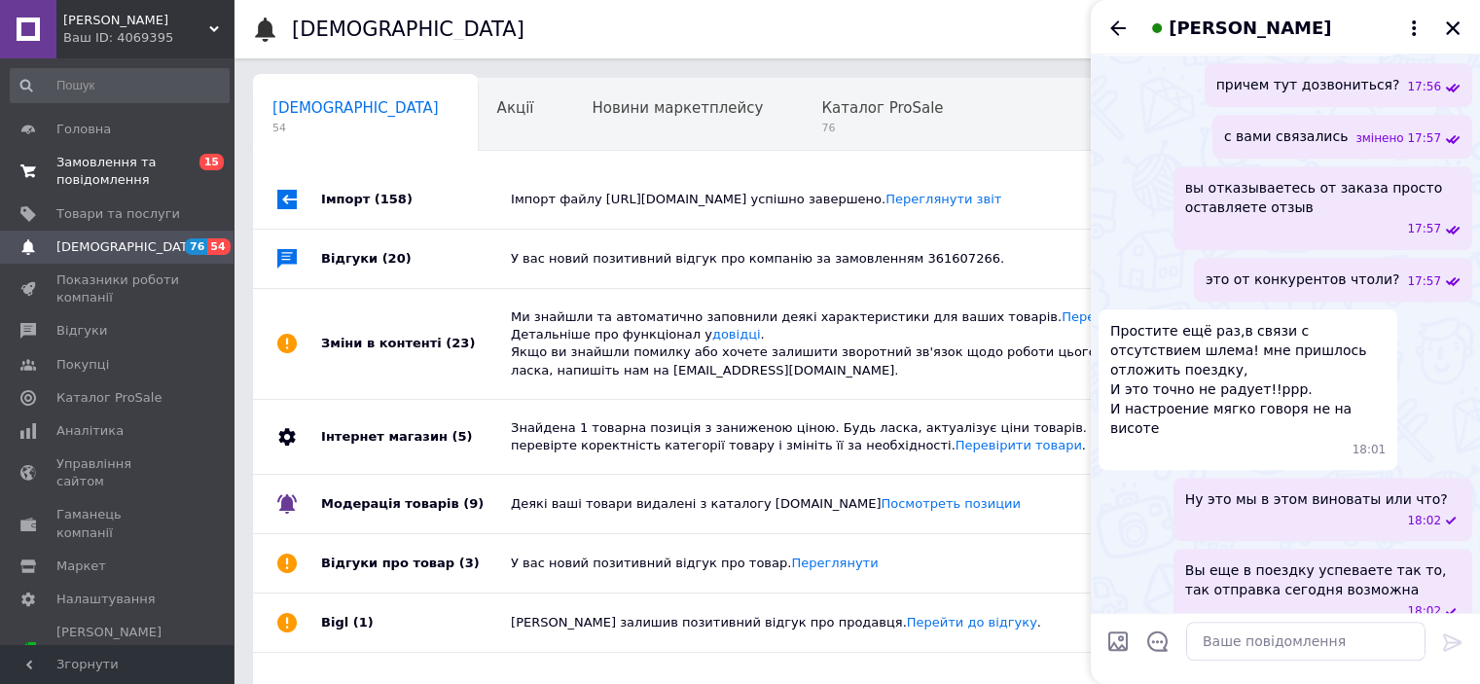
click at [132, 184] on span "Замовлення та повідомлення" at bounding box center [118, 171] width 124 height 35
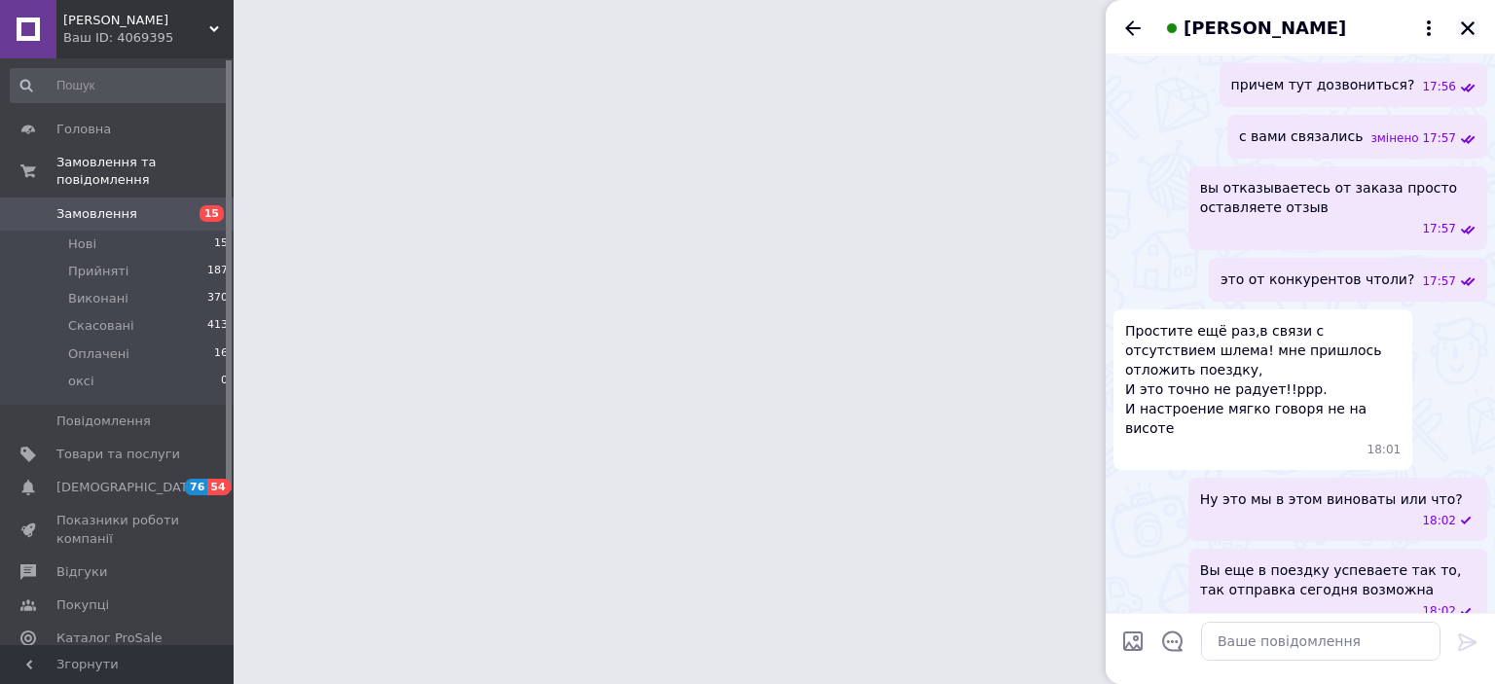
click at [1466, 31] on icon "Закрити" at bounding box center [1468, 28] width 18 height 18
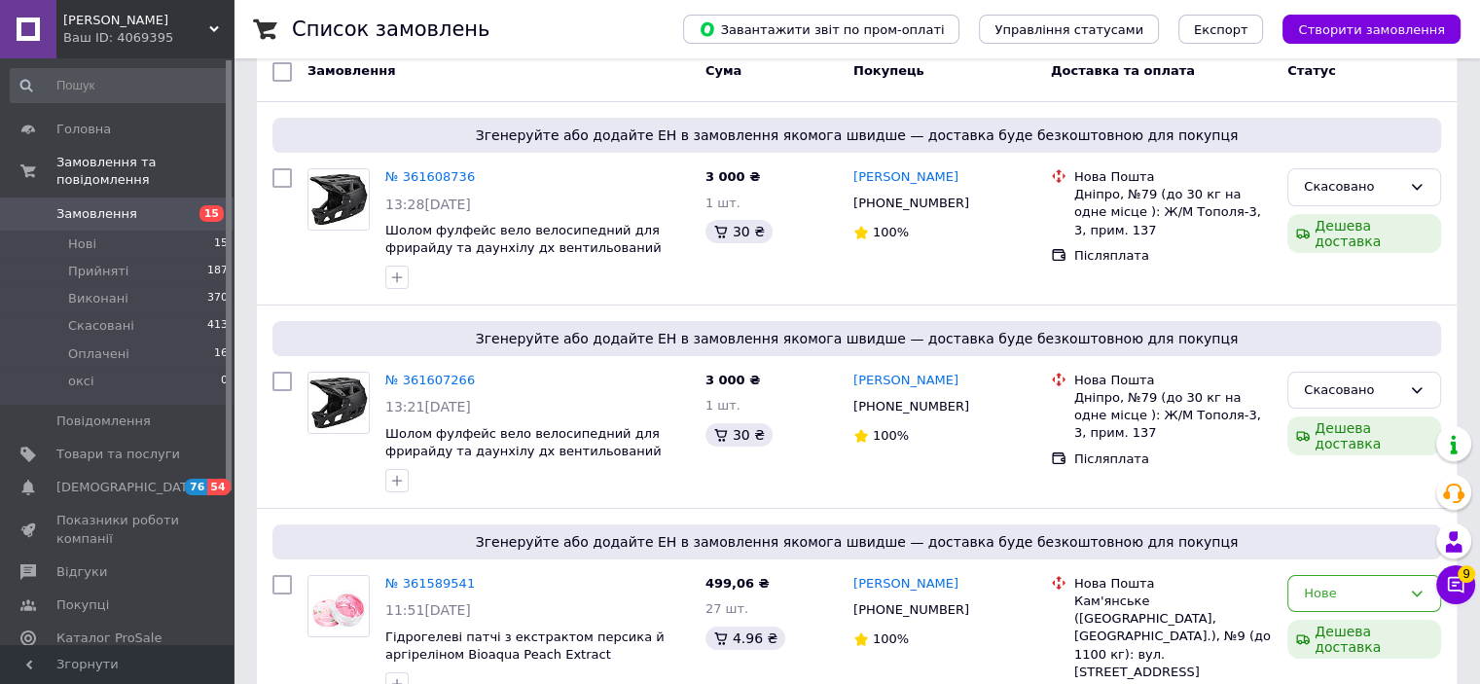
scroll to position [226, 0]
click at [152, 479] on span "[DEMOGRAPHIC_DATA]" at bounding box center [118, 488] width 124 height 18
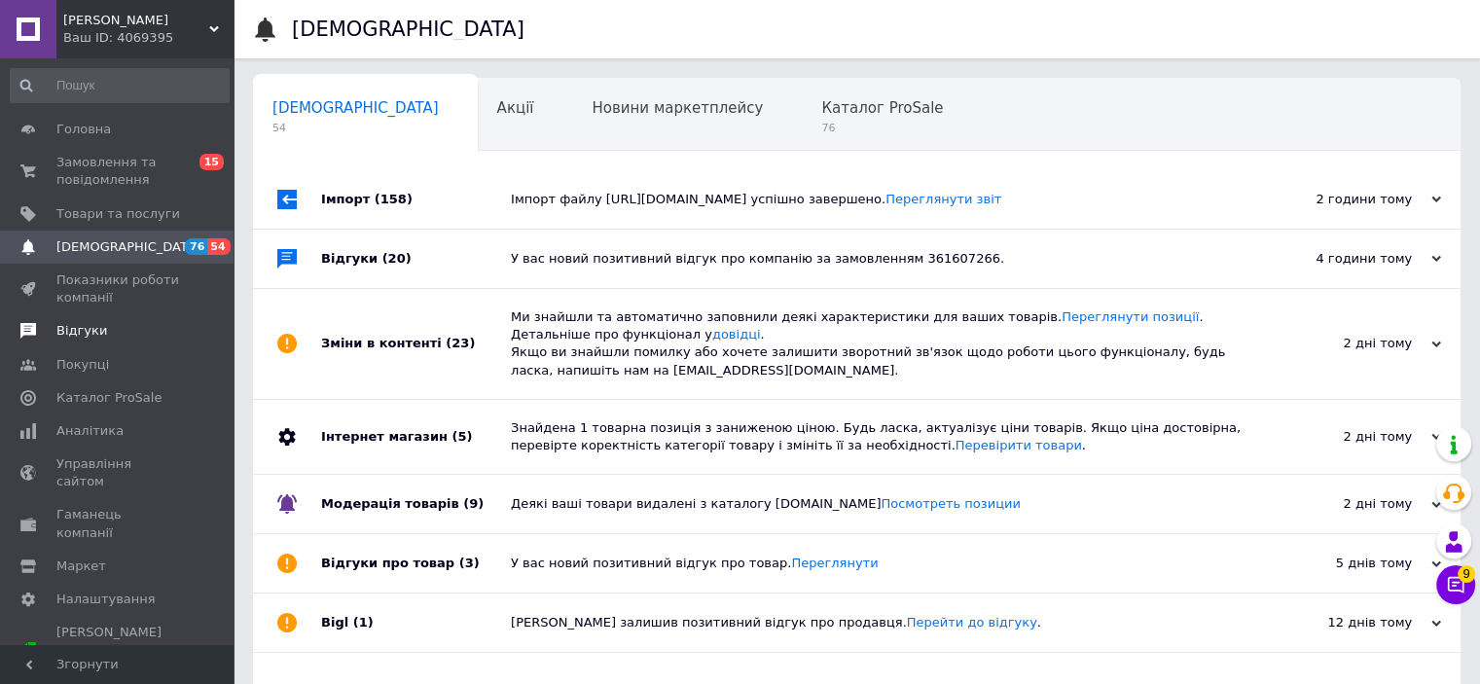
click at [114, 327] on span "Відгуки" at bounding box center [118, 331] width 124 height 18
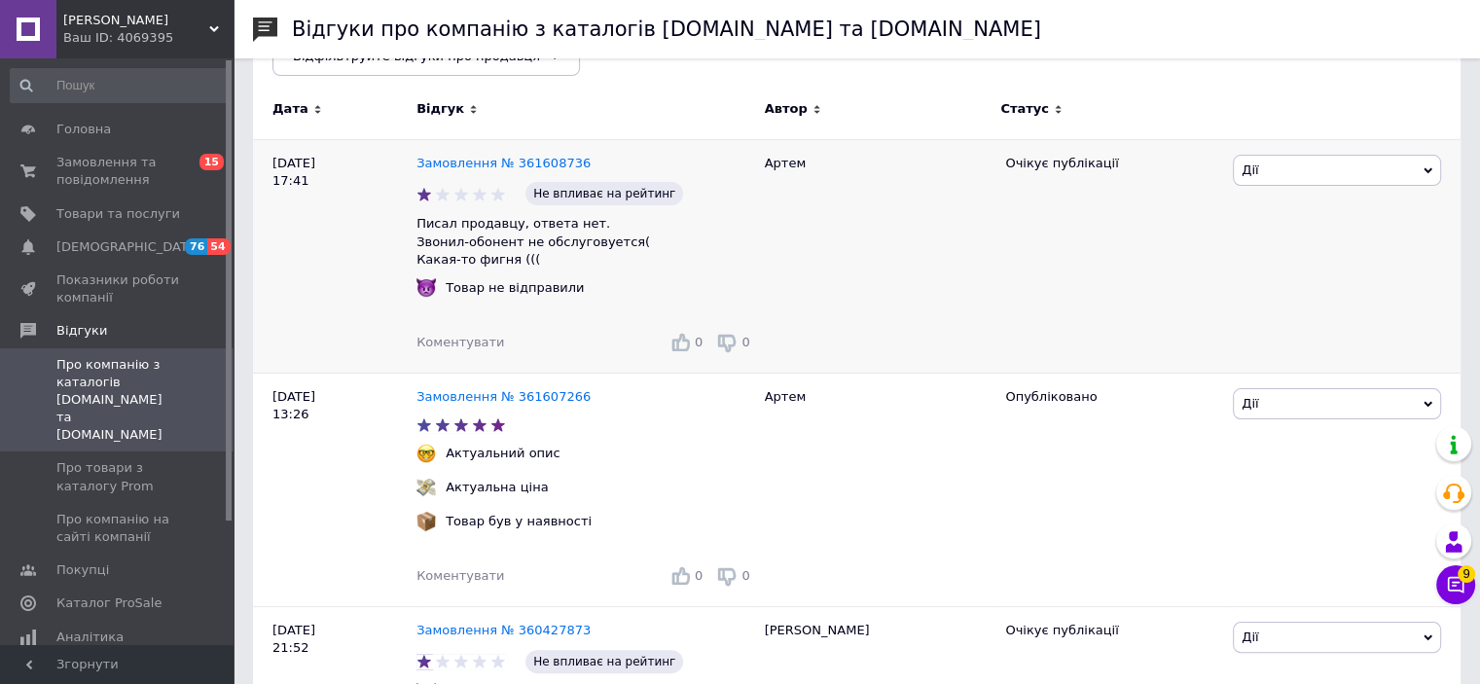
scroll to position [273, 0]
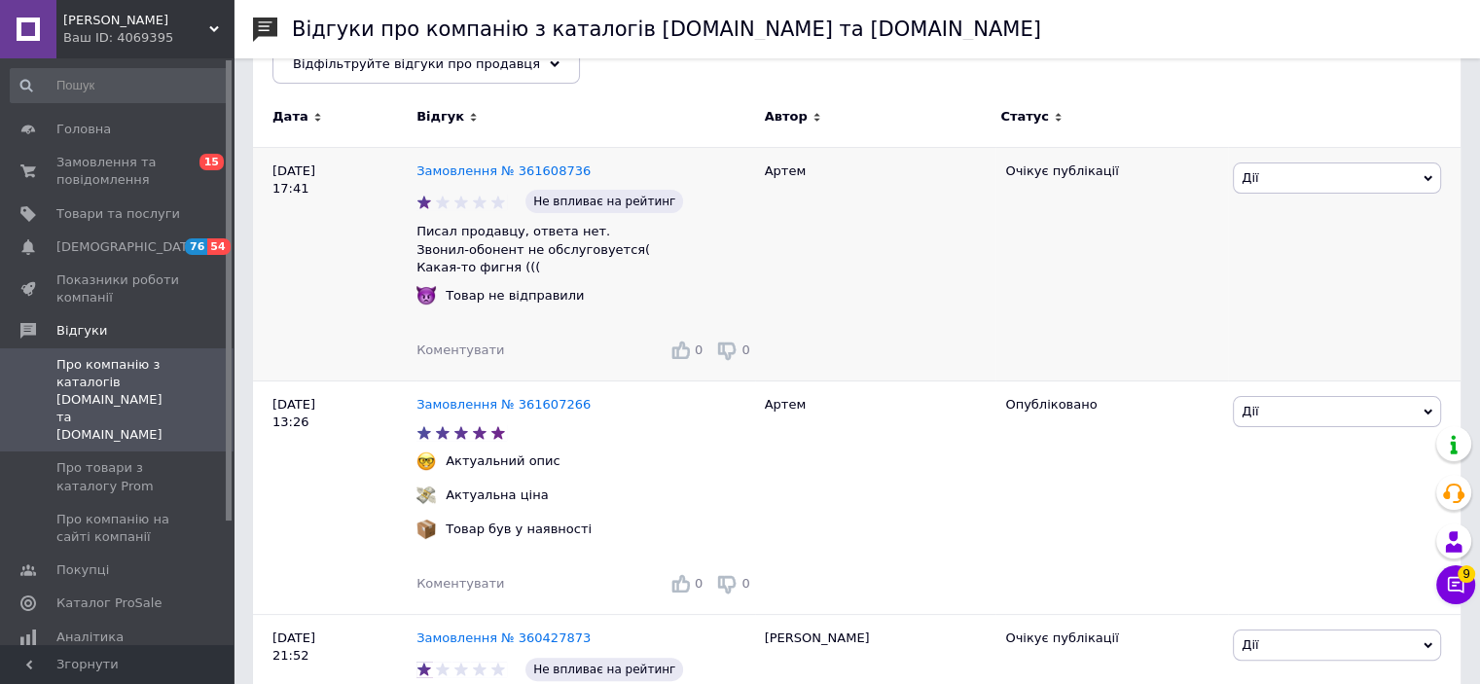
click at [485, 349] on span "Коментувати" at bounding box center [461, 350] width 88 height 15
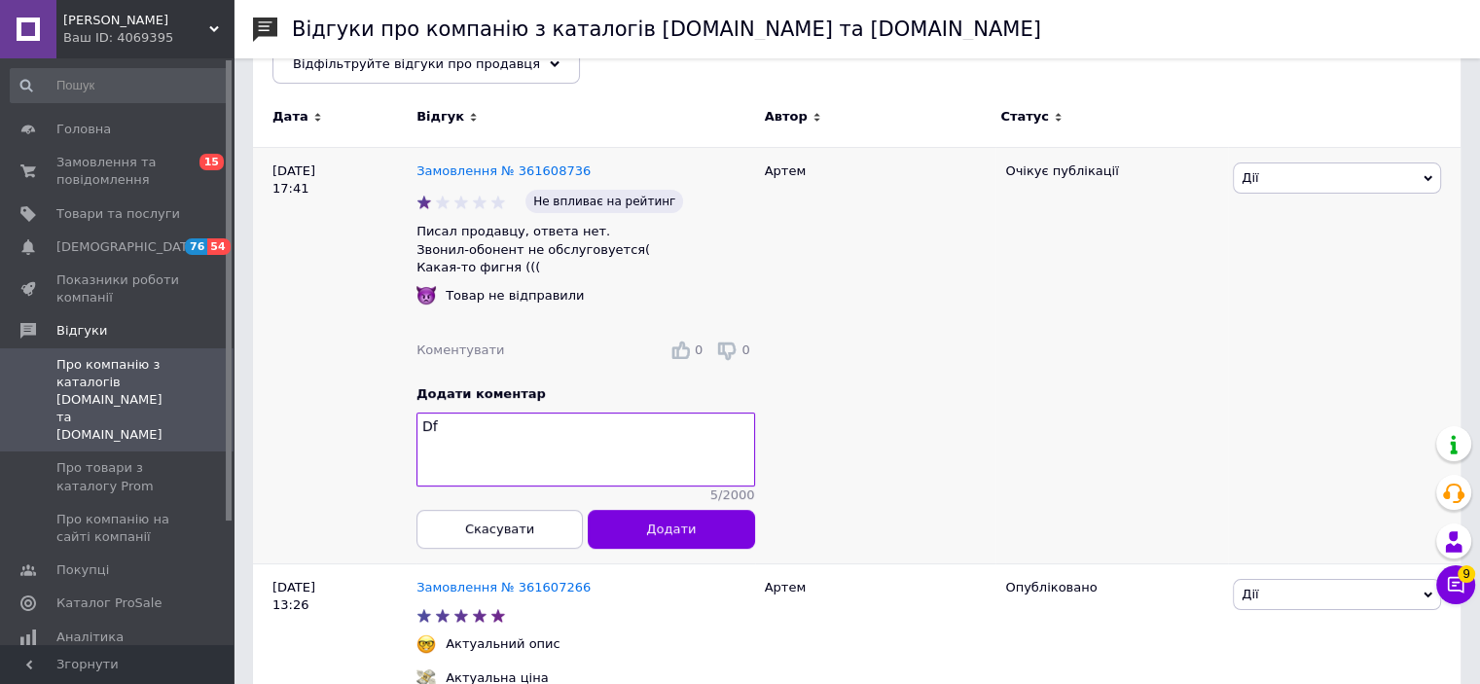
type textarea "D"
type textarea "Вам ответили, но вот к чему вот єта писанина вот єто непонятно"
click at [514, 545] on button "Скасувати" at bounding box center [500, 529] width 166 height 39
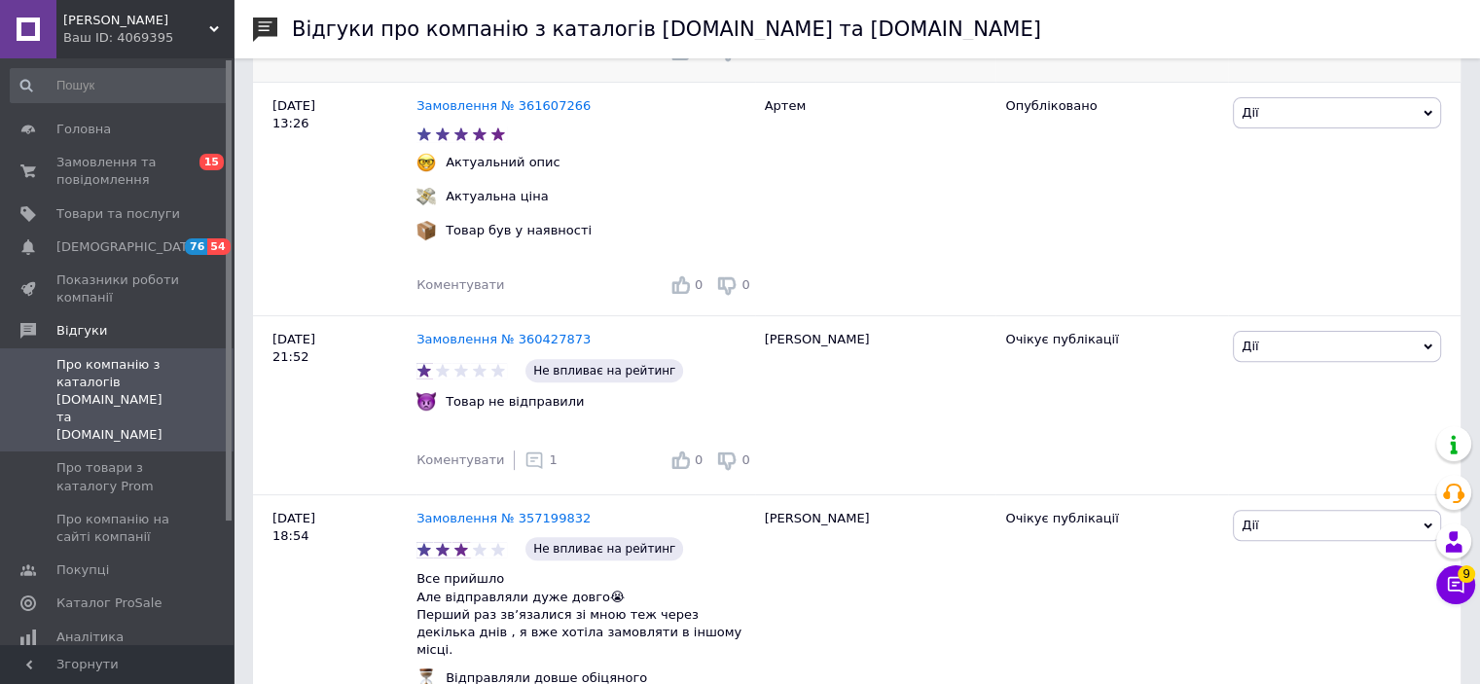
scroll to position [691, 0]
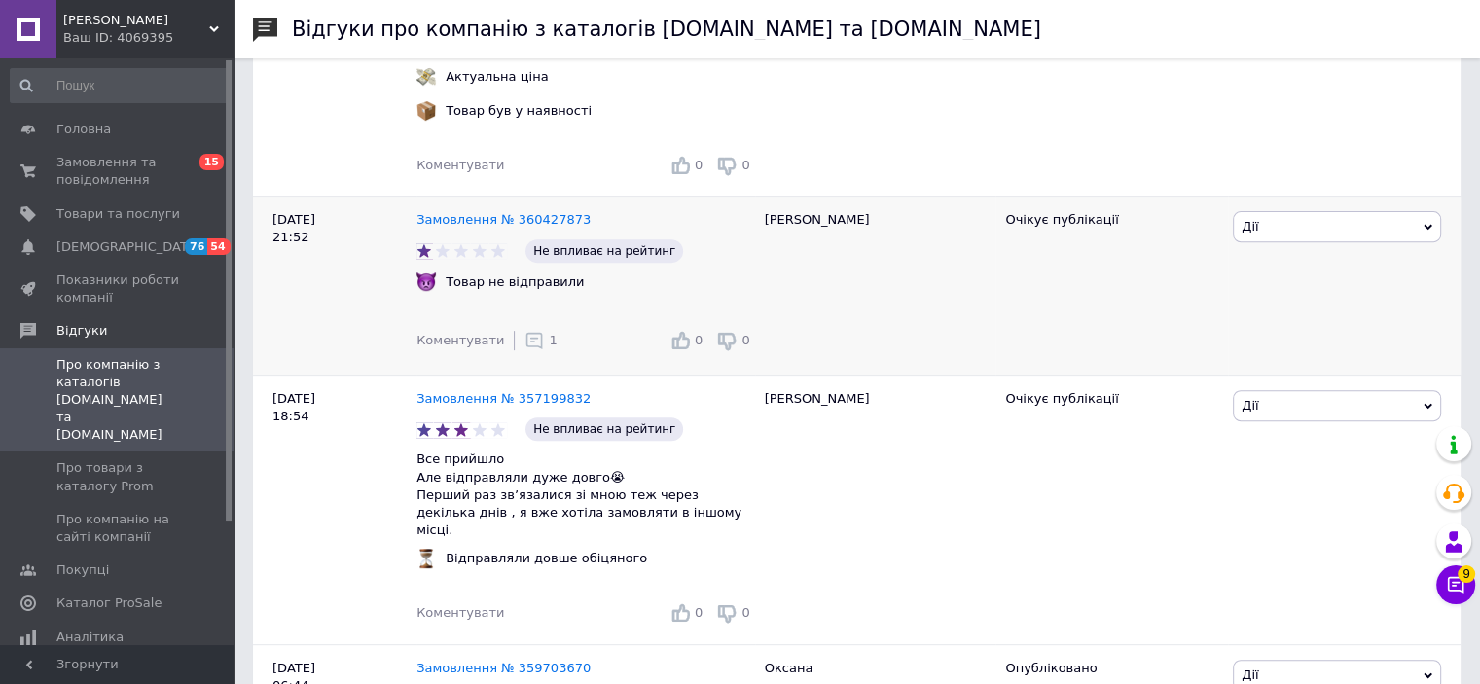
click at [1291, 211] on div "Дії Коментувати Подивитись Опублікувати Оскаржити Посилання на редагування" at bounding box center [1344, 286] width 233 height 179
click at [1277, 228] on span "Дії" at bounding box center [1337, 226] width 208 height 31
click at [1289, 325] on li "Опублікувати" at bounding box center [1337, 319] width 206 height 27
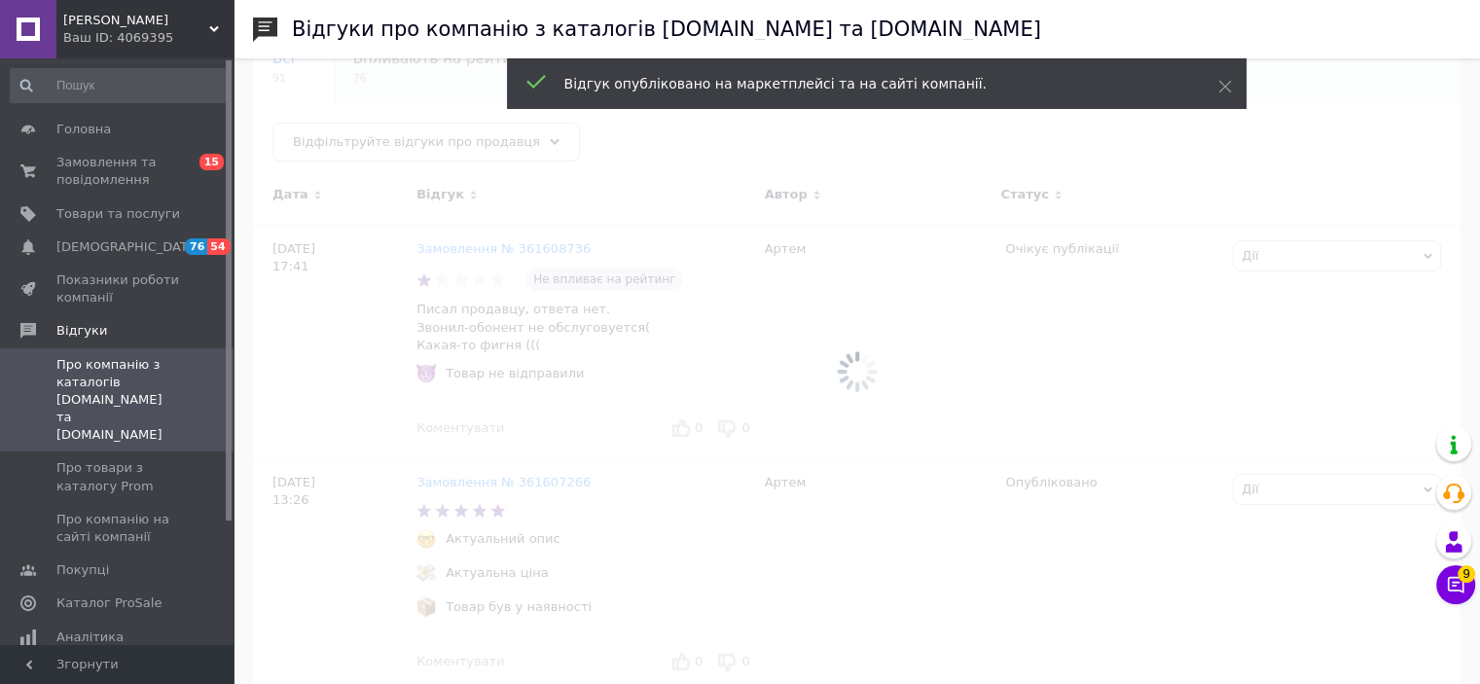
scroll to position [0, 0]
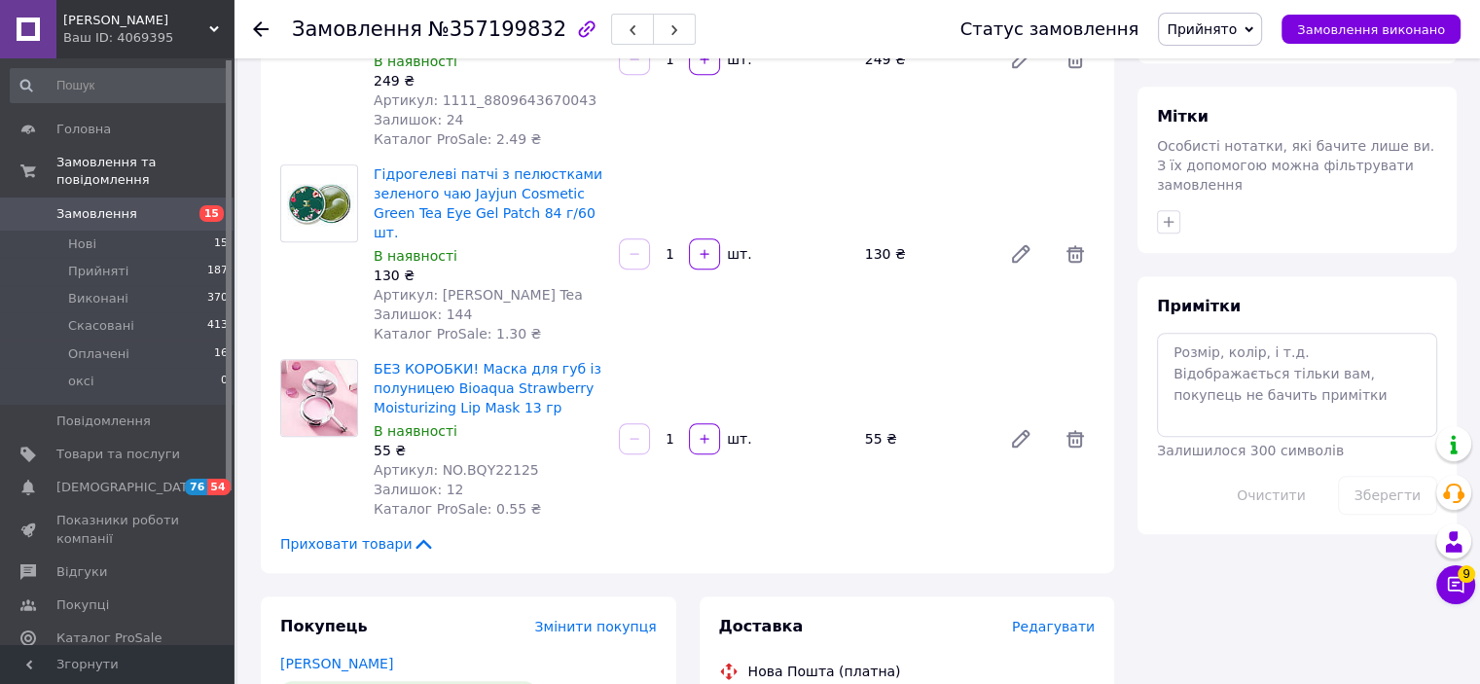
scroll to position [987, 0]
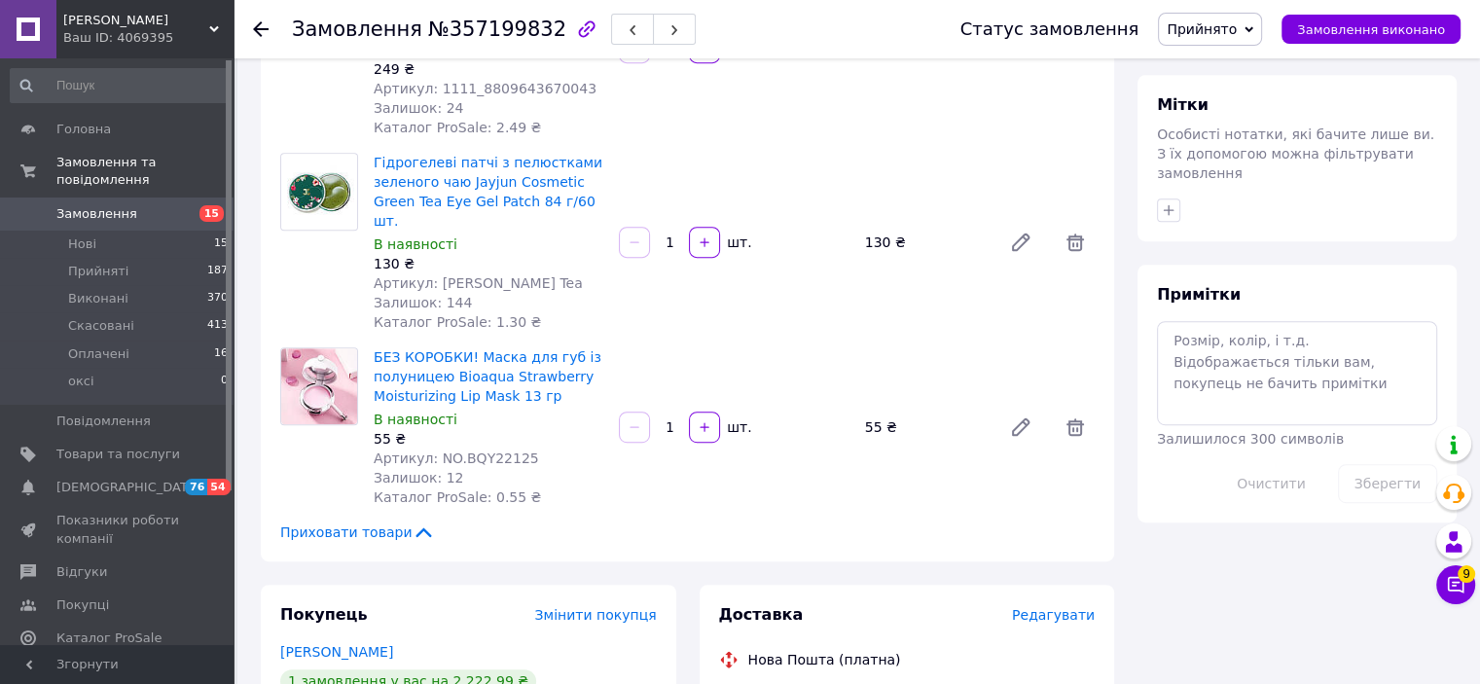
click at [261, 29] on use at bounding box center [261, 29] width 16 height 16
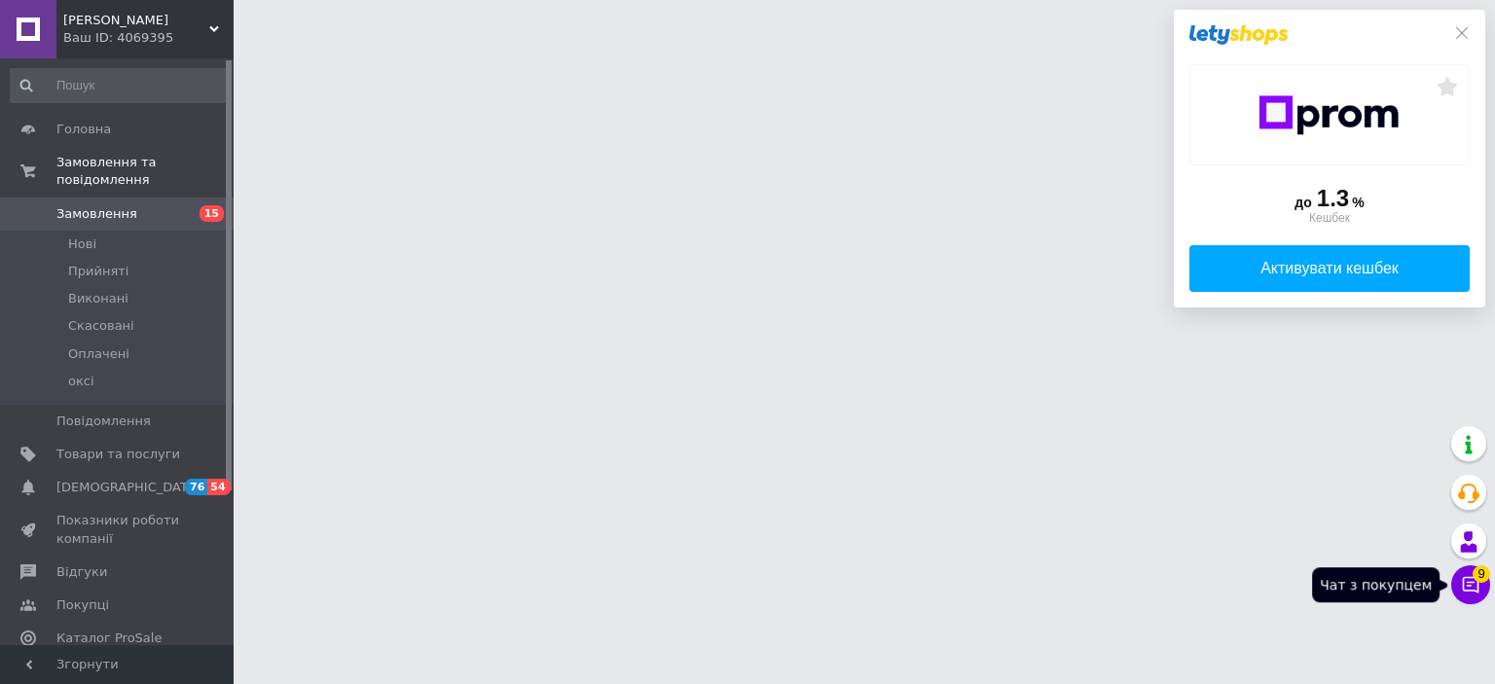
click at [1464, 583] on icon at bounding box center [1471, 585] width 17 height 17
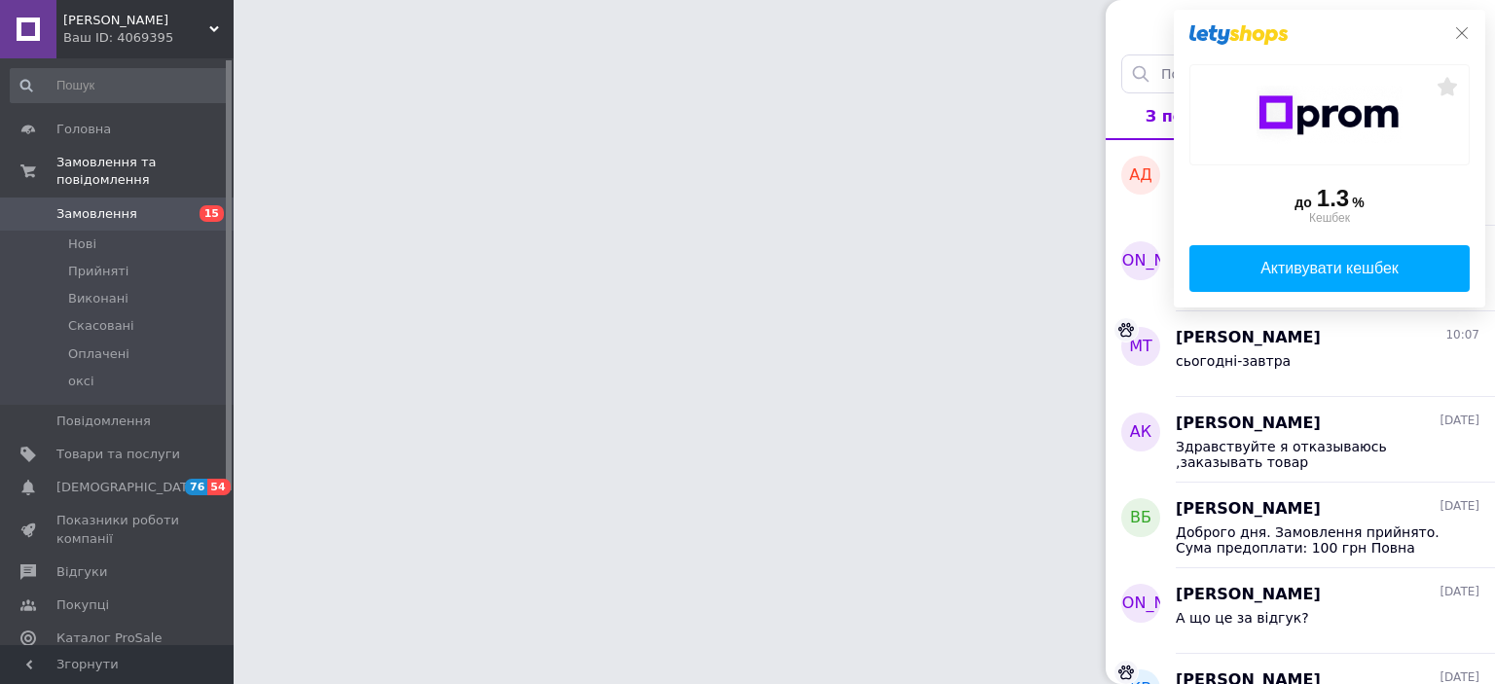
click at [1458, 35] on icon at bounding box center [1462, 33] width 16 height 16
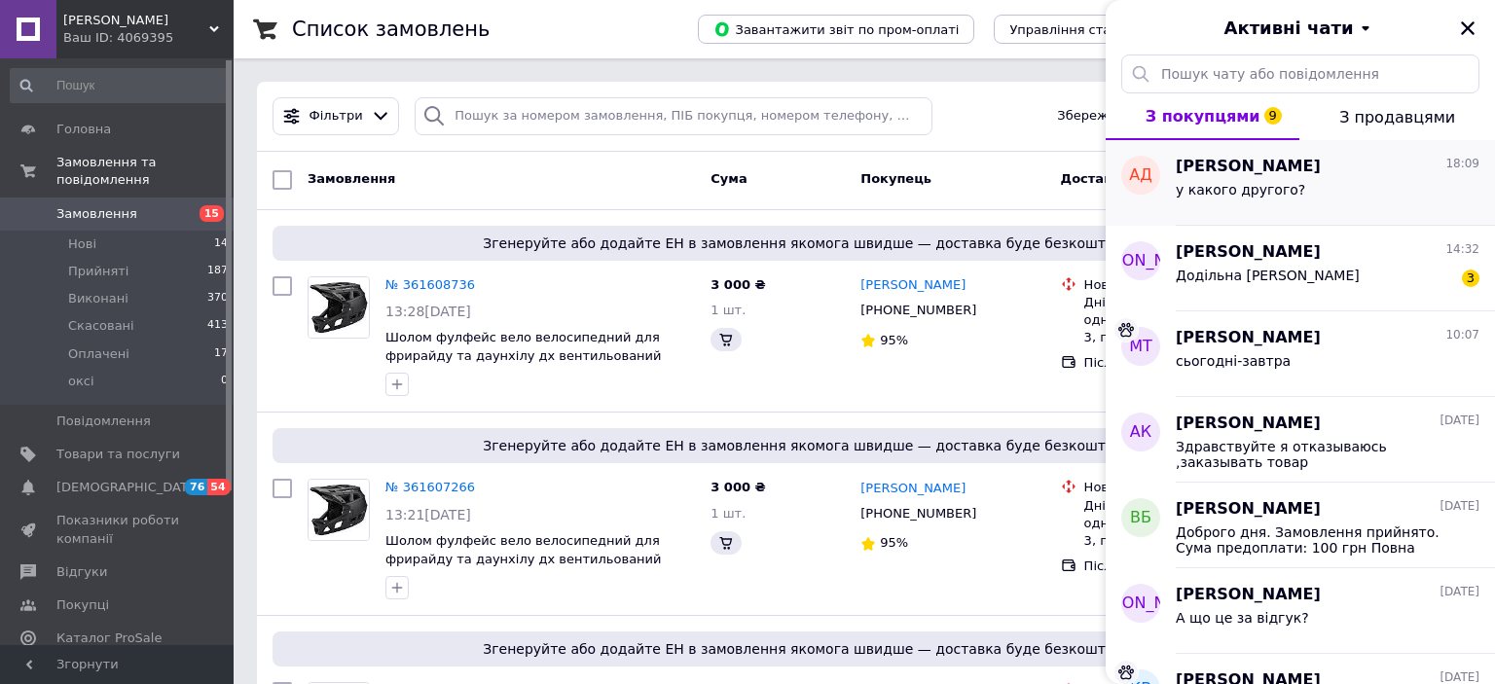
click at [1250, 179] on div "у какого другого?" at bounding box center [1328, 193] width 304 height 31
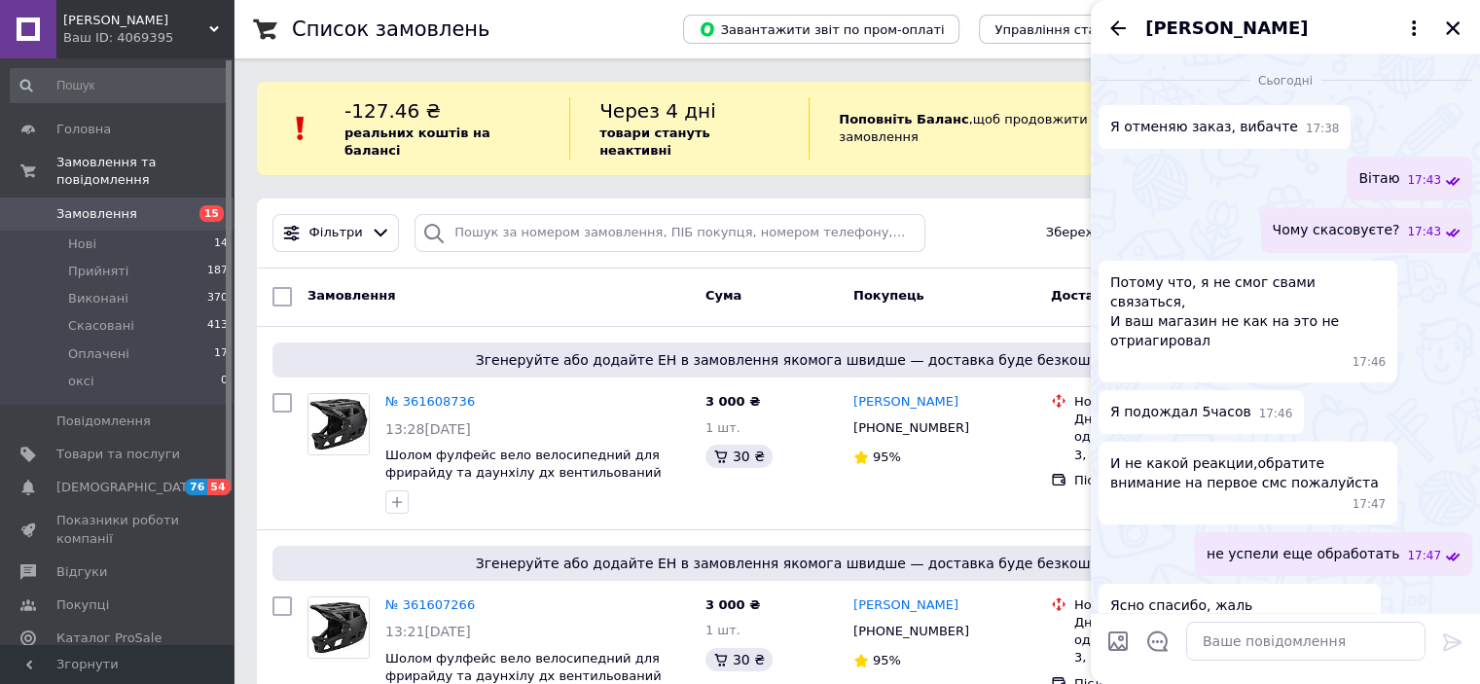
scroll to position [1529, 0]
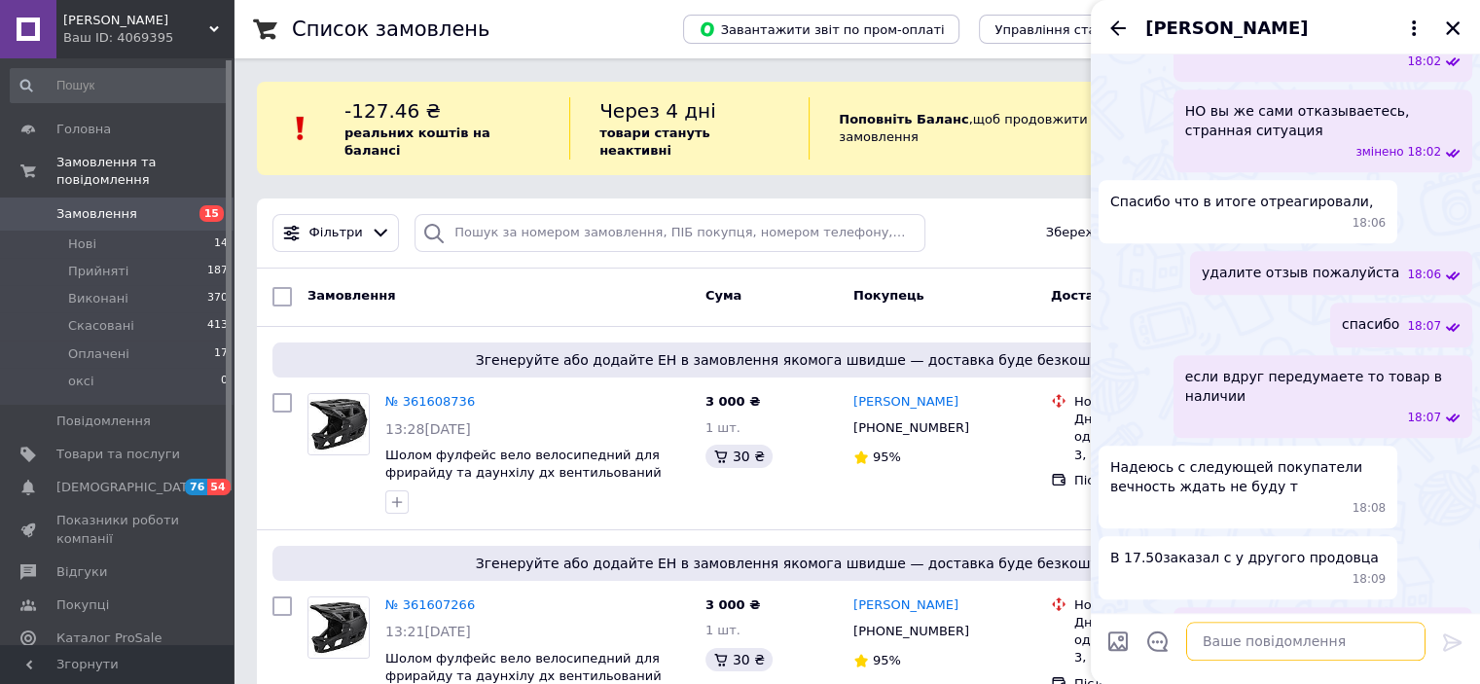
click at [1254, 636] on textarea at bounding box center [1306, 641] width 239 height 39
type textarea "удалите пожалуйста отзыв"
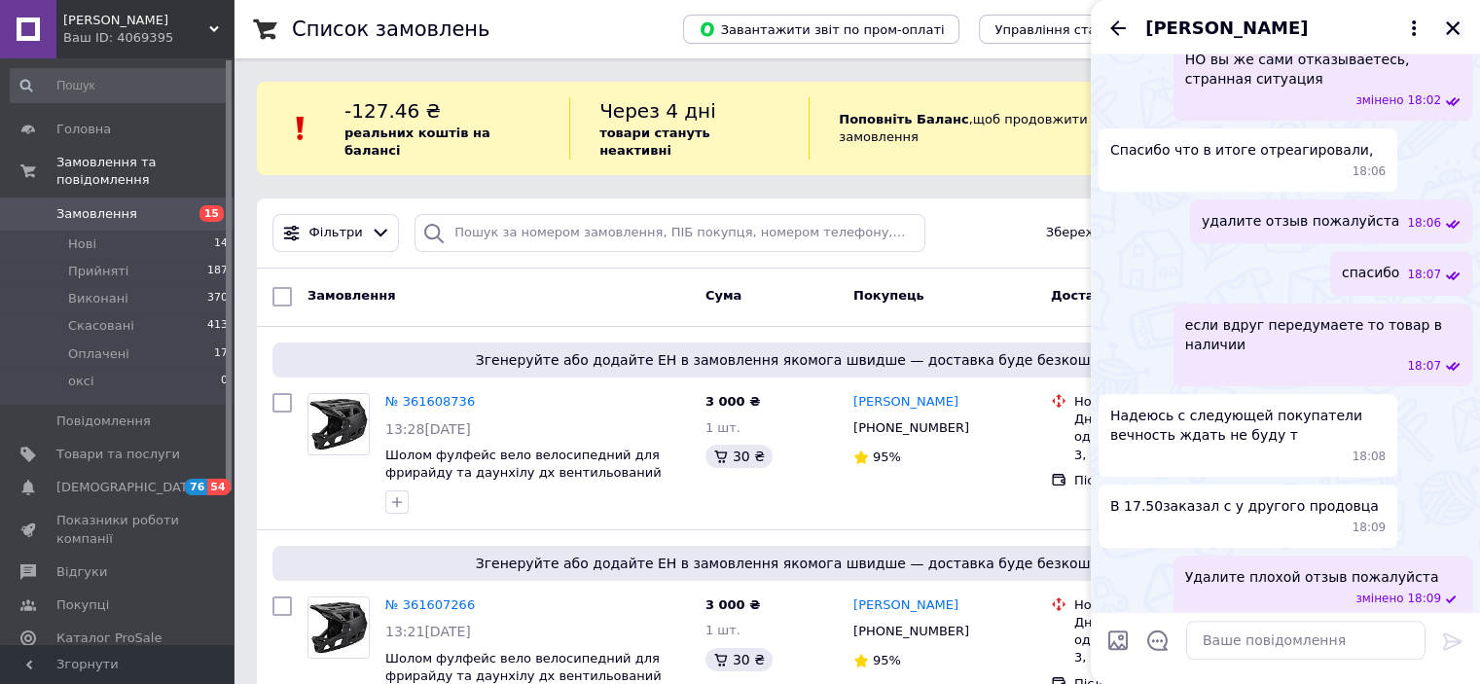
click at [1455, 30] on icon "Закрити" at bounding box center [1453, 28] width 14 height 14
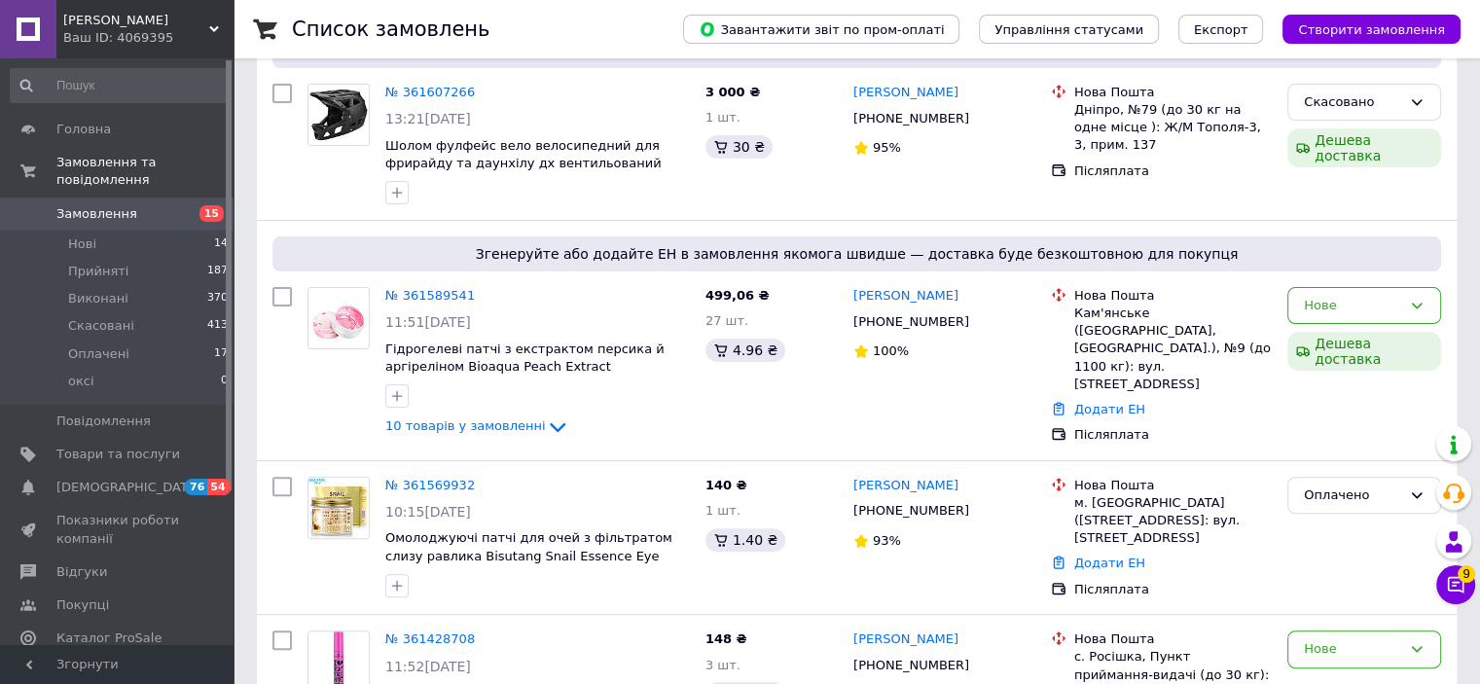
scroll to position [514, 0]
click at [444, 287] on link "№ 361589541" at bounding box center [430, 294] width 90 height 15
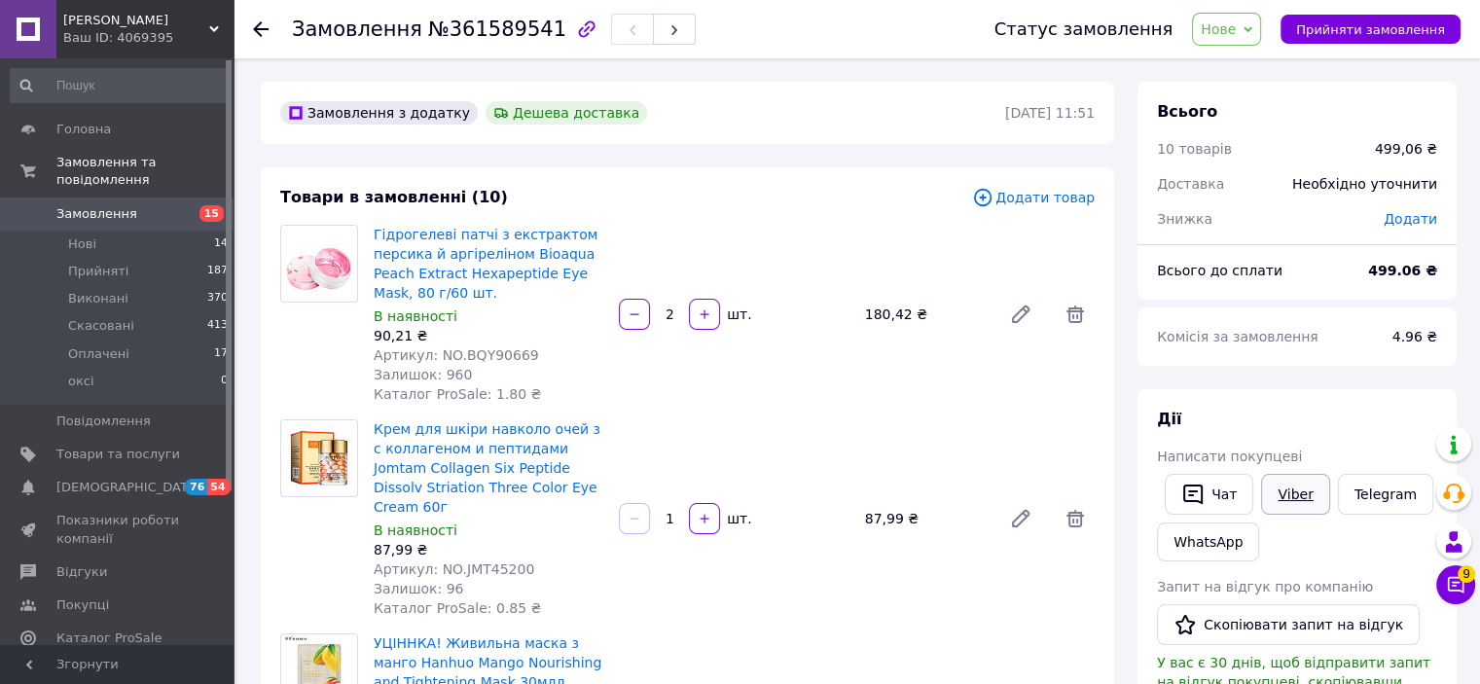
click at [1285, 490] on link "Viber" at bounding box center [1295, 494] width 68 height 41
click at [1405, 334] on span "4.96 ₴" at bounding box center [1415, 337] width 45 height 16
click at [257, 31] on use at bounding box center [261, 29] width 16 height 16
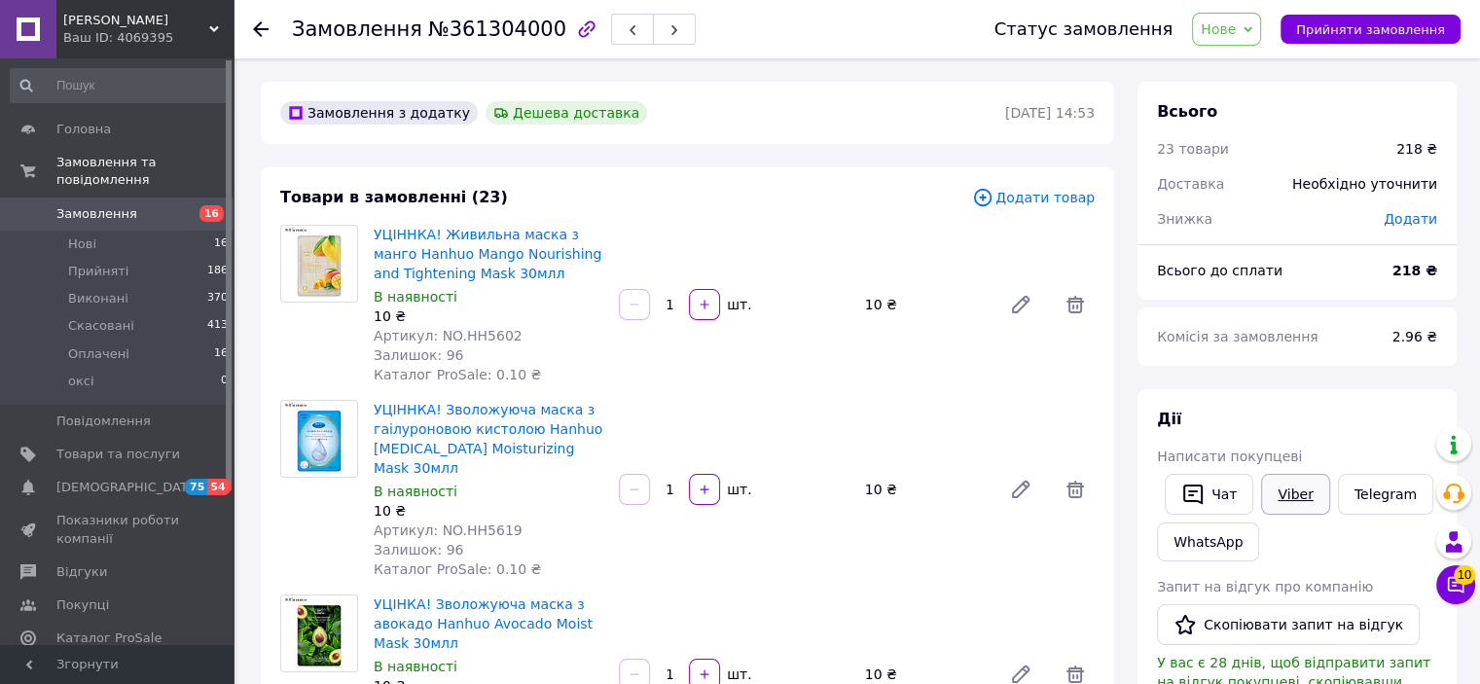
click at [1292, 503] on link "Viber" at bounding box center [1295, 494] width 68 height 41
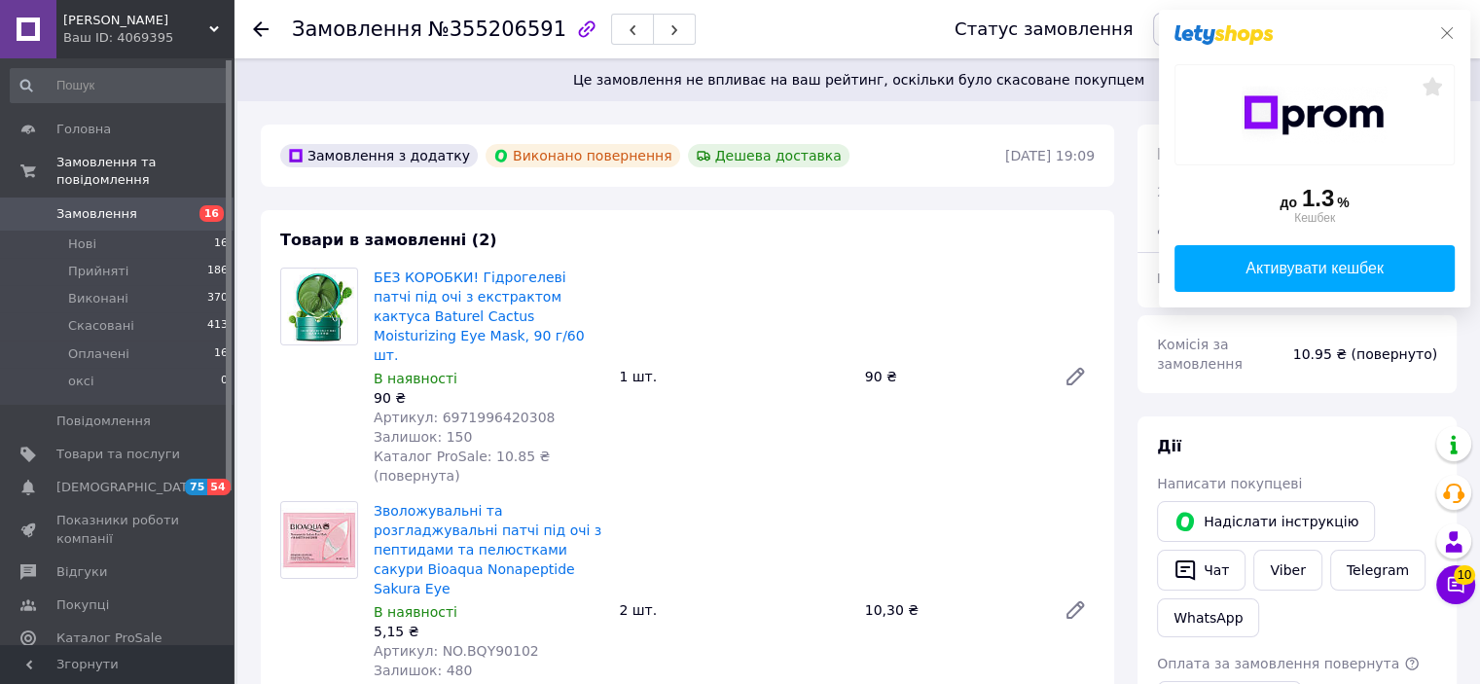
click at [1446, 37] on icon at bounding box center [1448, 33] width 16 height 16
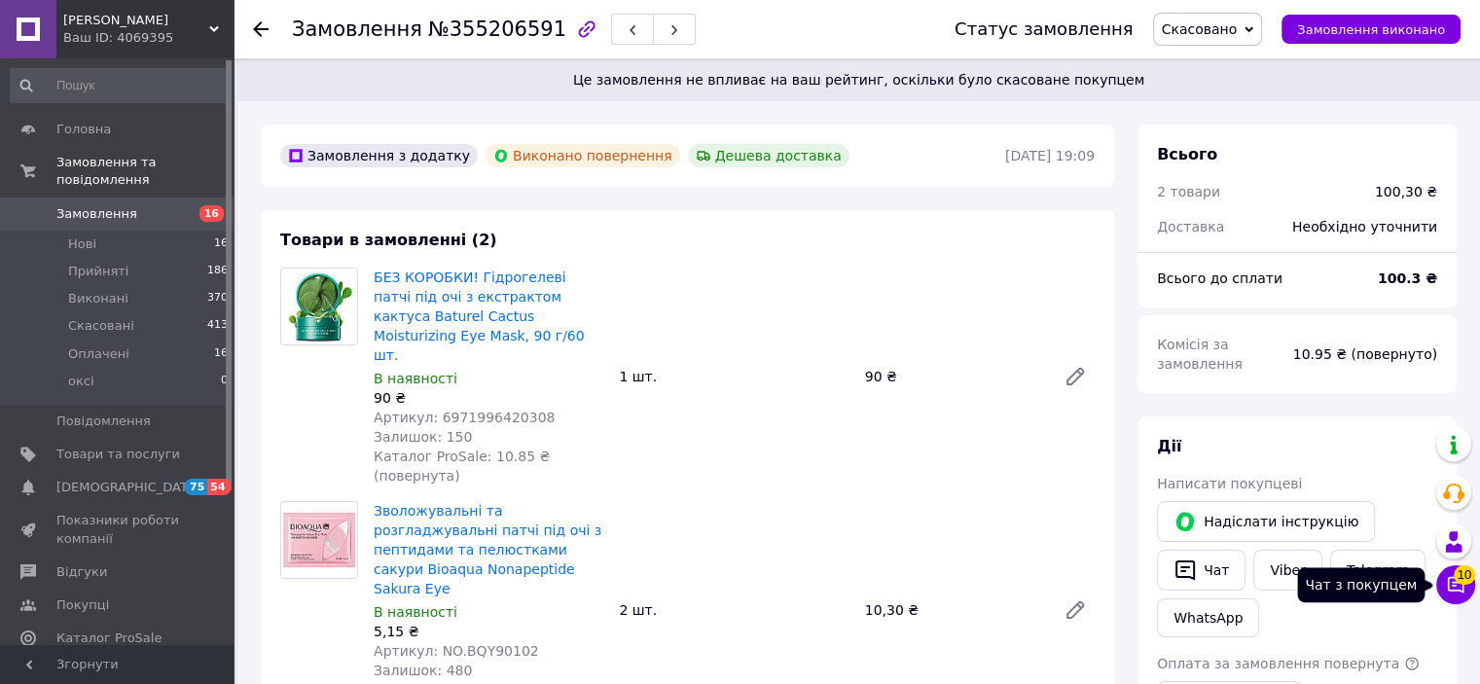
click at [1456, 590] on icon at bounding box center [1456, 585] width 17 height 17
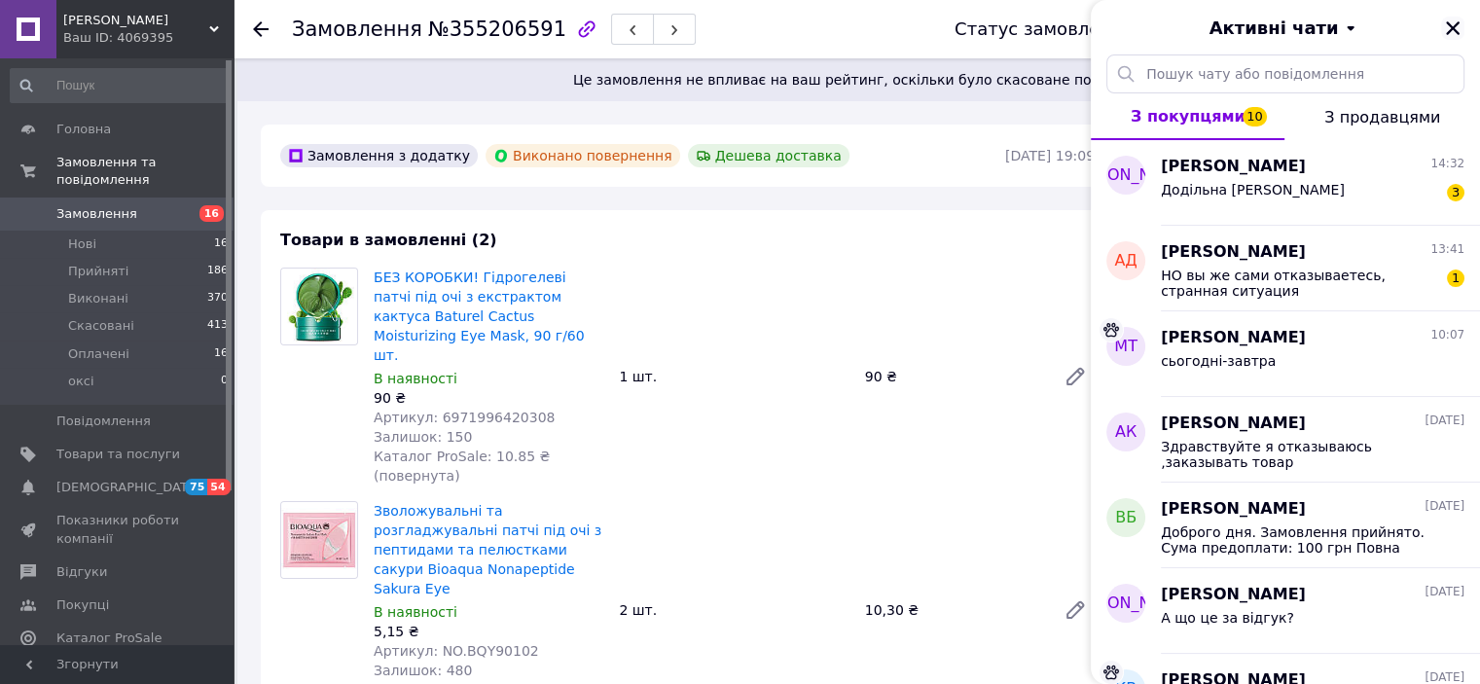
click at [1459, 30] on icon "Закрити" at bounding box center [1453, 28] width 18 height 18
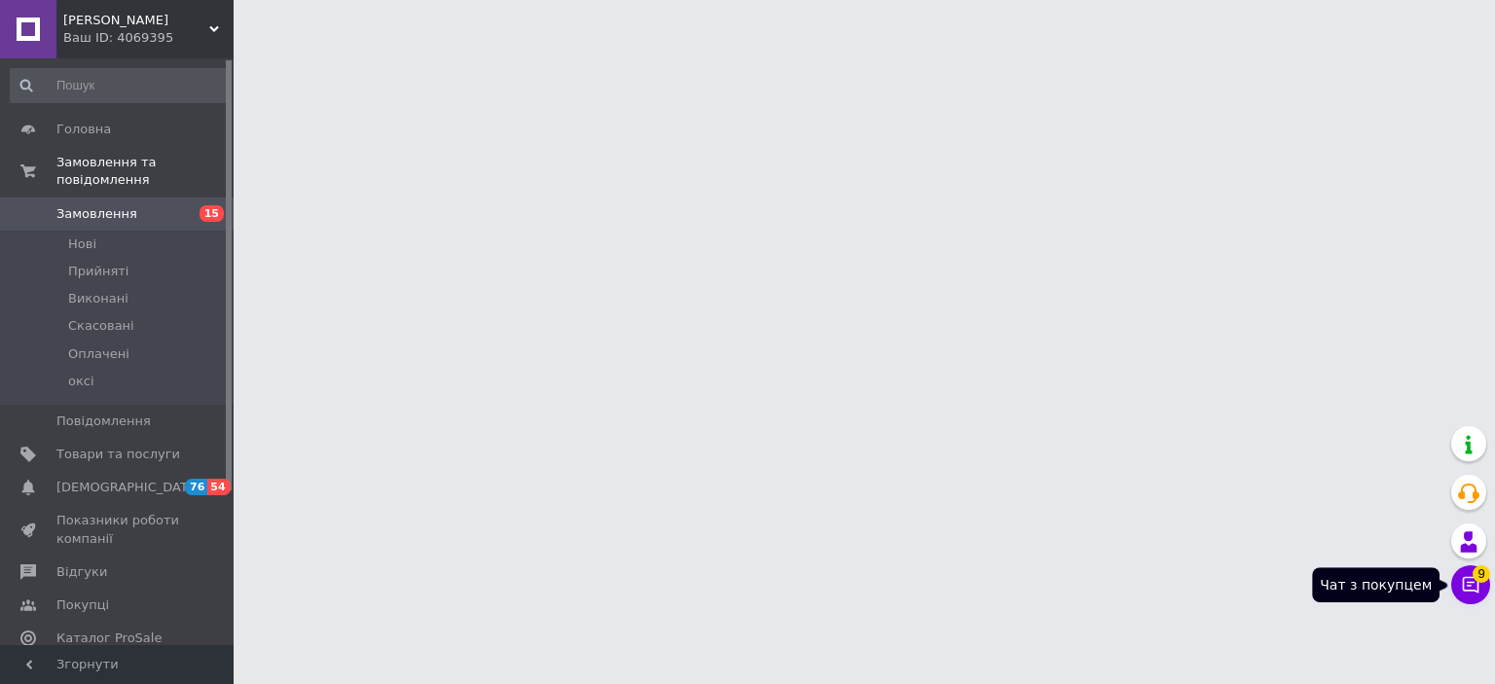
click at [1474, 587] on icon at bounding box center [1470, 584] width 19 height 19
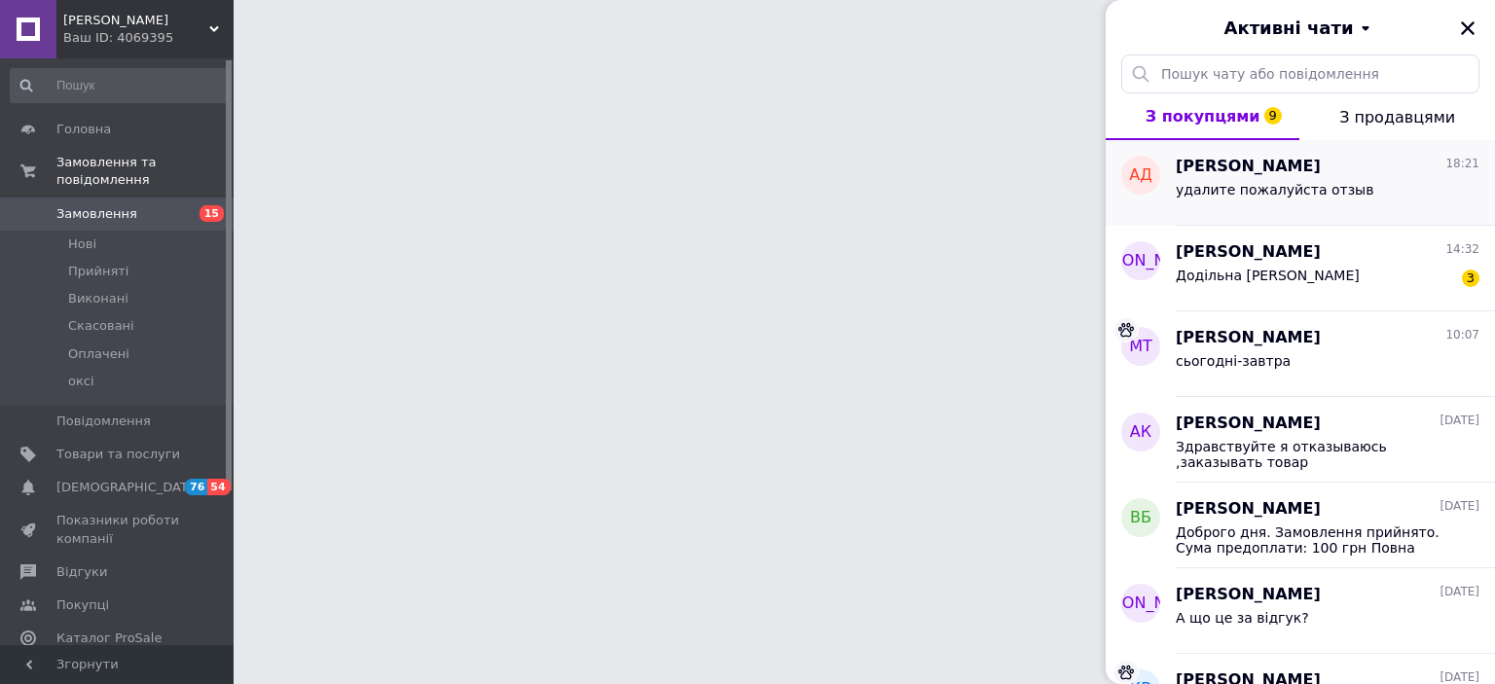
click at [1290, 202] on div "удалите пожалуйста отзыв" at bounding box center [1275, 195] width 198 height 27
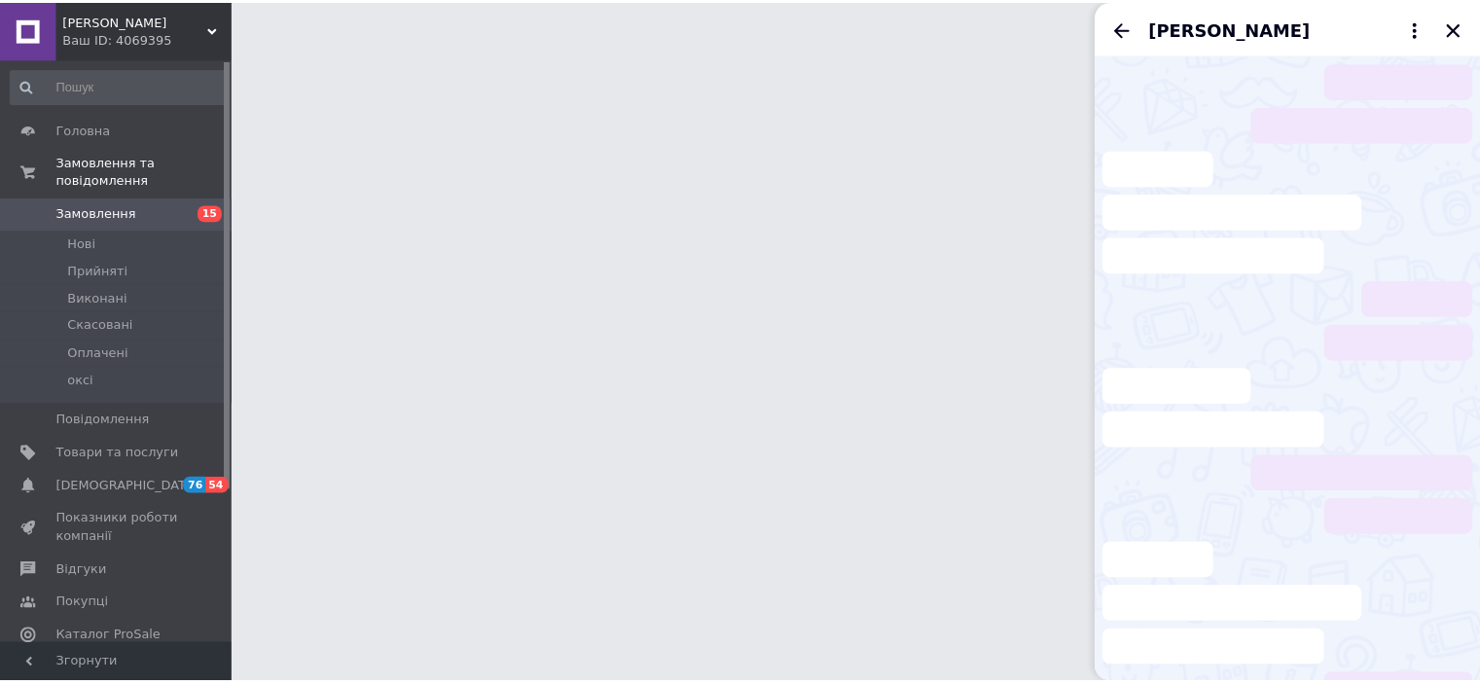
scroll to position [1529, 0]
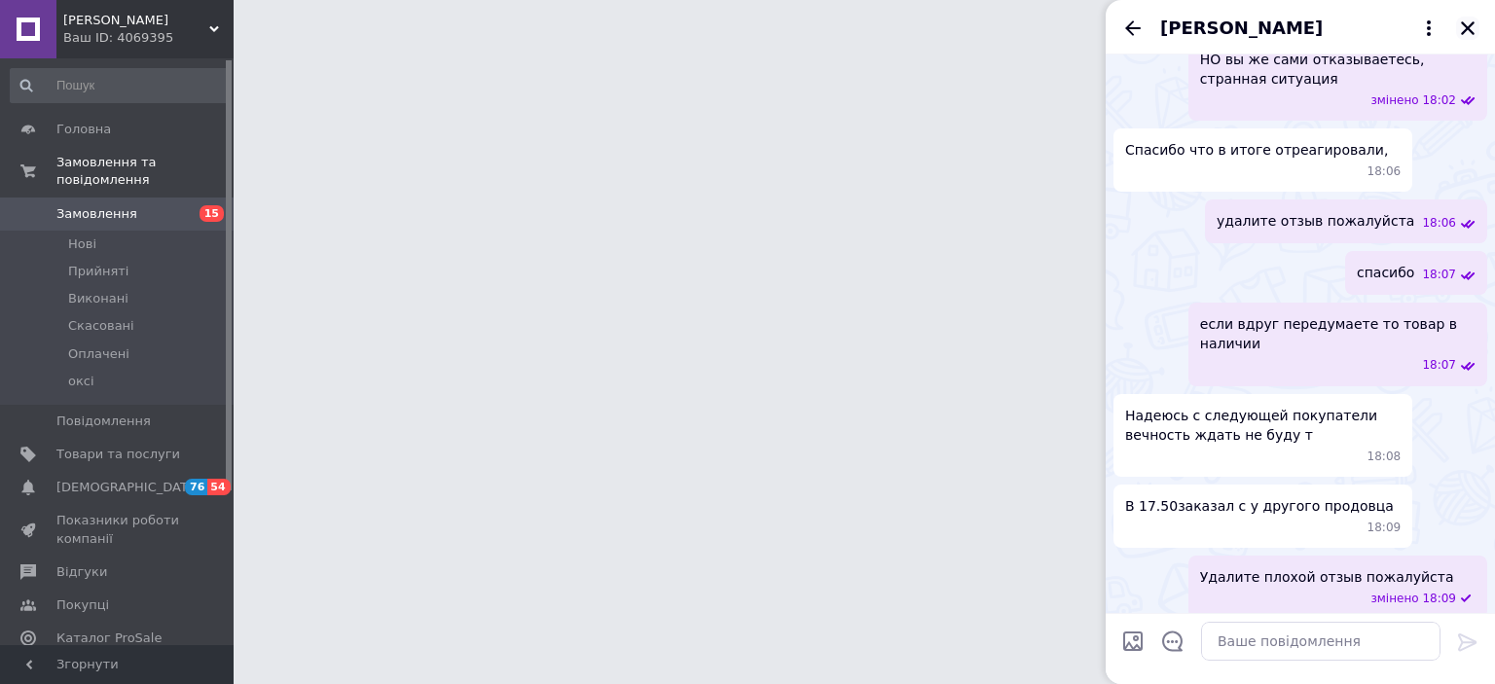
click at [1468, 27] on icon "Закрити" at bounding box center [1468, 28] width 14 height 14
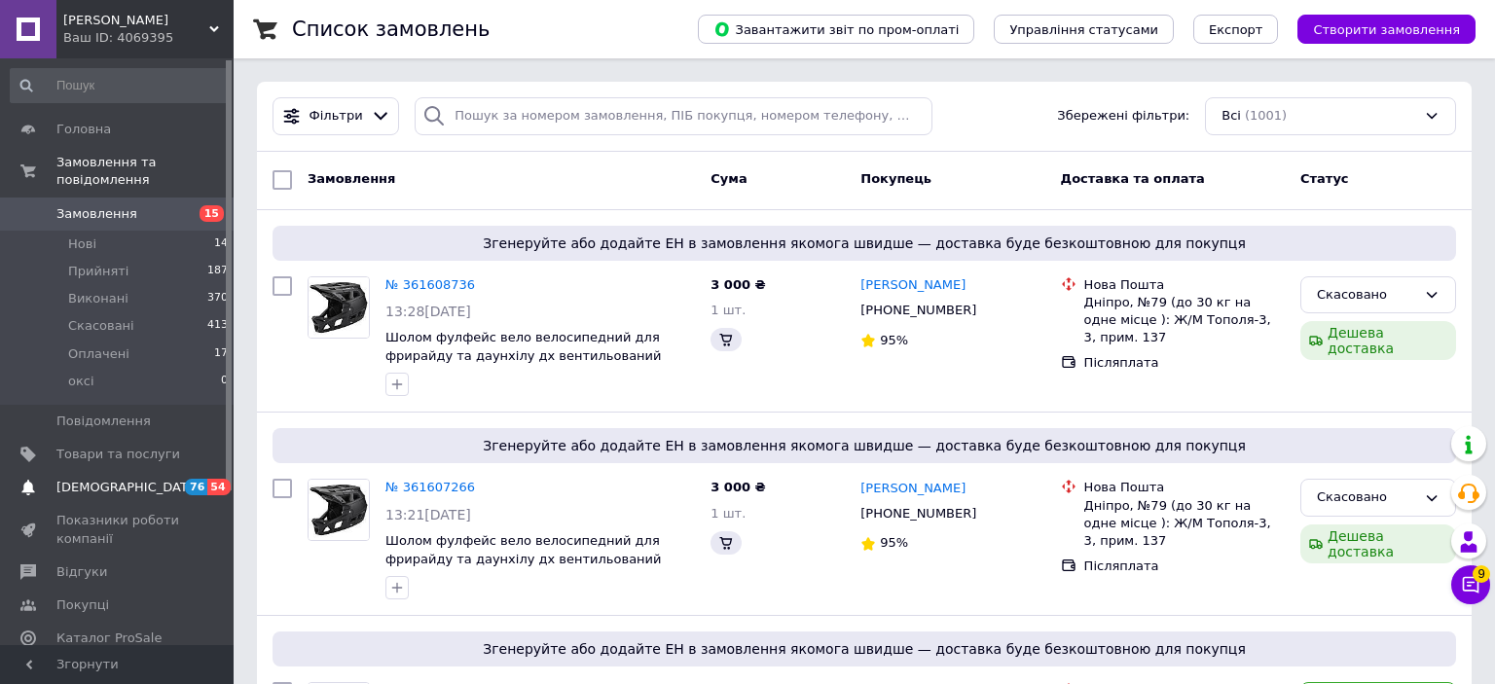
click at [113, 471] on link "Сповіщення 76 54" at bounding box center [119, 487] width 239 height 33
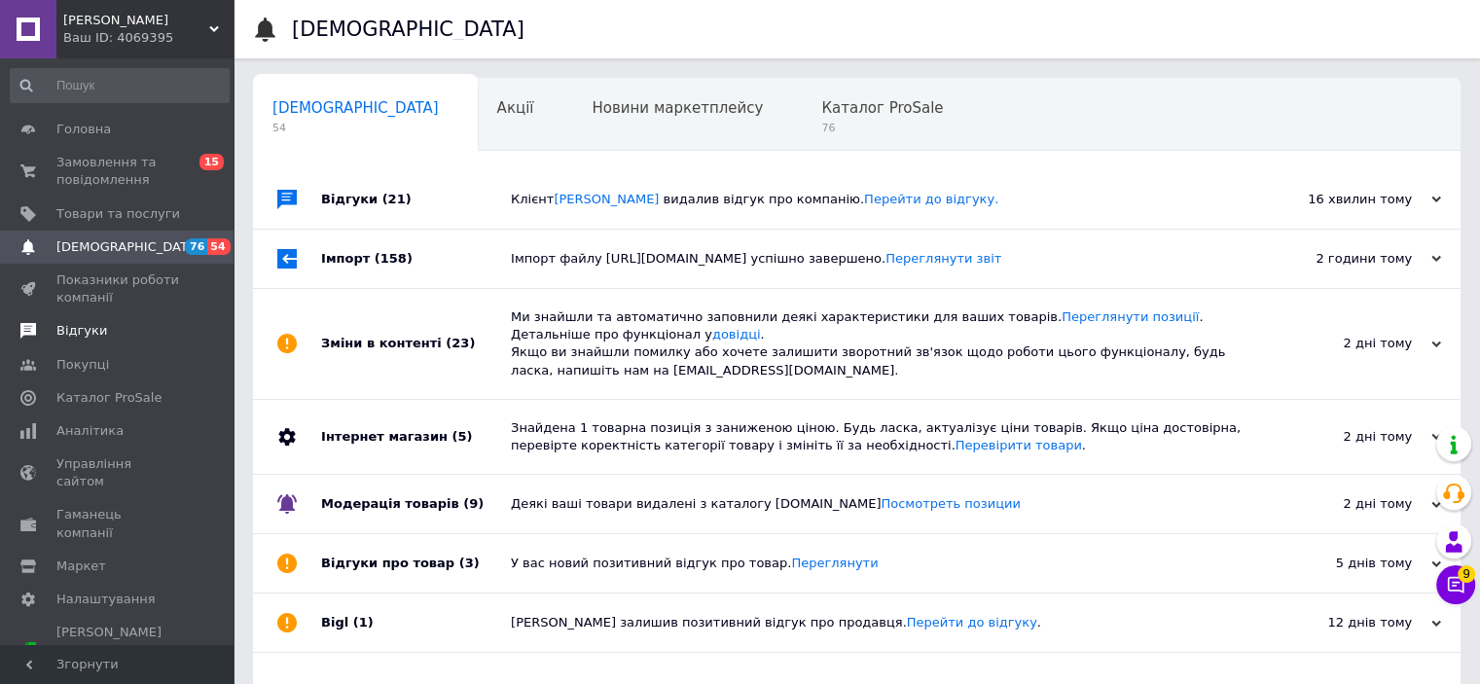
click at [113, 322] on span "Відгуки" at bounding box center [118, 331] width 124 height 18
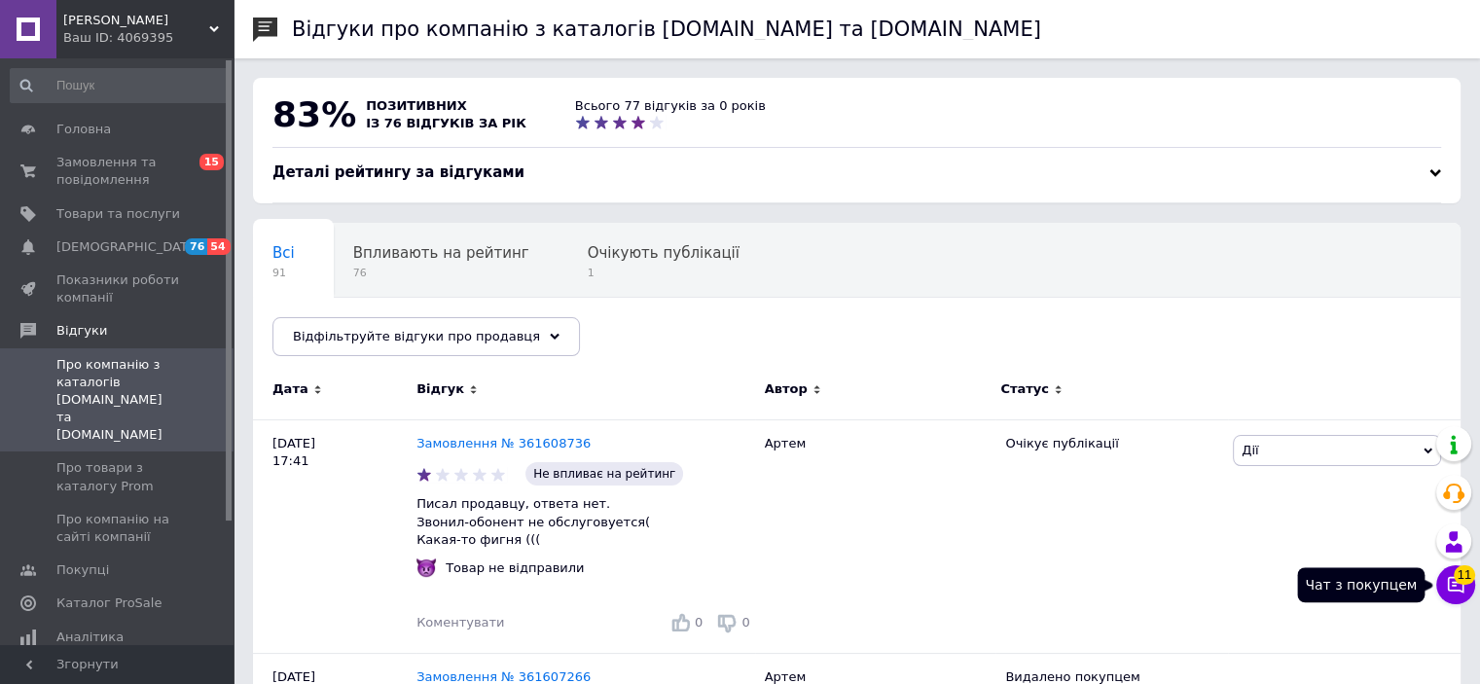
click at [1461, 587] on icon at bounding box center [1455, 584] width 19 height 19
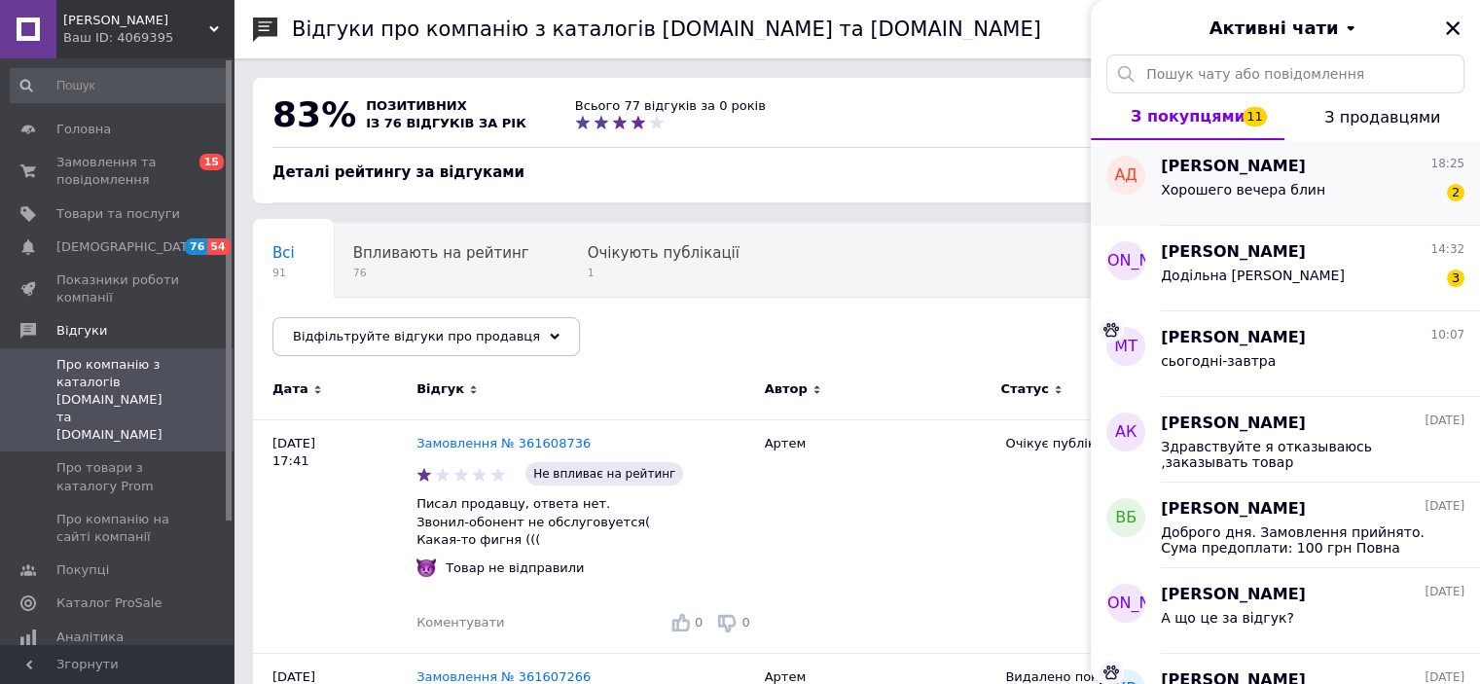
click at [1235, 197] on span "Хорошего вечера блин" at bounding box center [1243, 190] width 164 height 16
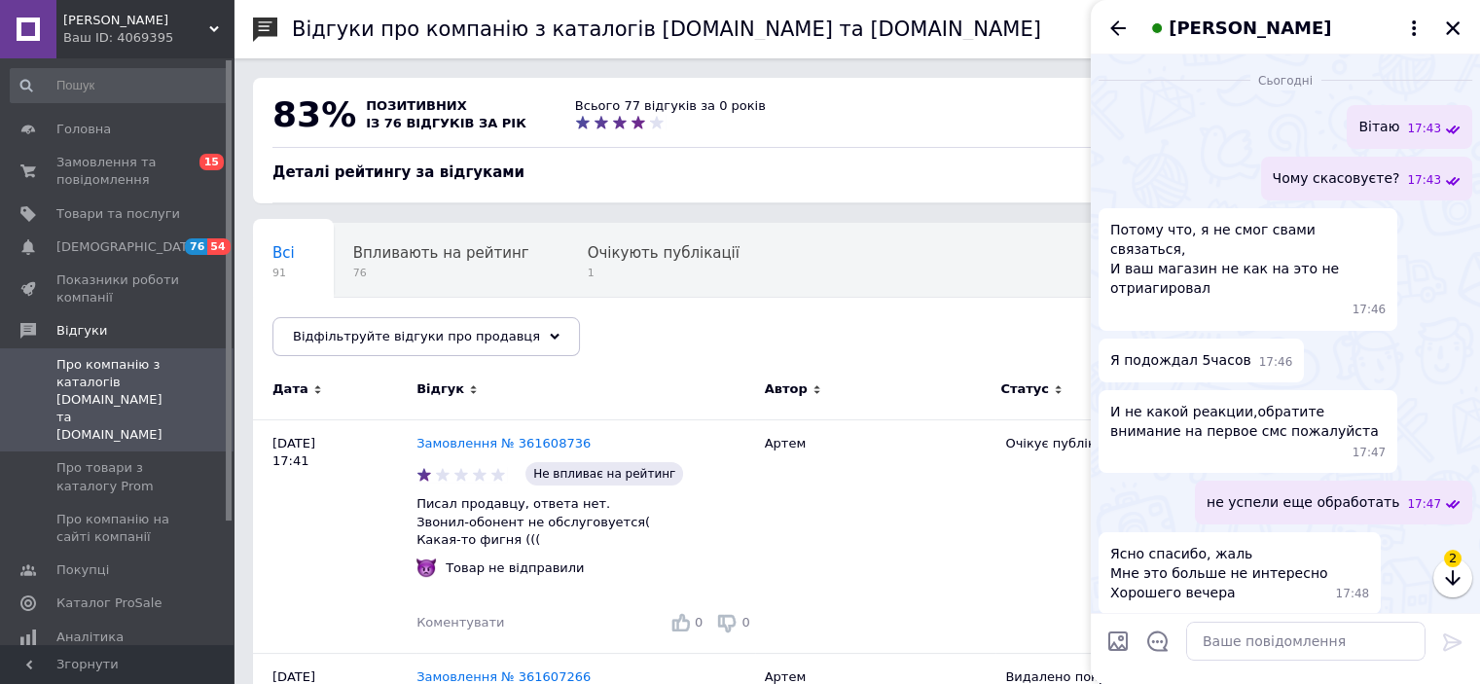
scroll to position [1726, 0]
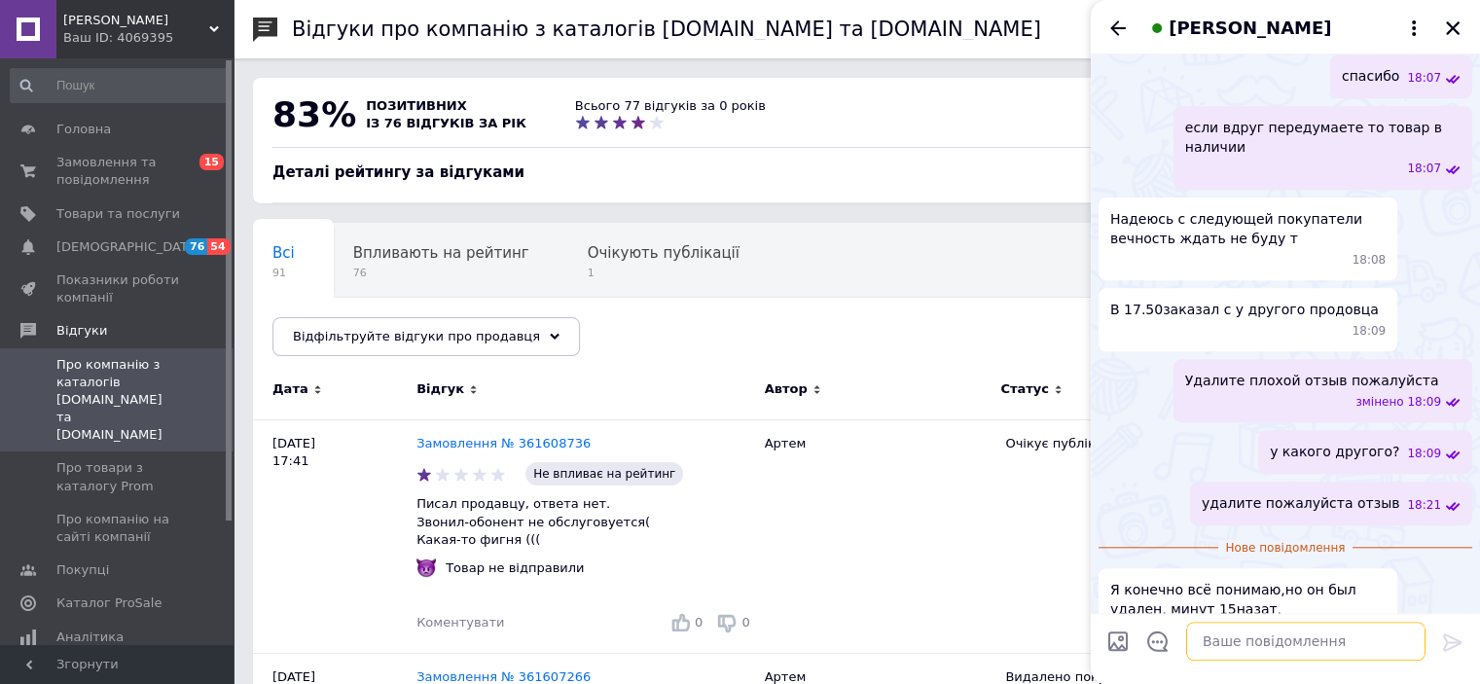
click at [1226, 638] on textarea at bounding box center [1306, 641] width 239 height 39
click at [1451, 30] on icon "Закрити" at bounding box center [1453, 28] width 14 height 14
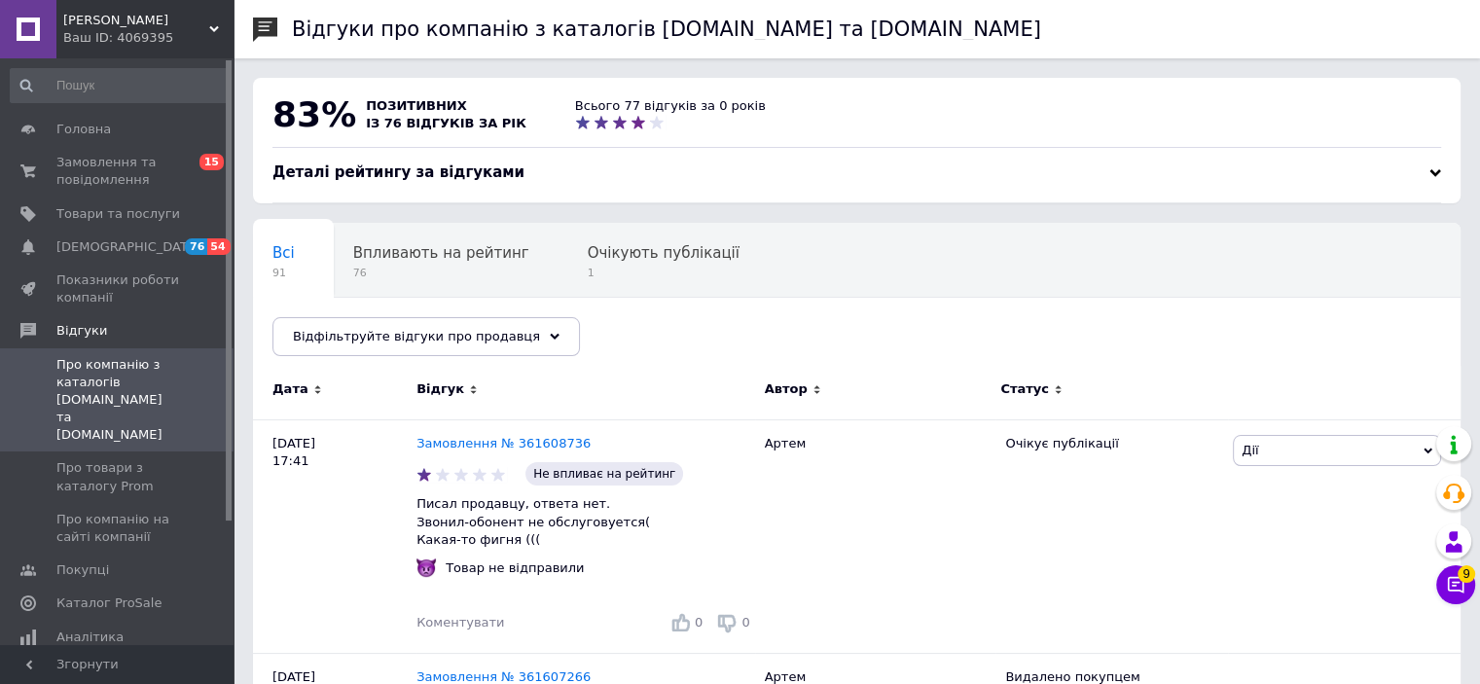
scroll to position [170, 0]
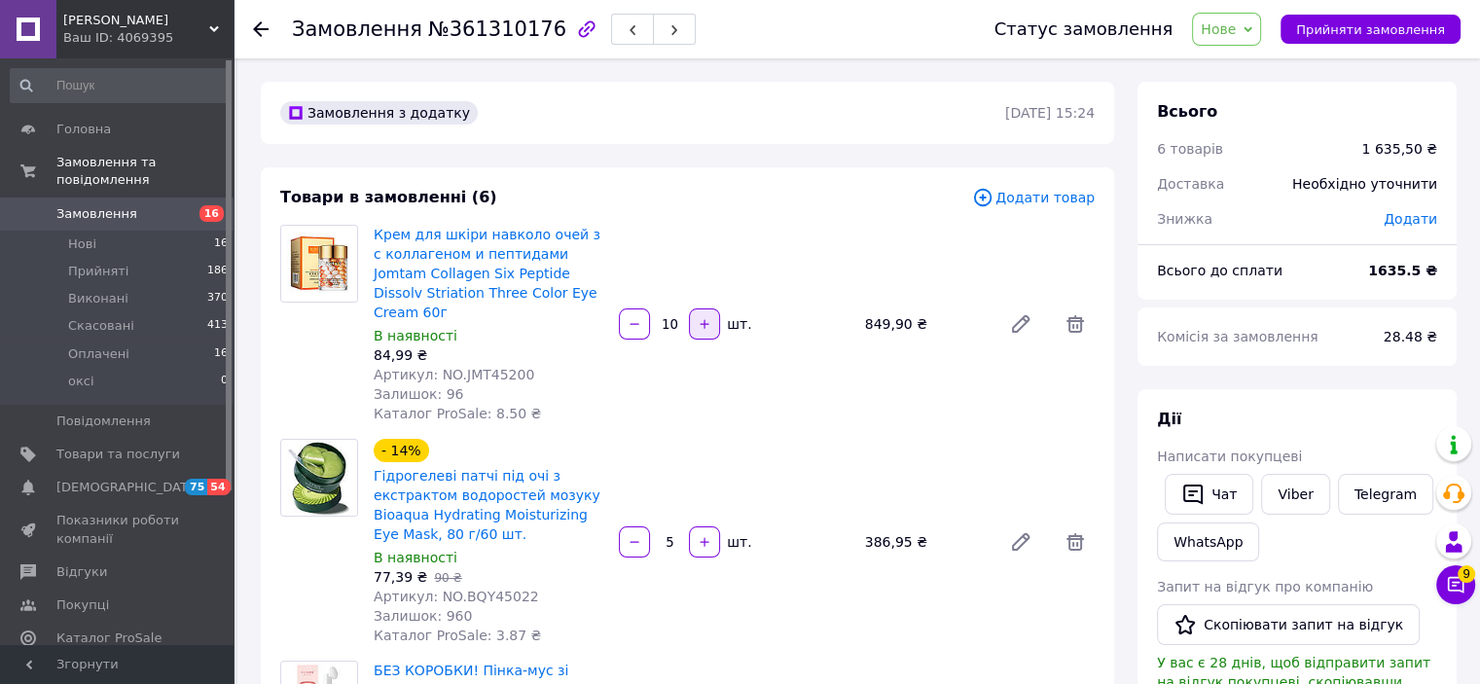
click at [701, 317] on icon "button" at bounding box center [705, 324] width 14 height 14
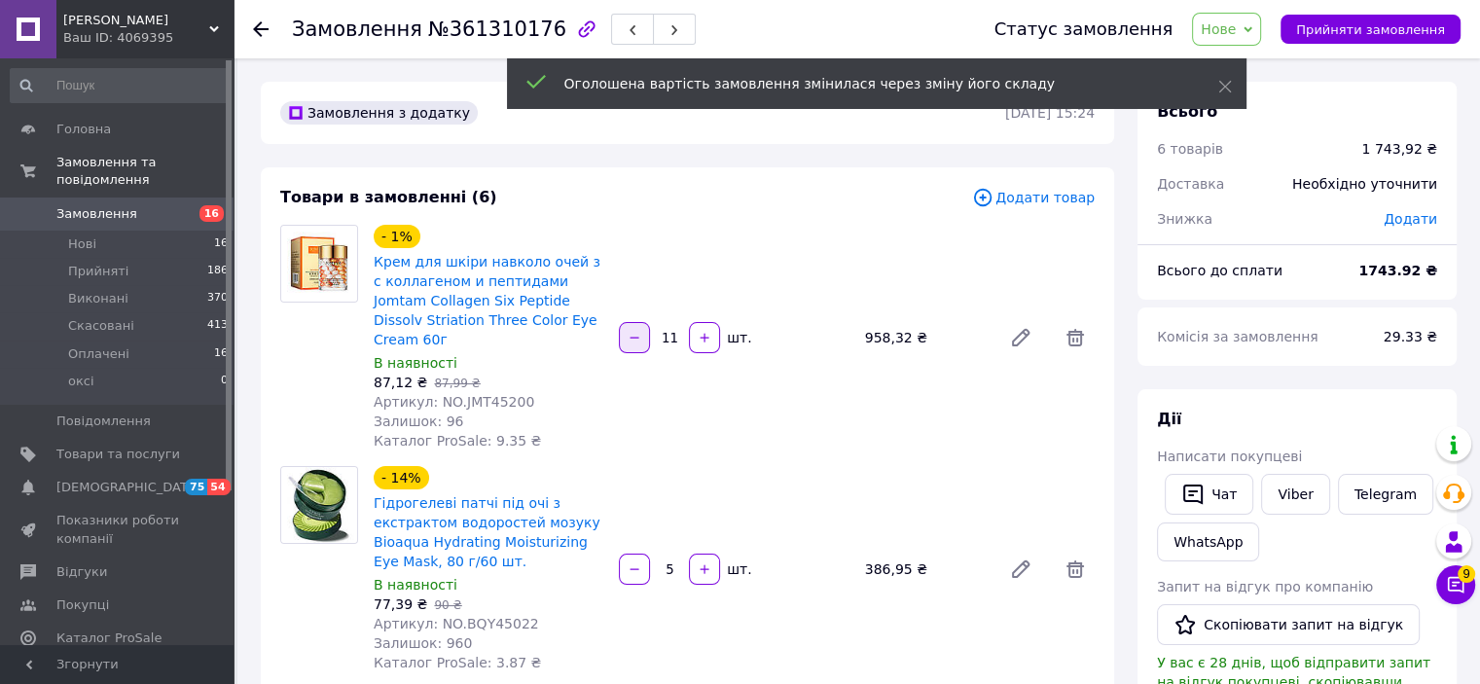
click at [627, 322] on button "button" at bounding box center [634, 337] width 31 height 31
type input "10"
click at [634, 274] on div "- 1% Крем для шкіри навколо очей з с коллагеном и пептидами Jomtam Collagen Six…" at bounding box center [734, 338] width 737 height 234
